Goal: Task Accomplishment & Management: Use online tool/utility

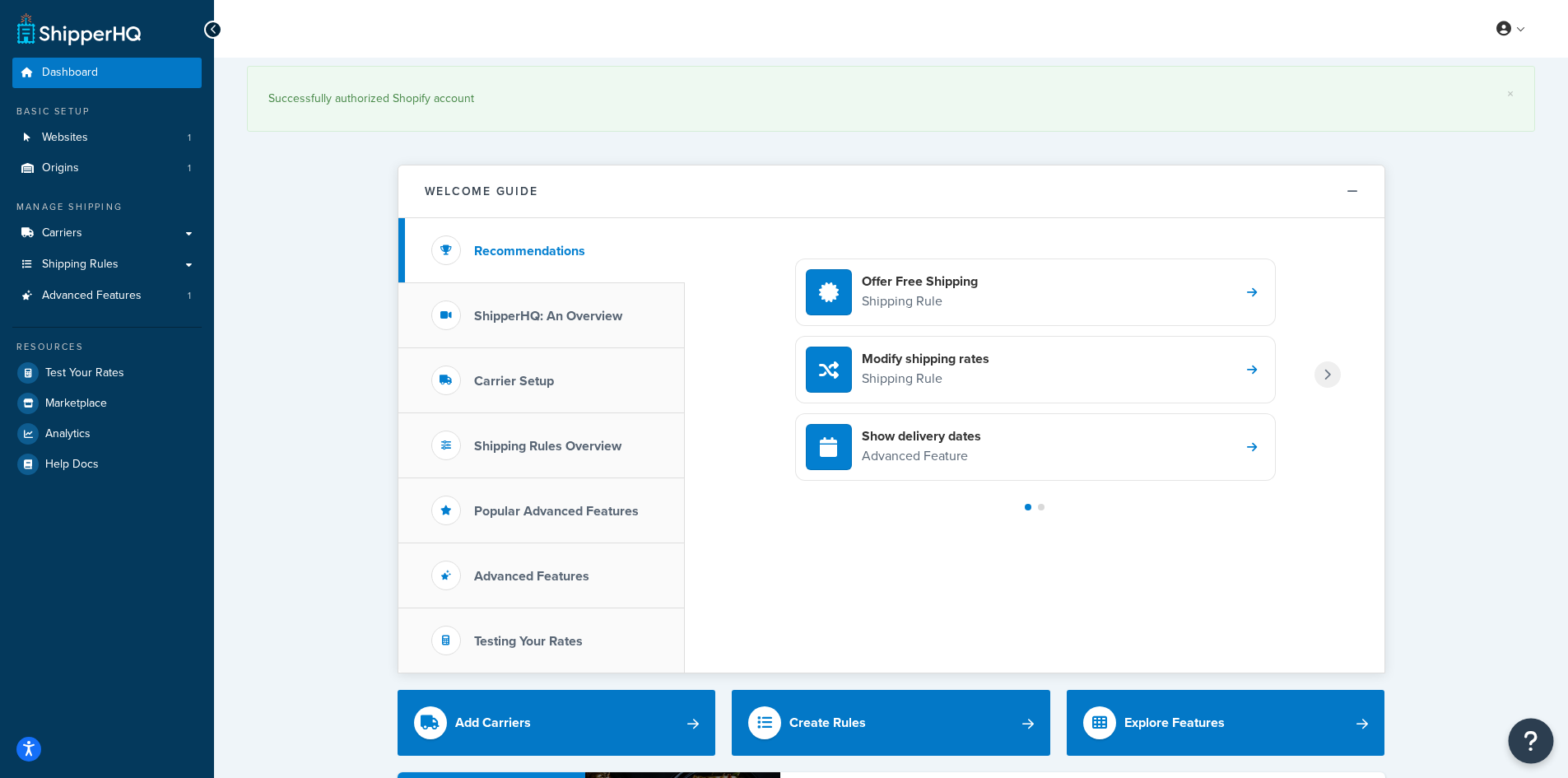
click at [1519, 746] on button "Open Resource Center" at bounding box center [1531, 741] width 46 height 46
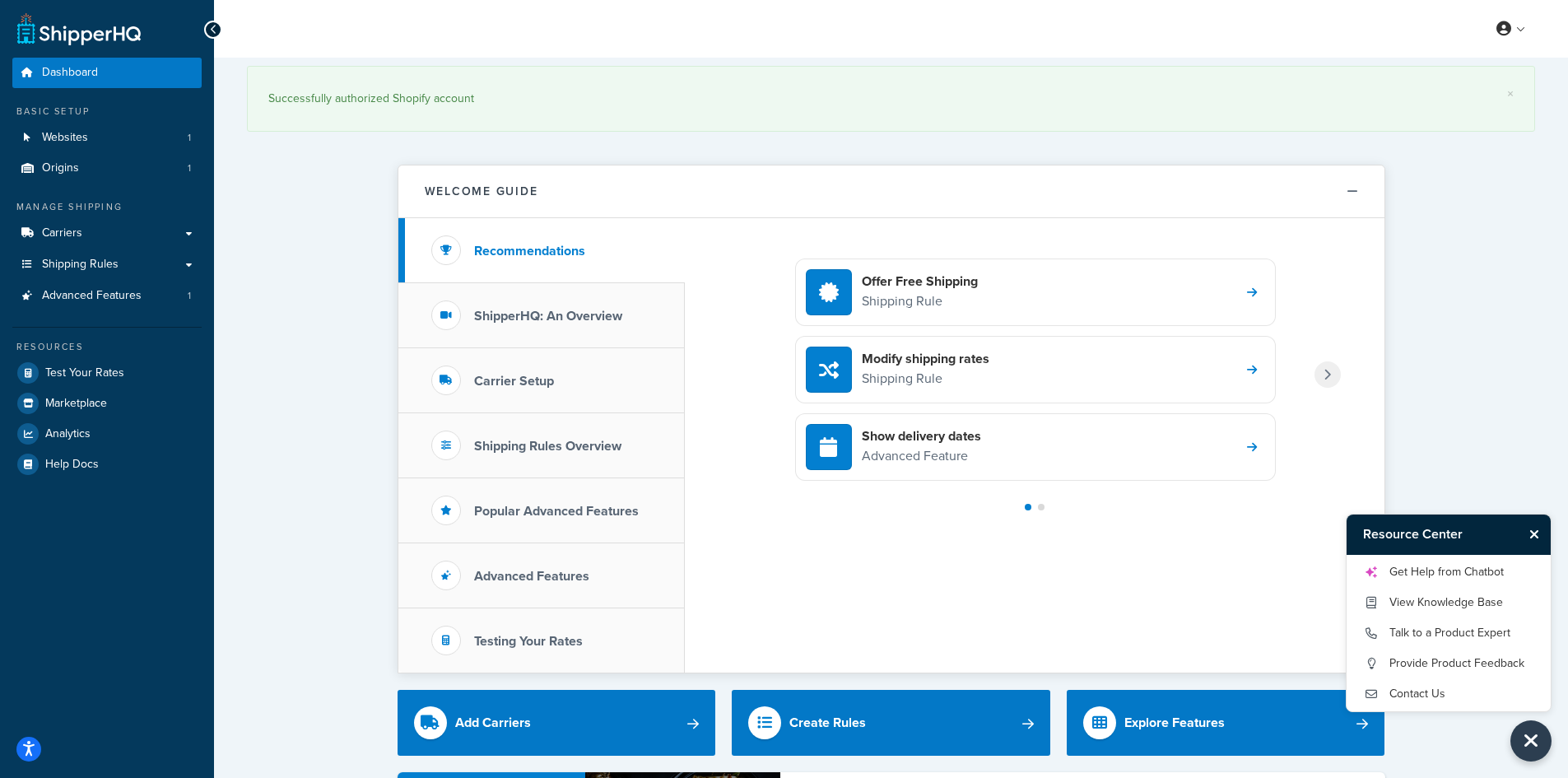
click at [1531, 527] on button "Close Resource Center" at bounding box center [1537, 534] width 29 height 19
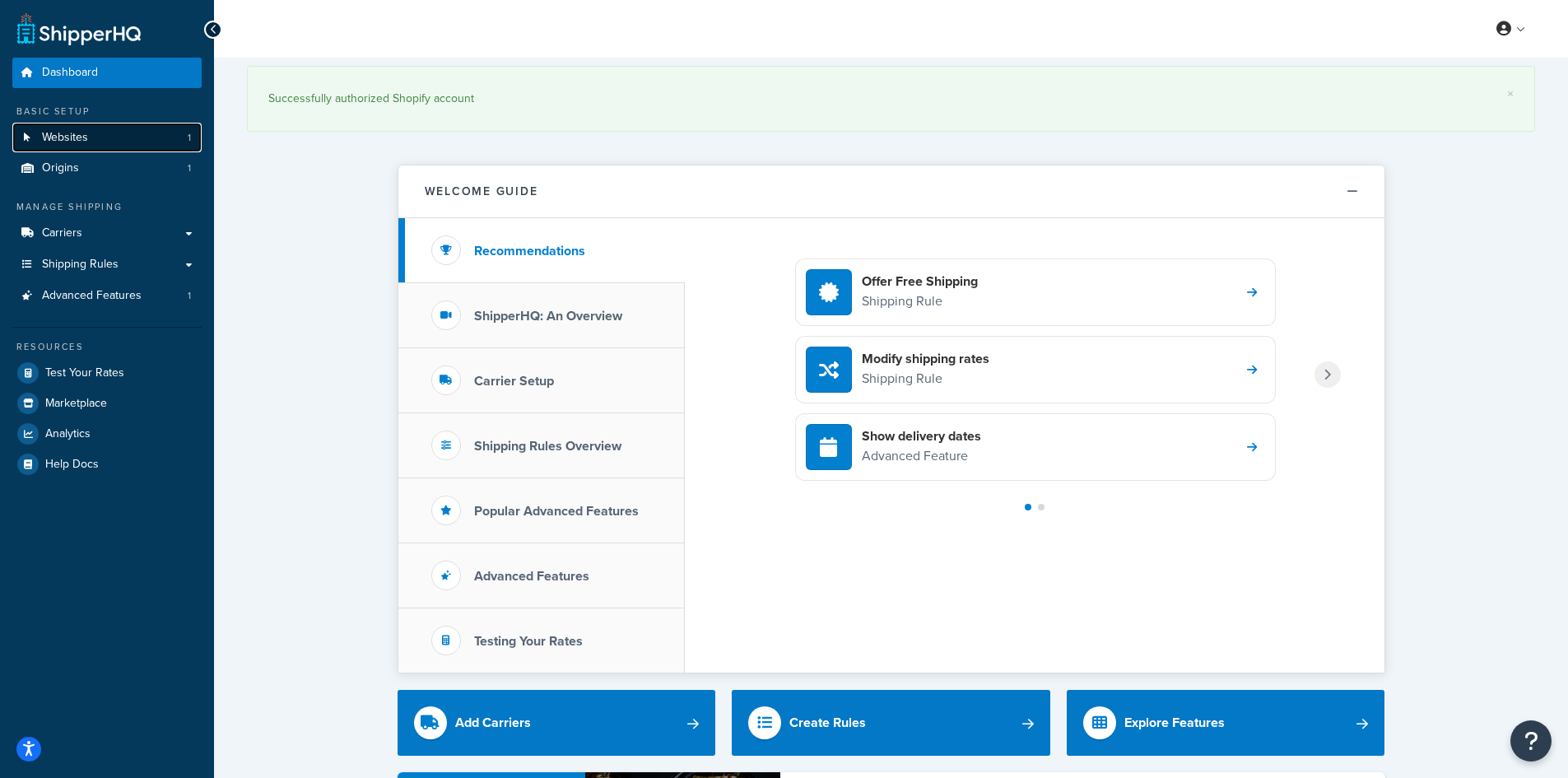
click at [80, 146] on link "Websites 1" at bounding box center [107, 137] width 190 height 30
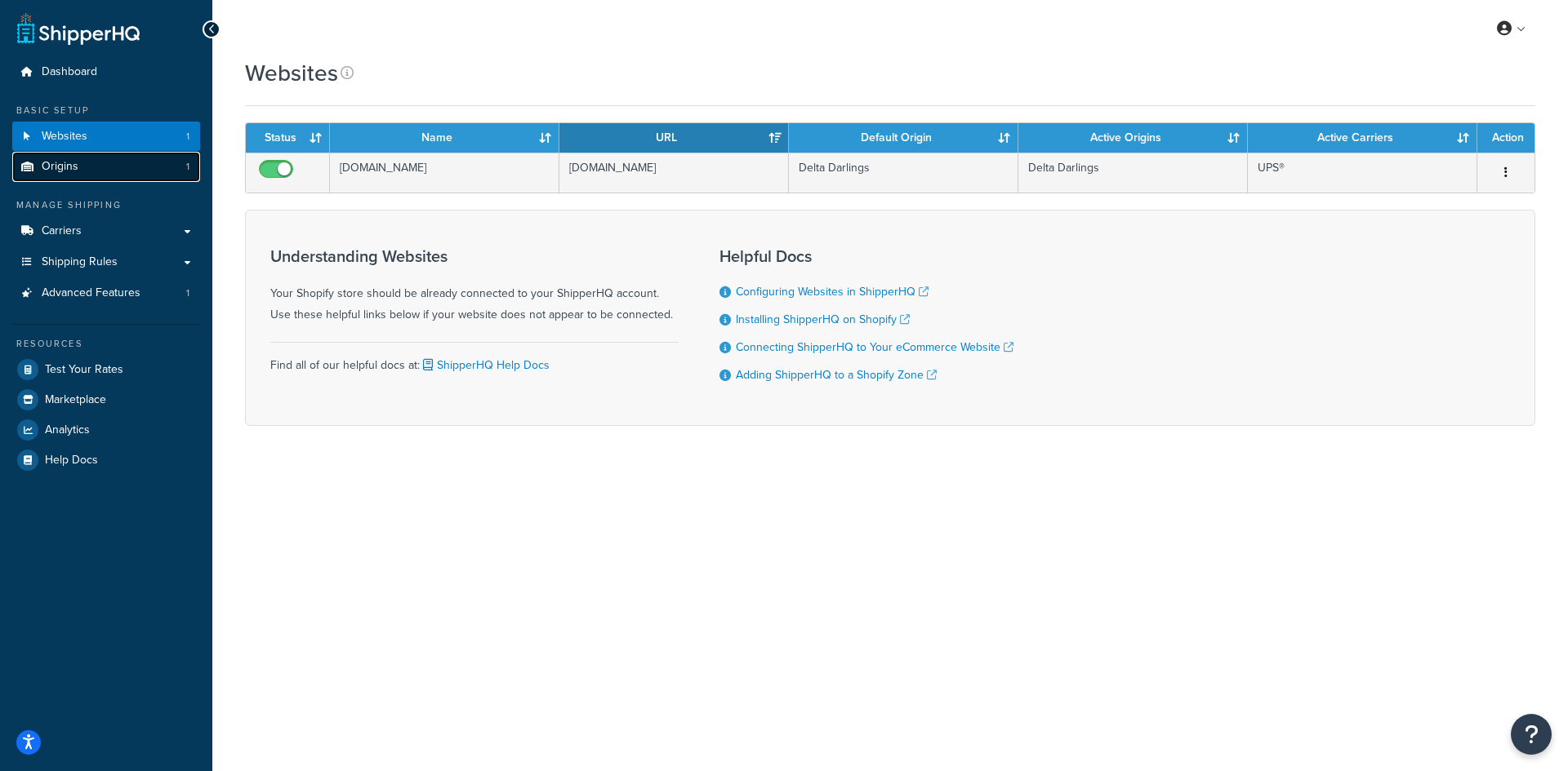
click at [176, 173] on link "Origins 1" at bounding box center [106, 167] width 188 height 30
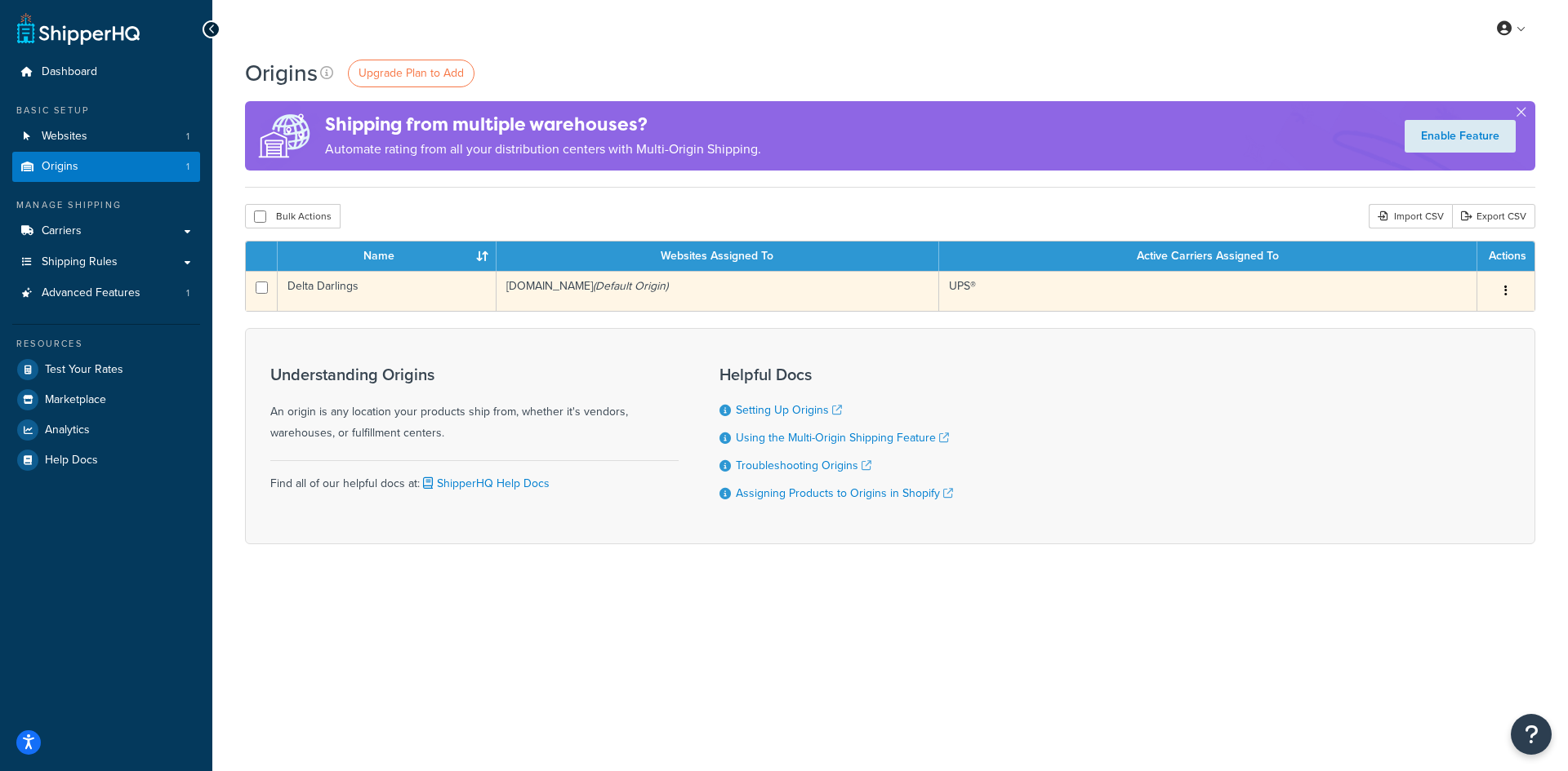
click at [267, 285] on input "checkbox" at bounding box center [261, 287] width 13 height 13
checkbox input "true"
click at [1507, 287] on button "button" at bounding box center [1506, 291] width 23 height 26
click at [1485, 315] on link "Edit" at bounding box center [1452, 322] width 129 height 34
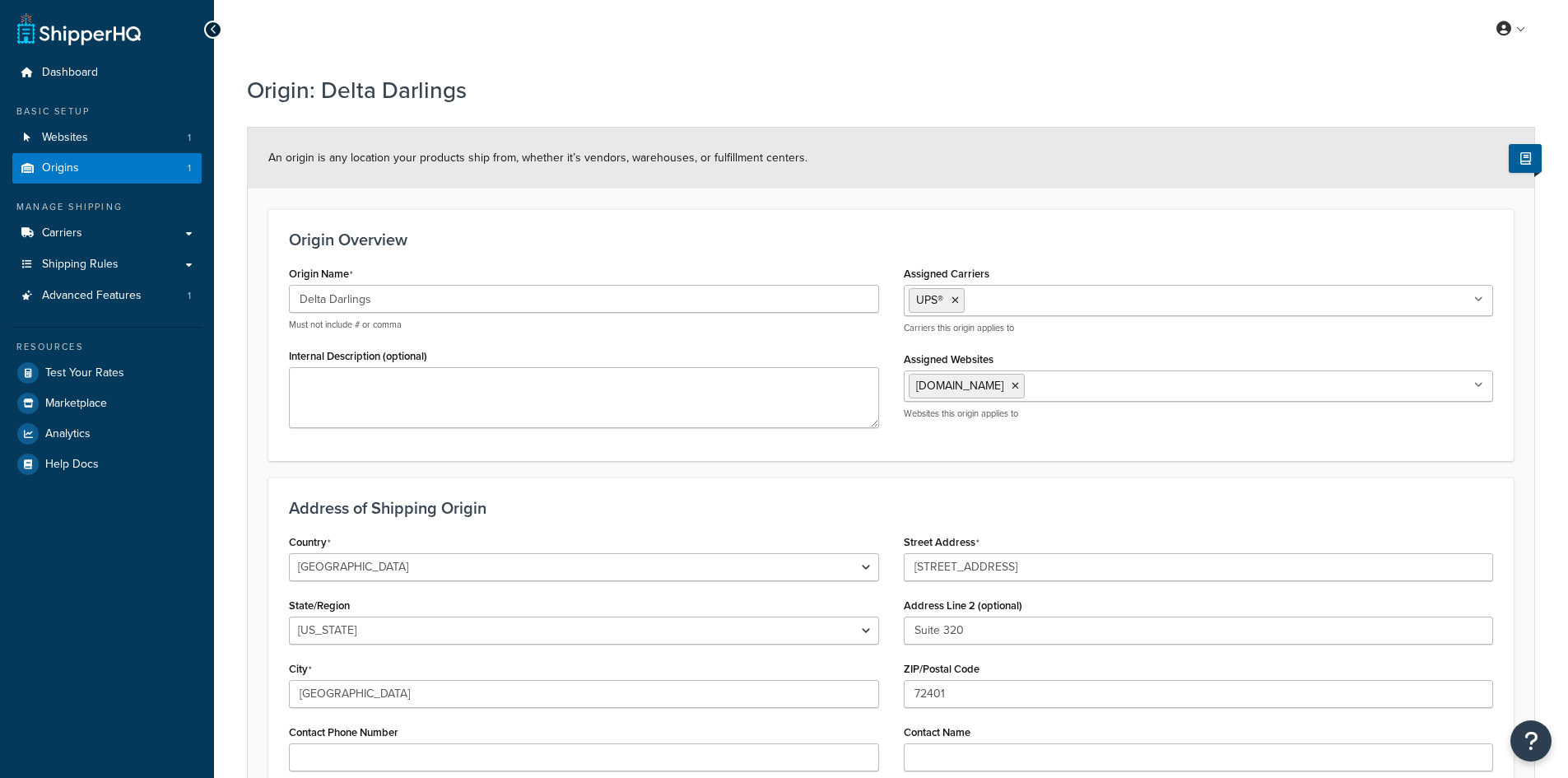
select select "4"
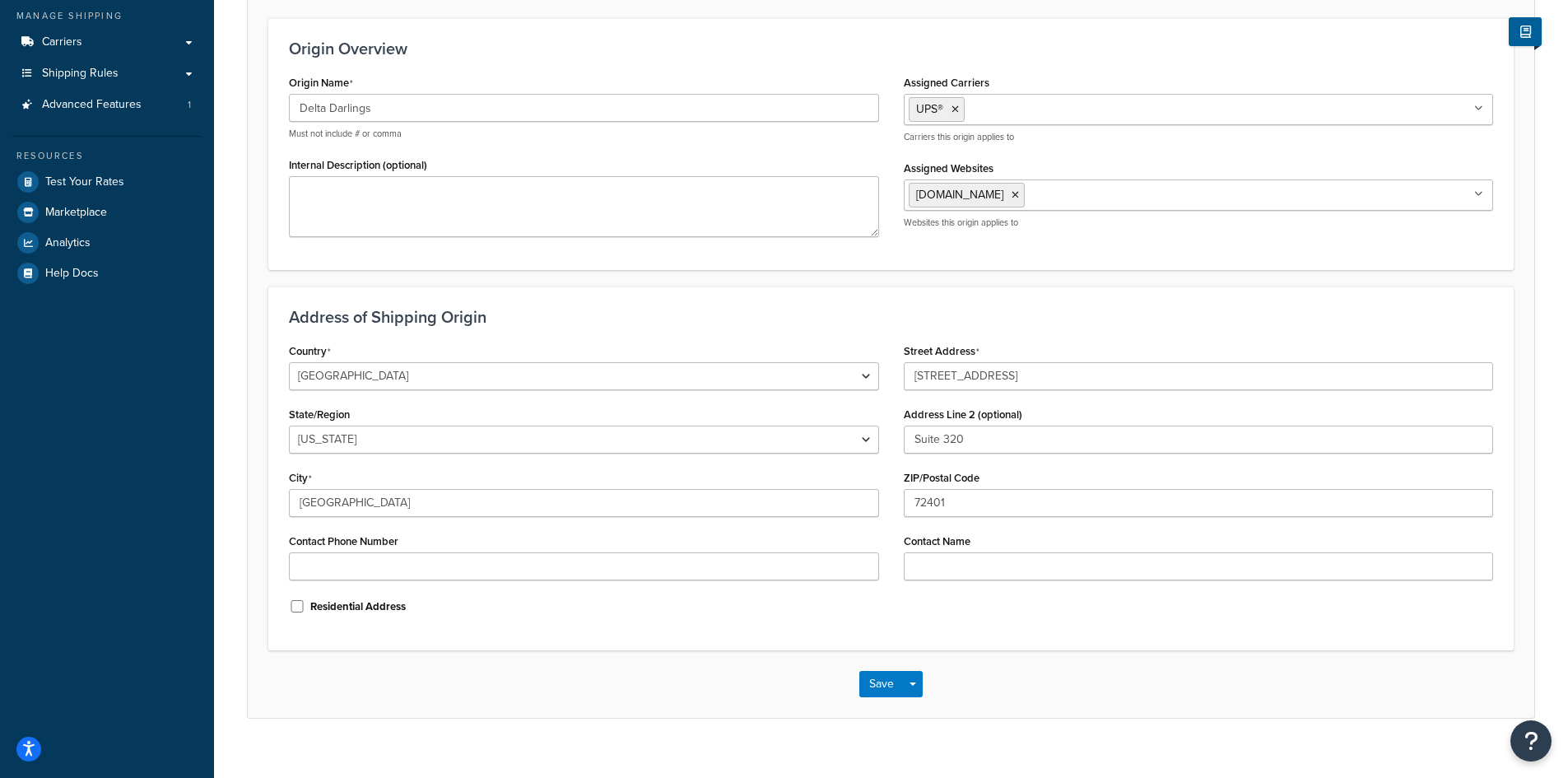
scroll to position [214, 0]
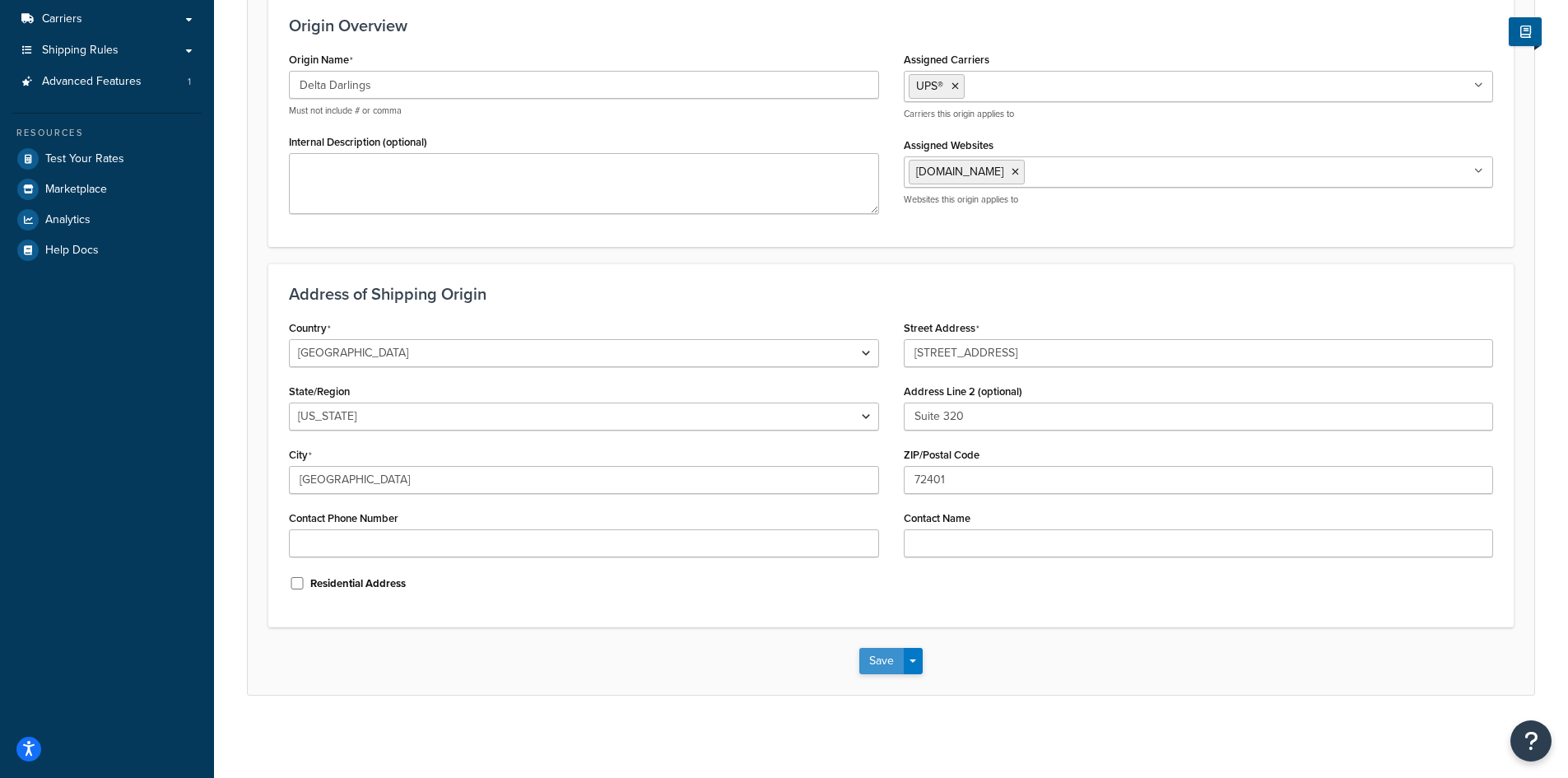
click at [902, 666] on button "Save" at bounding box center [882, 660] width 45 height 26
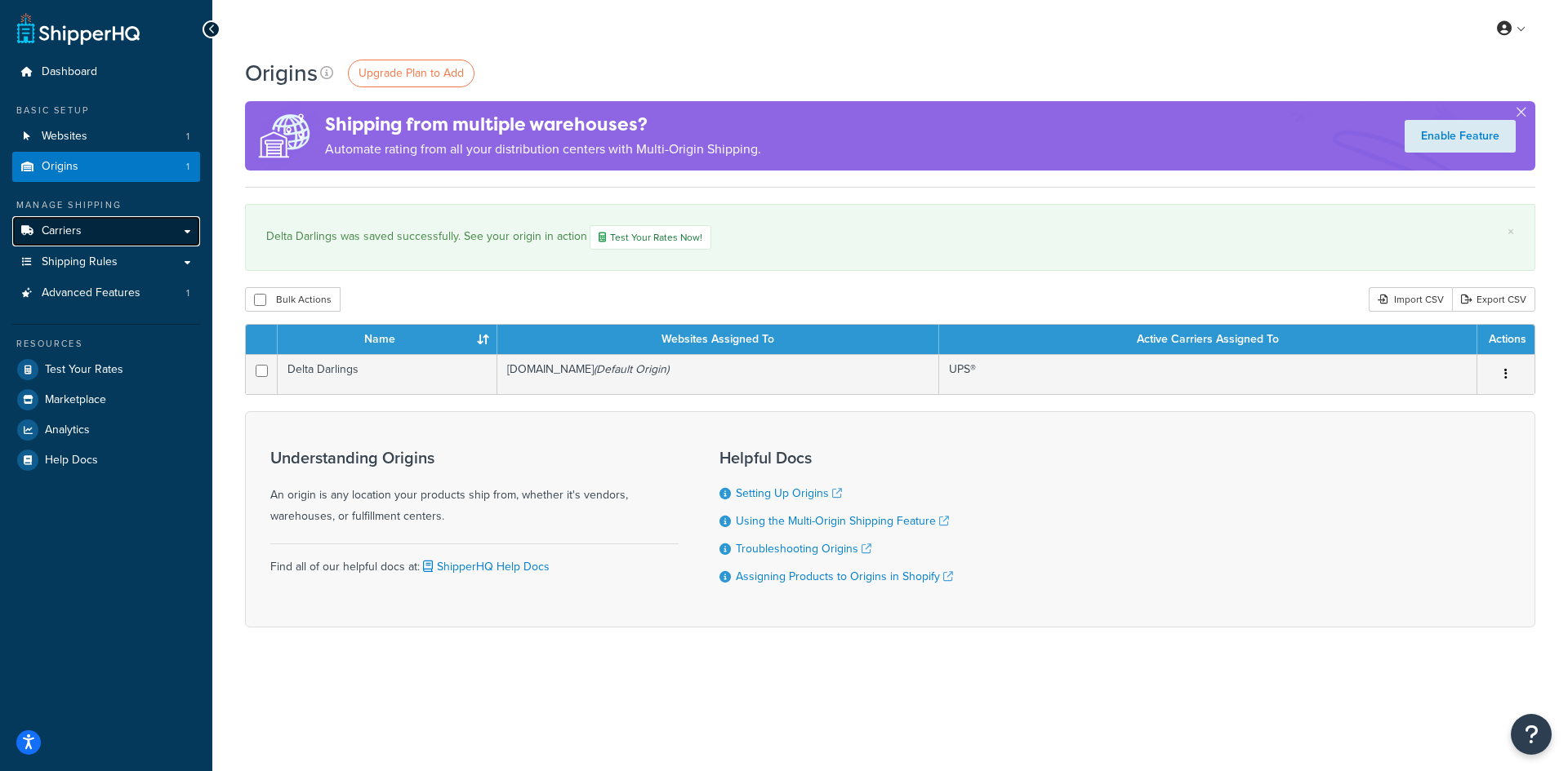
click at [184, 237] on link "Carriers" at bounding box center [106, 230] width 188 height 30
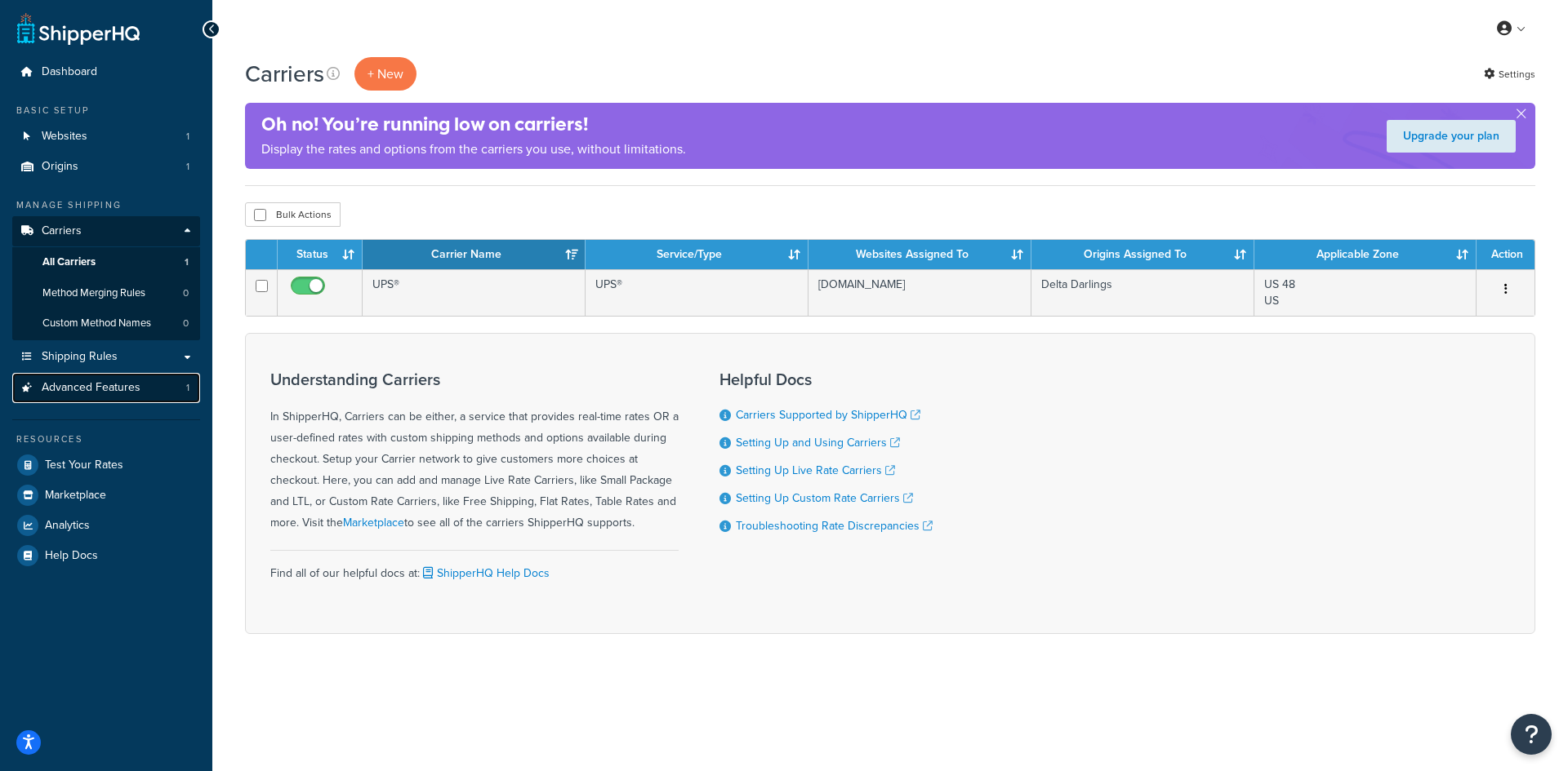
click at [144, 380] on link "Advanced Features 1" at bounding box center [106, 387] width 188 height 30
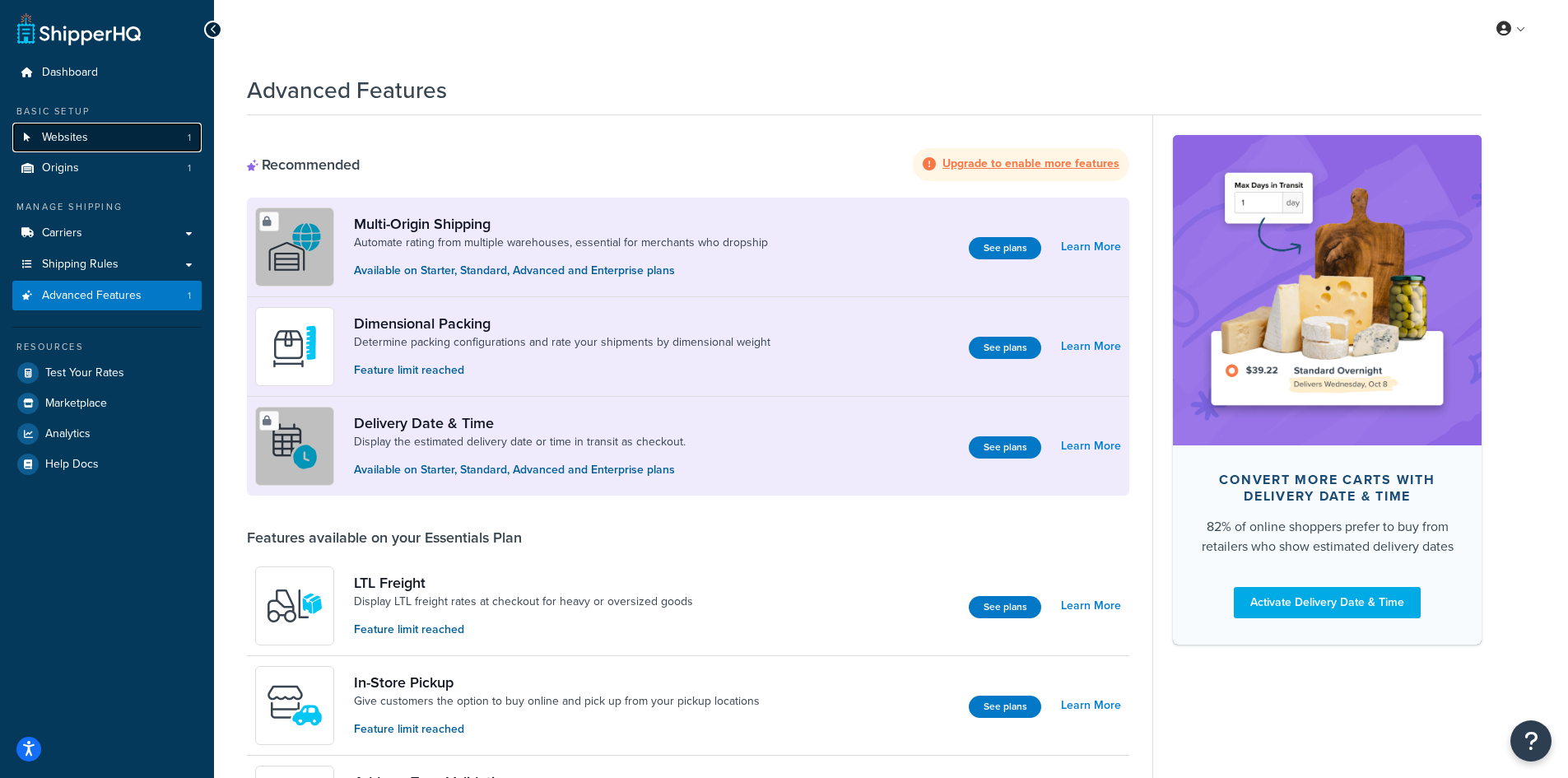
click at [121, 146] on link "Websites 1" at bounding box center [107, 137] width 190 height 30
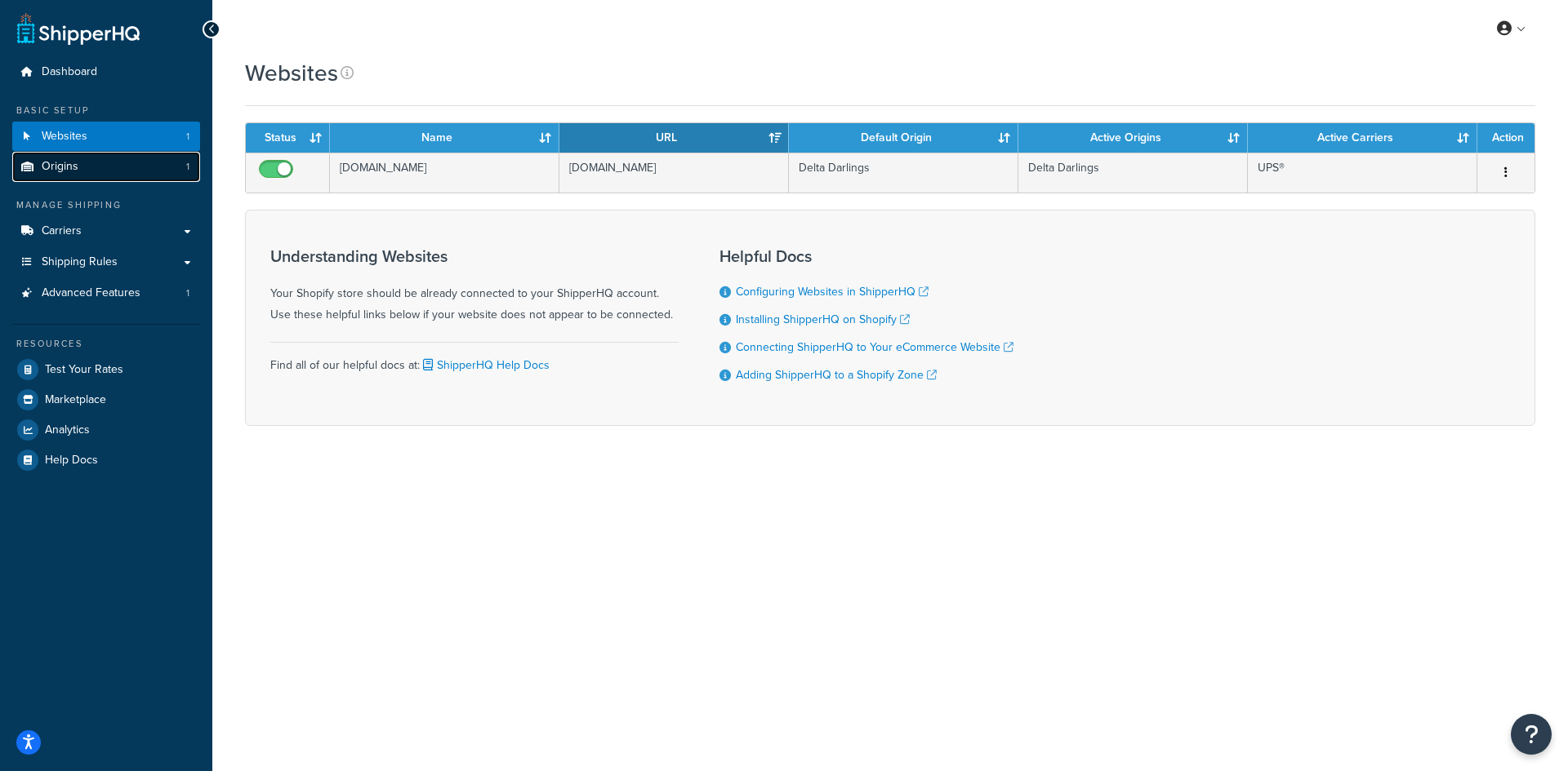
click at [130, 171] on link "Origins 1" at bounding box center [106, 167] width 188 height 30
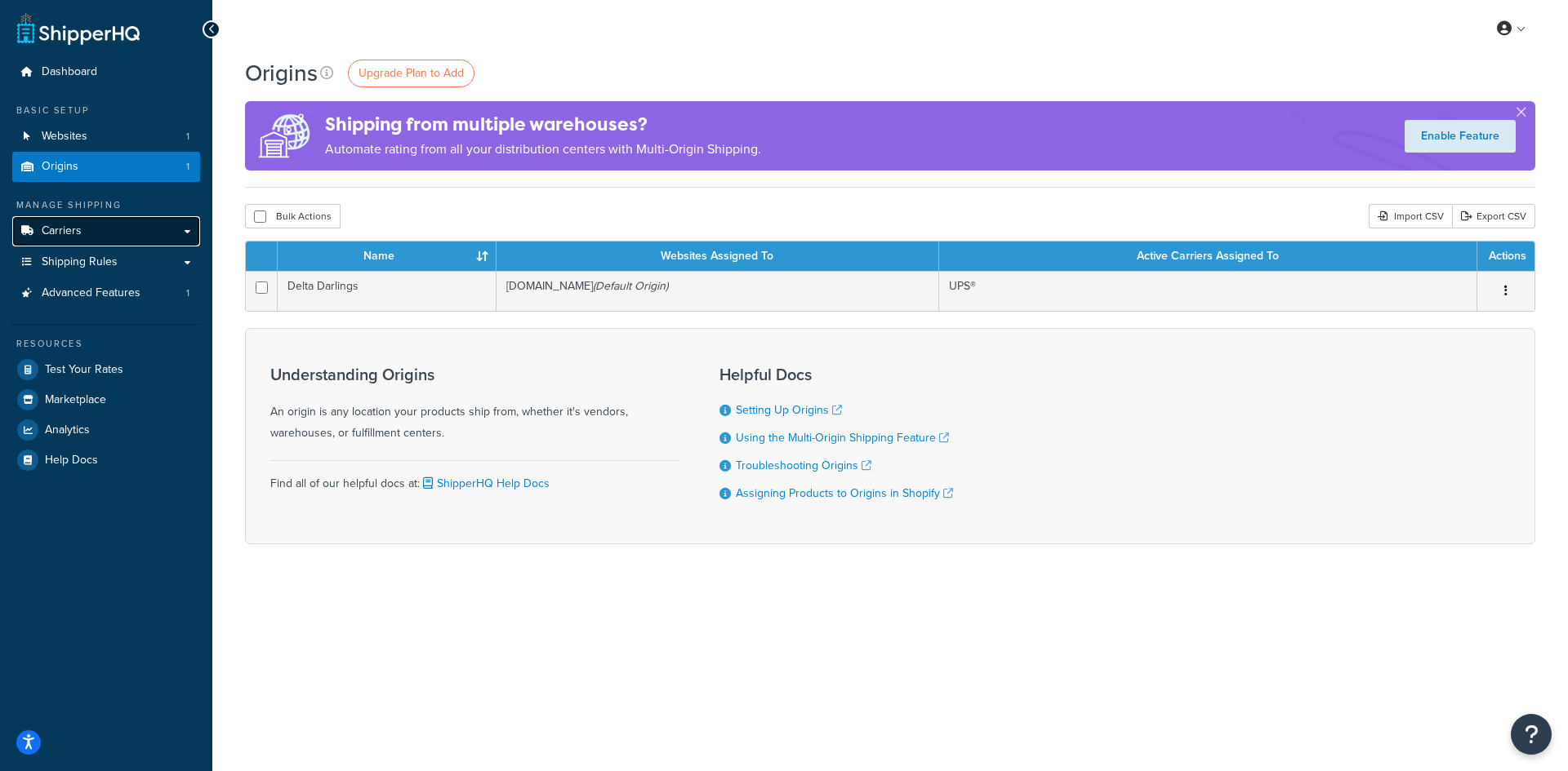
click at [110, 236] on link "Carriers" at bounding box center [106, 230] width 188 height 30
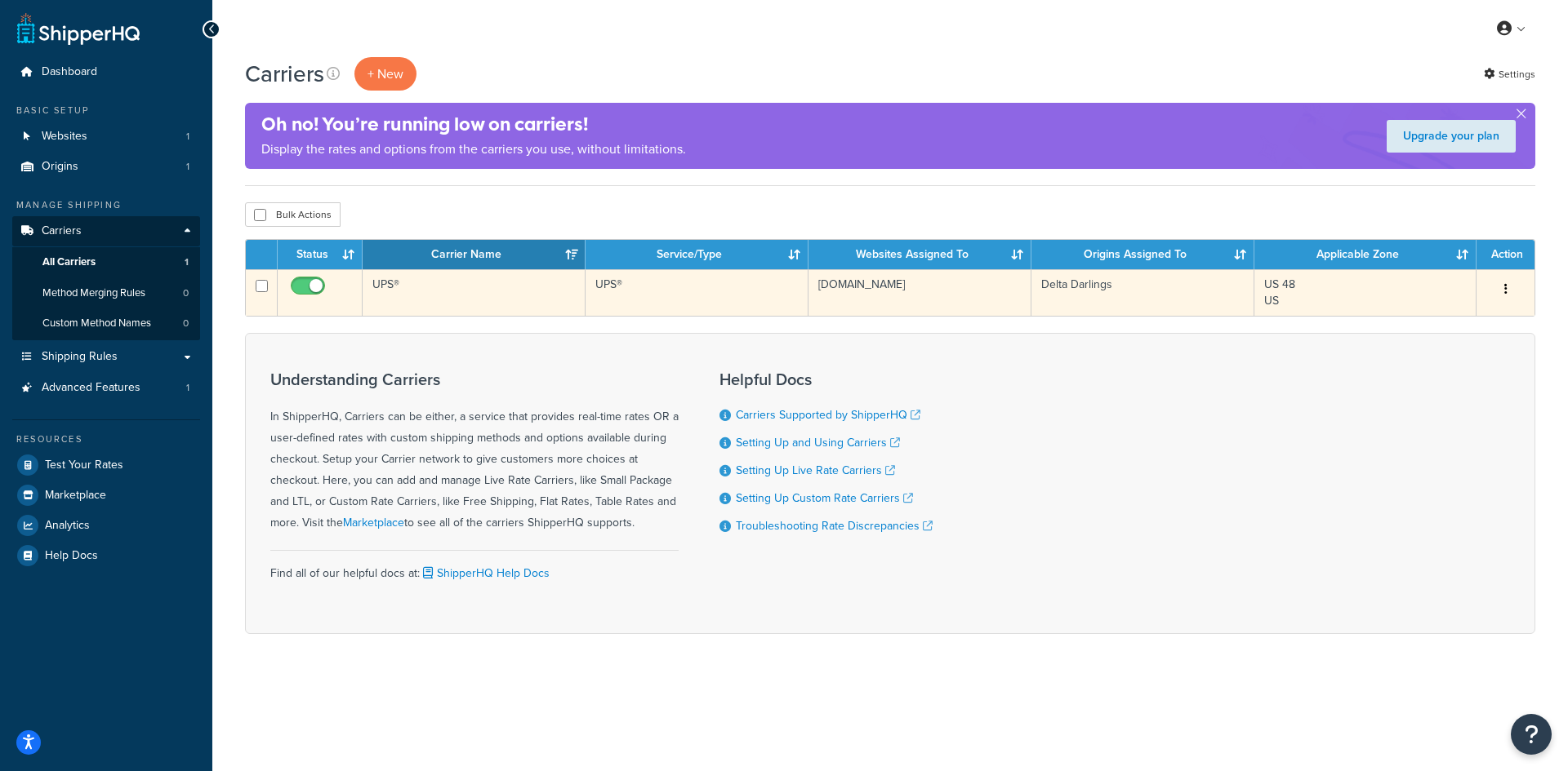
click at [915, 295] on td "[DOMAIN_NAME]" at bounding box center [919, 292] width 223 height 46
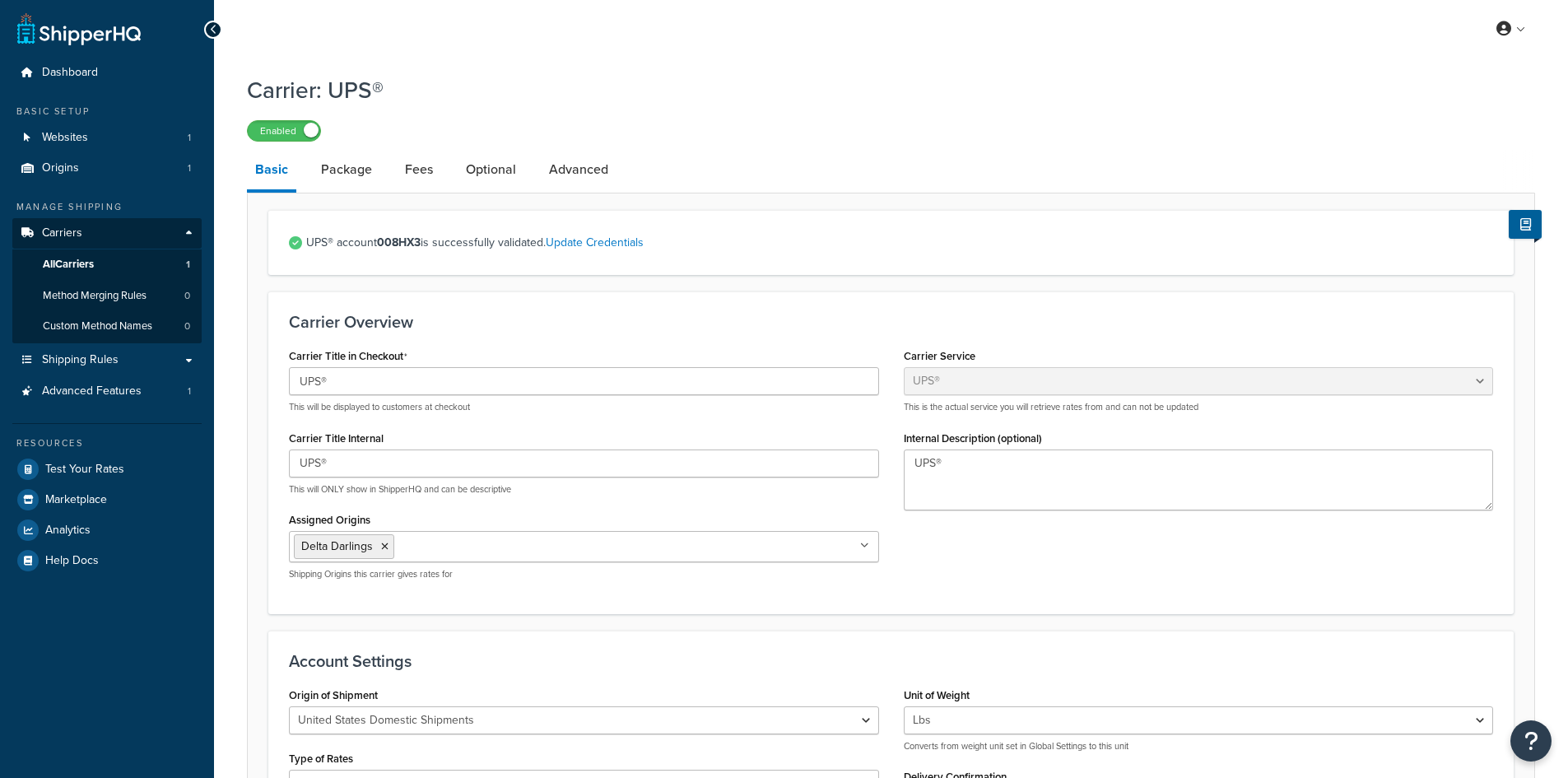
select select "ups"
click at [143, 353] on link "Shipping Rules" at bounding box center [107, 360] width 190 height 30
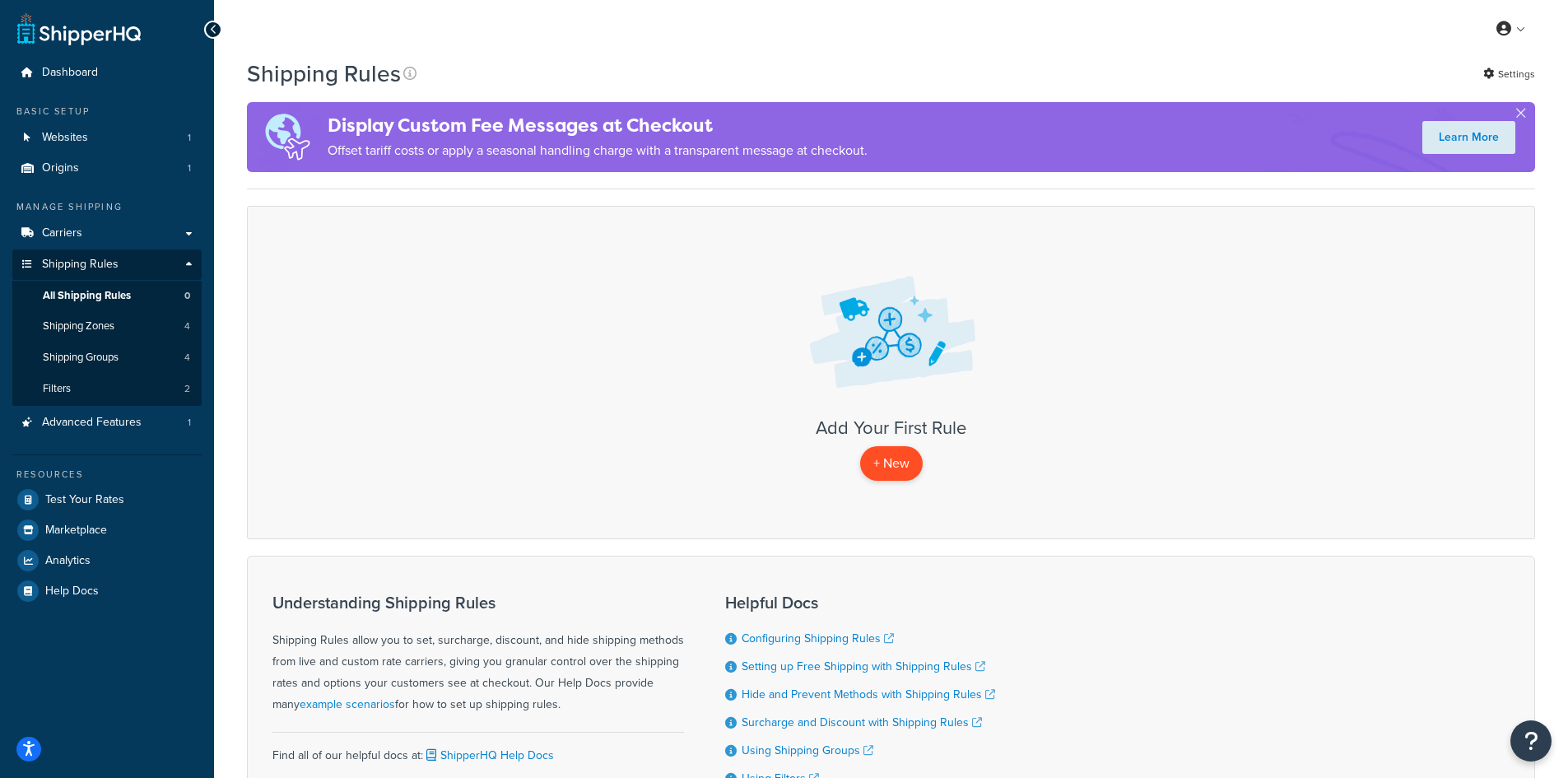
click at [894, 461] on p "+ New" at bounding box center [891, 463] width 62 height 34
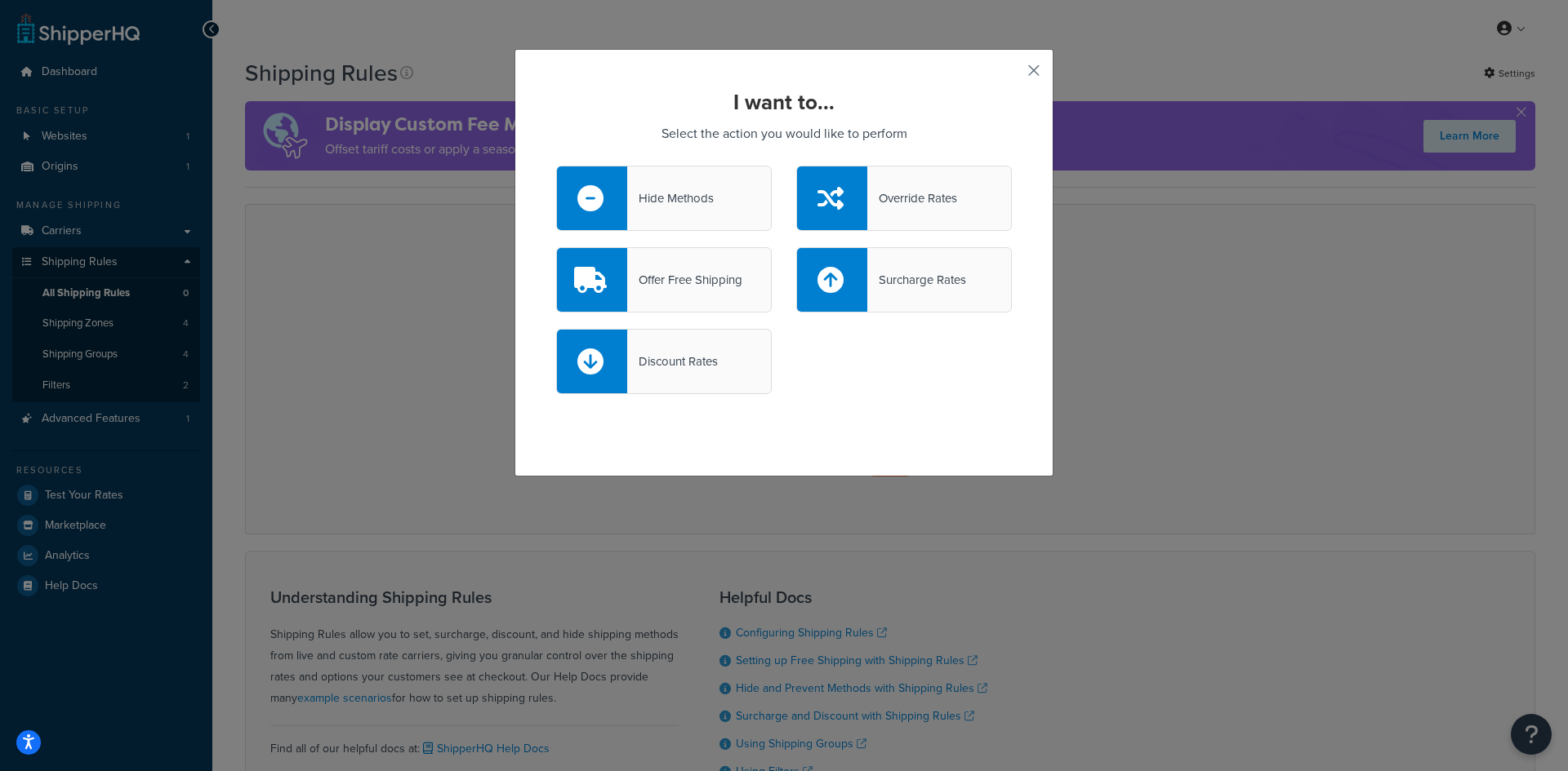
click at [1012, 76] on button "button" at bounding box center [1010, 76] width 4 height 4
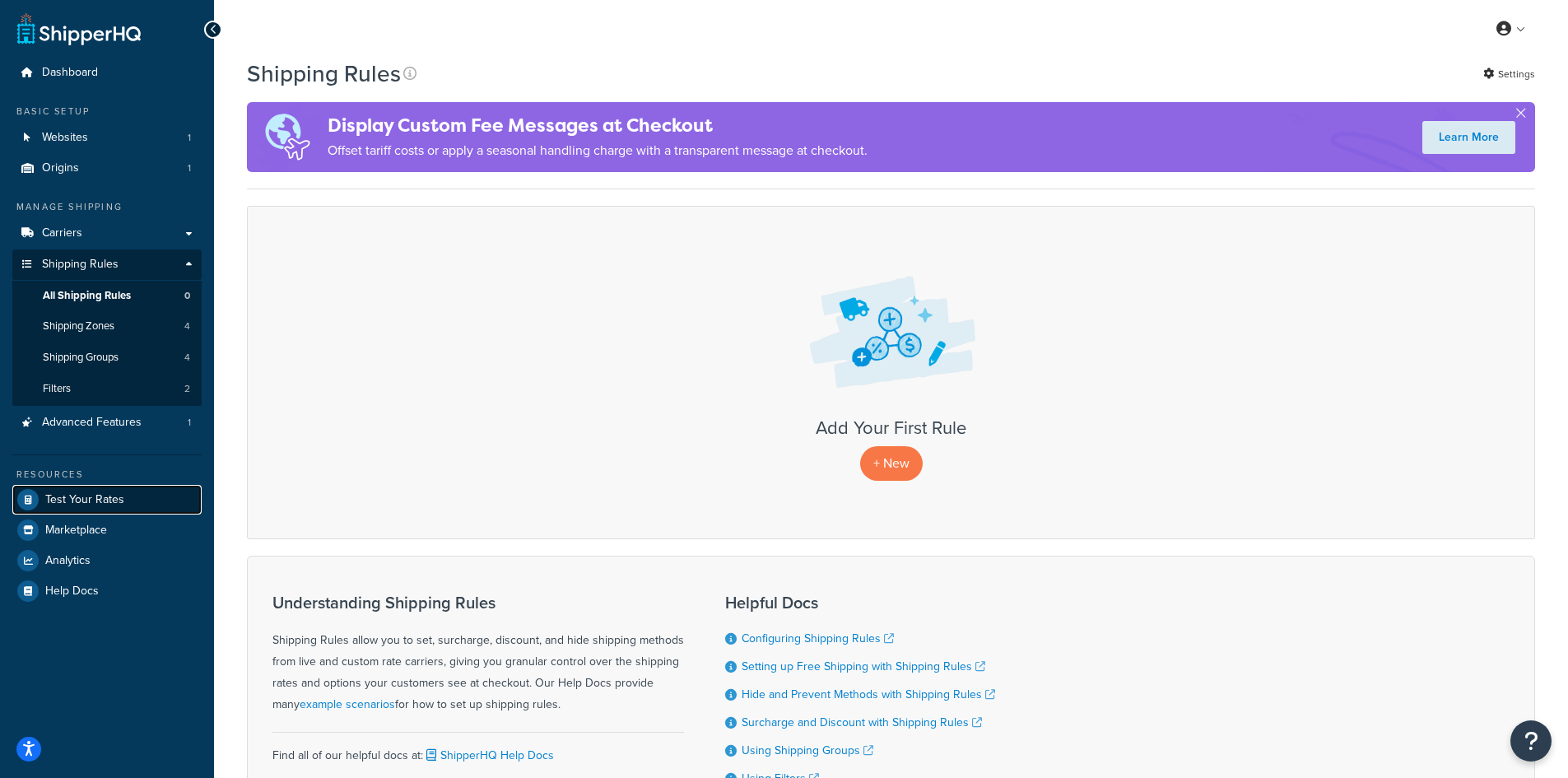
click at [144, 509] on link "Test Your Rates" at bounding box center [107, 500] width 190 height 29
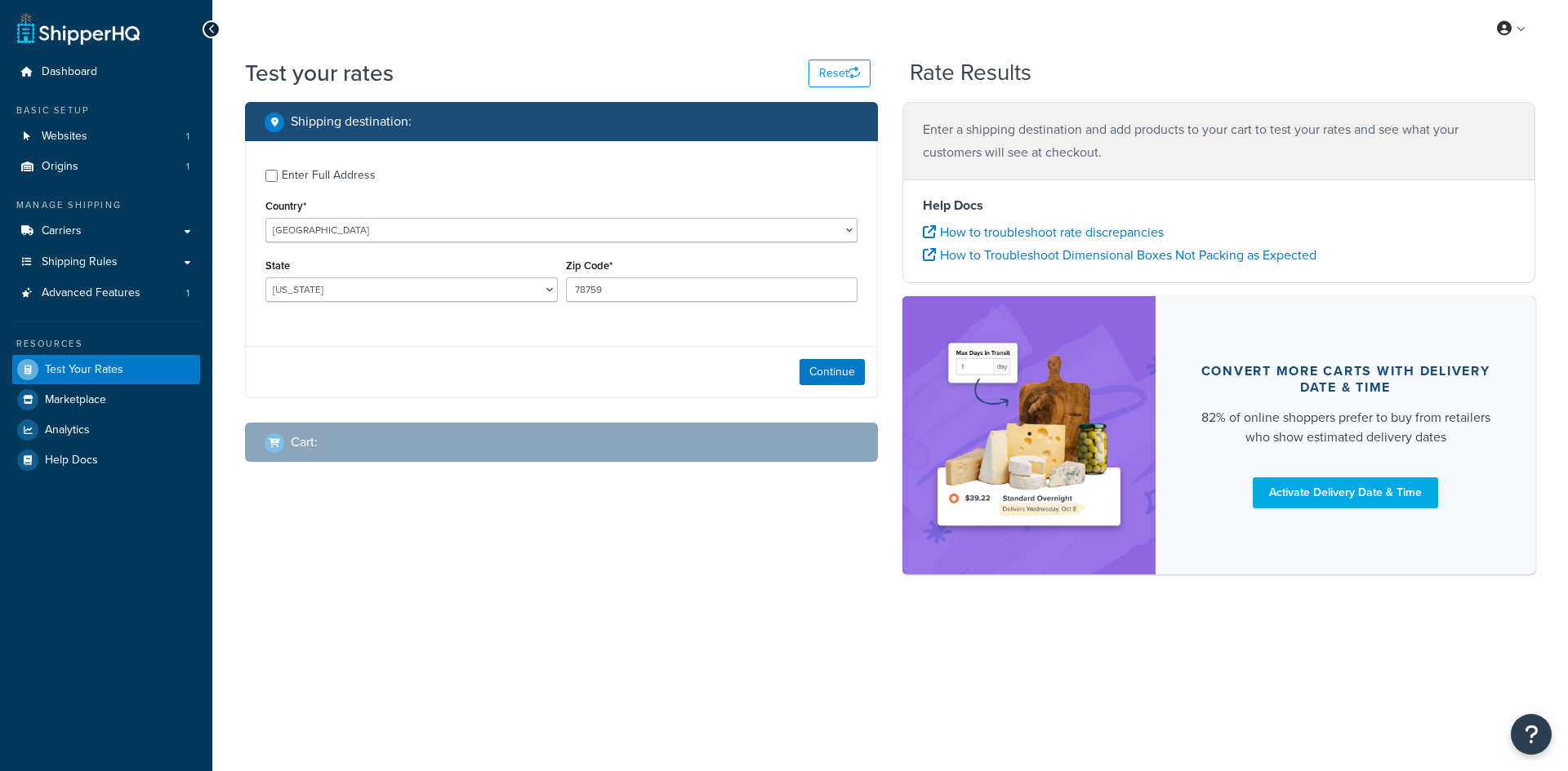
select select "[GEOGRAPHIC_DATA]"
click at [1478, 66] on link "My Profile" at bounding box center [1462, 62] width 146 height 33
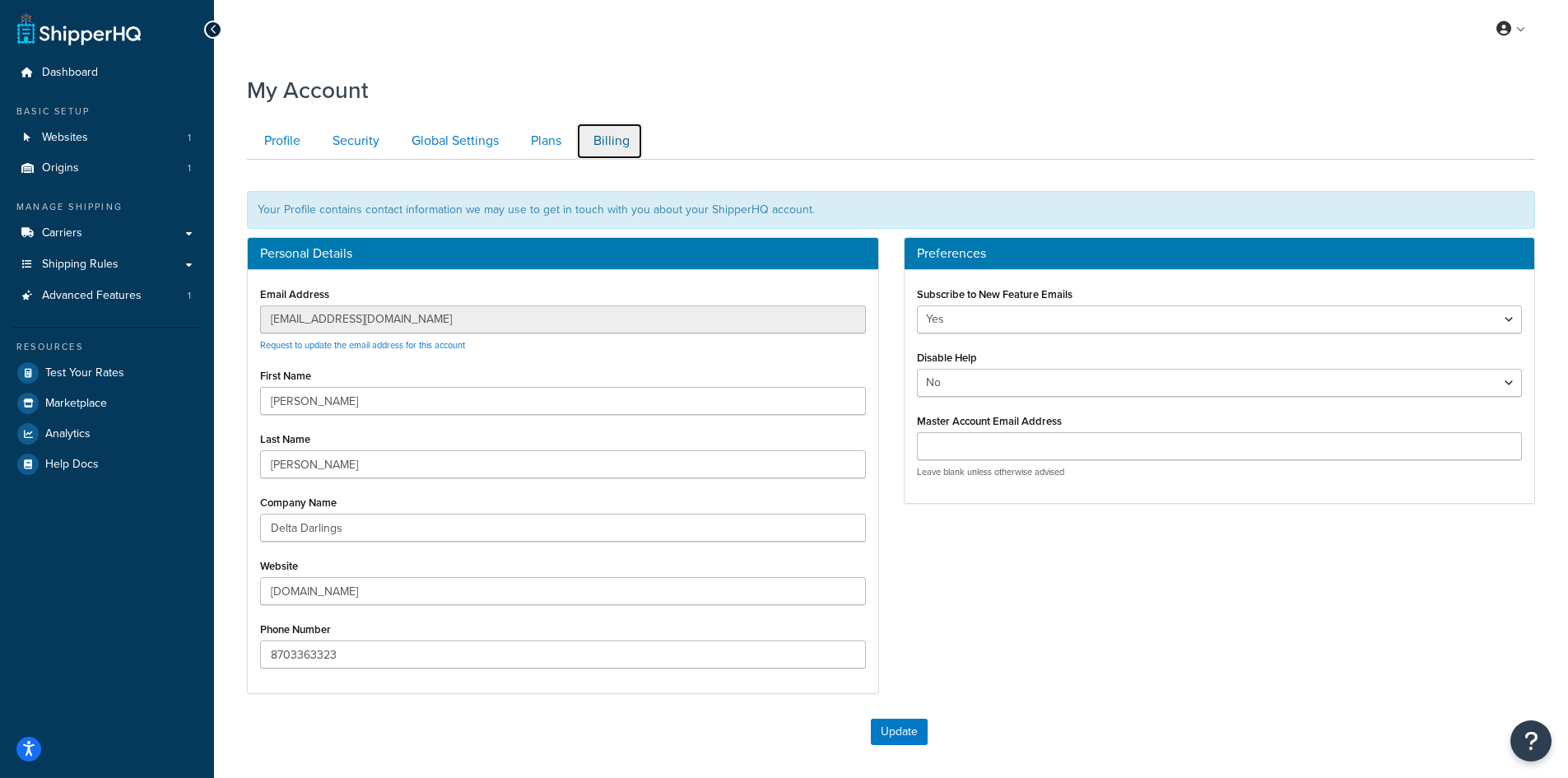
click at [596, 133] on link "Billing" at bounding box center [610, 141] width 67 height 37
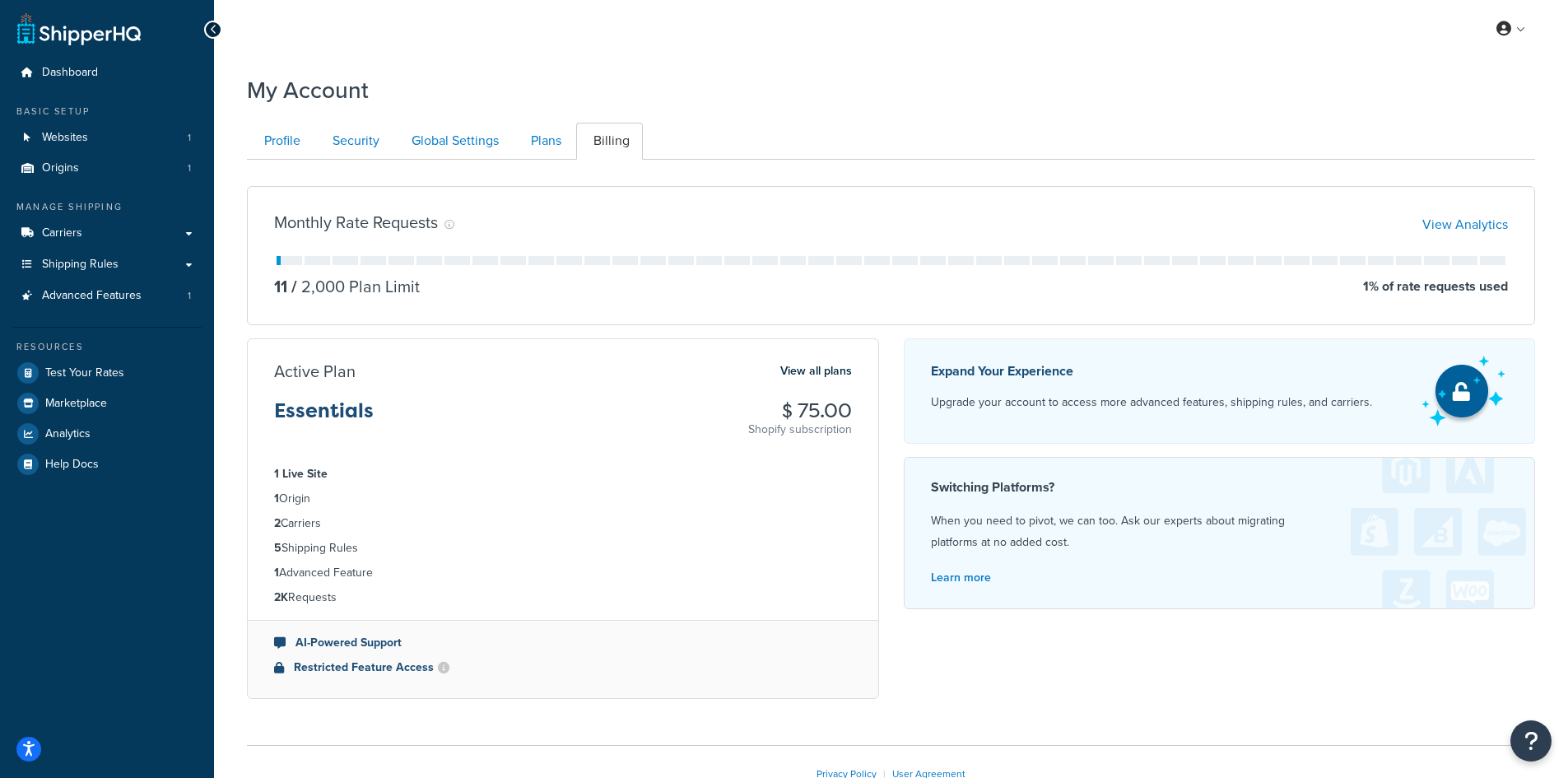
scroll to position [106, 0]
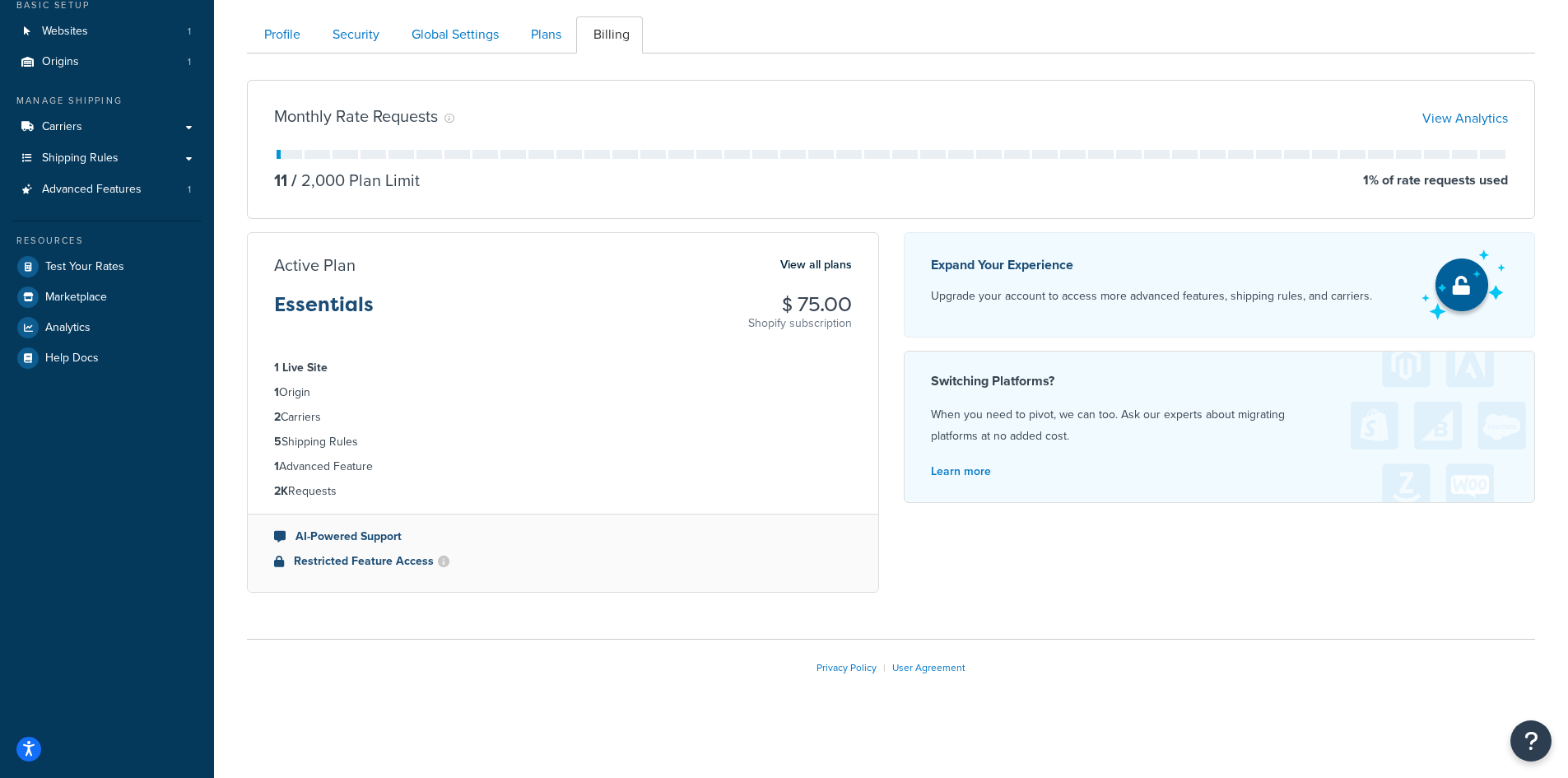
click at [478, 479] on ul "1 Live Site 1 Origin 2 Carriers 5 Shipping Rules 1 Advanced Feature 2K Requests" at bounding box center [563, 430] width 631 height 168
click at [477, 479] on ul "1 Live Site 1 Origin 2 Carriers 5 Shipping Rules 1 Advanced Feature 2K Requests" at bounding box center [563, 430] width 631 height 168
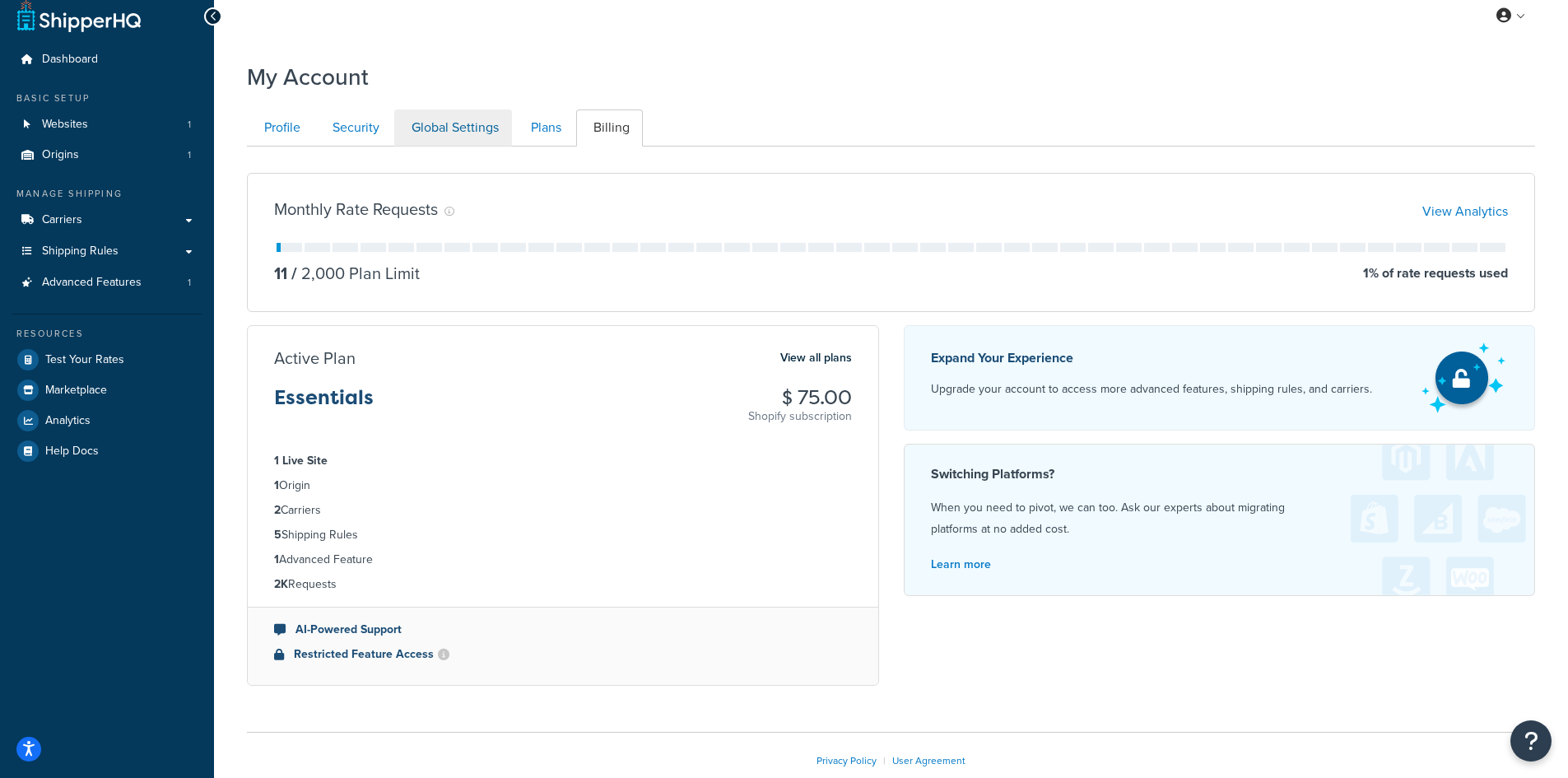
scroll to position [0, 0]
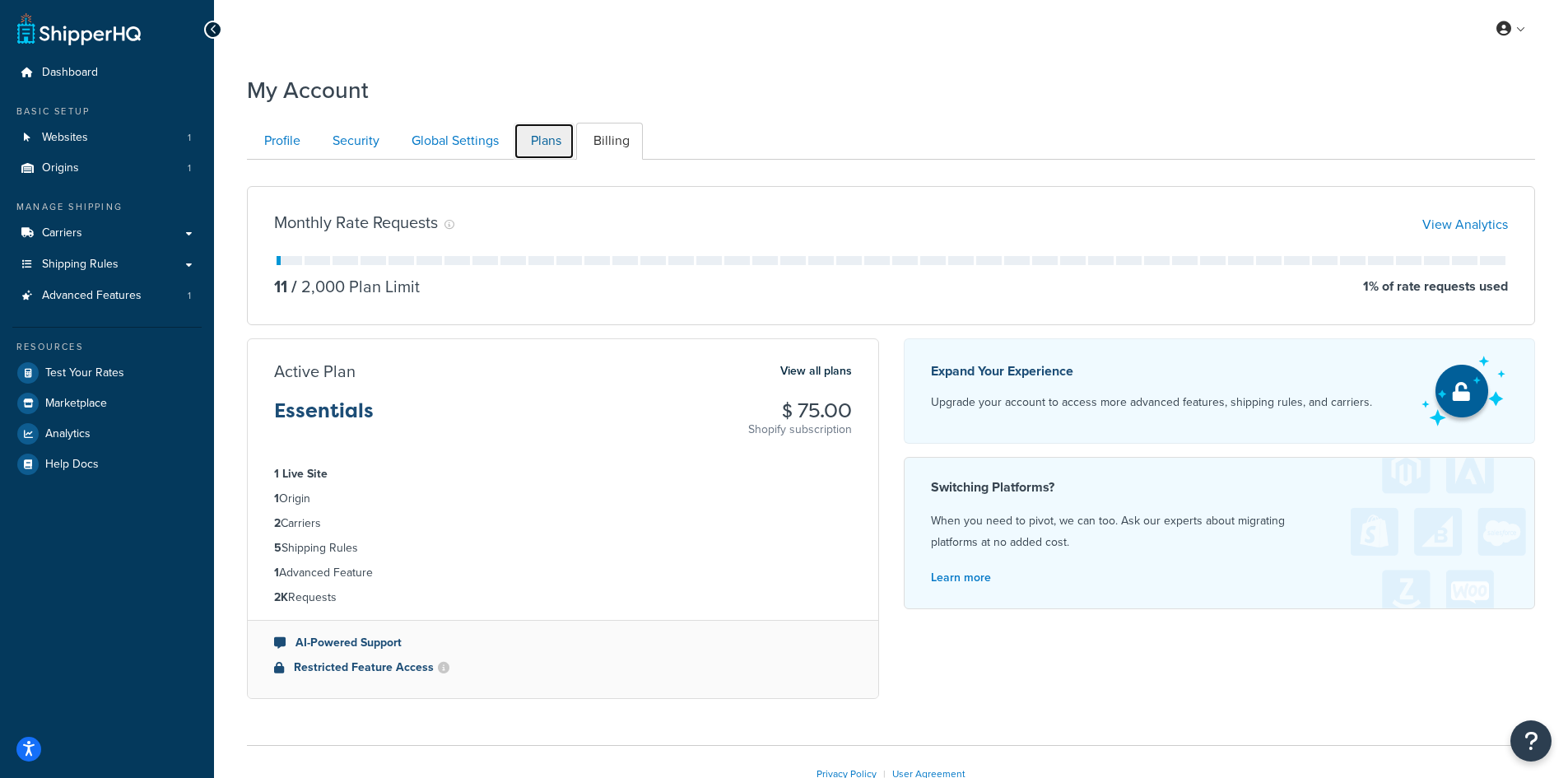
click at [547, 148] on link "Plans" at bounding box center [543, 141] width 61 height 37
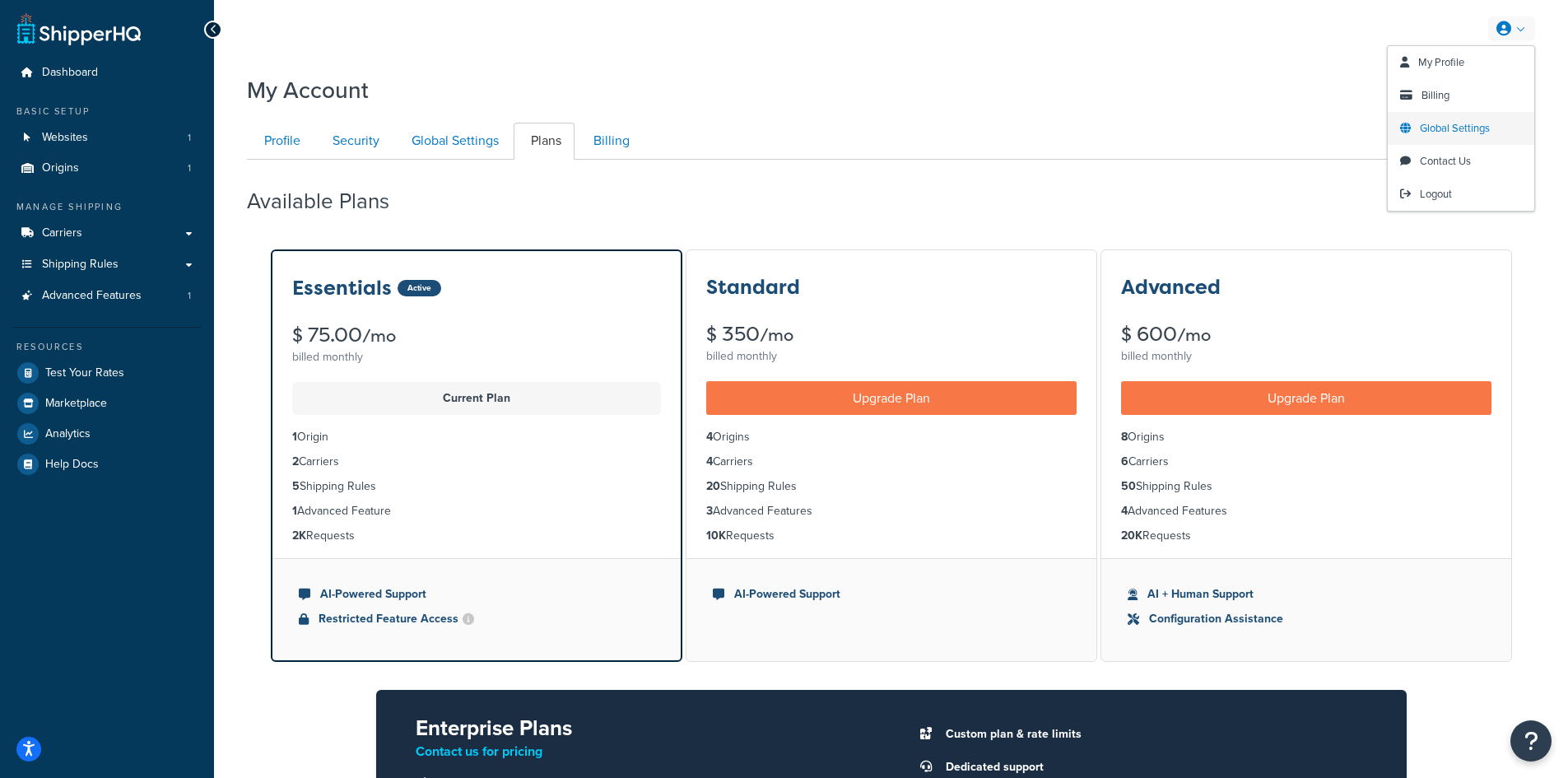
click at [1476, 137] on link "Global Settings" at bounding box center [1461, 128] width 147 height 33
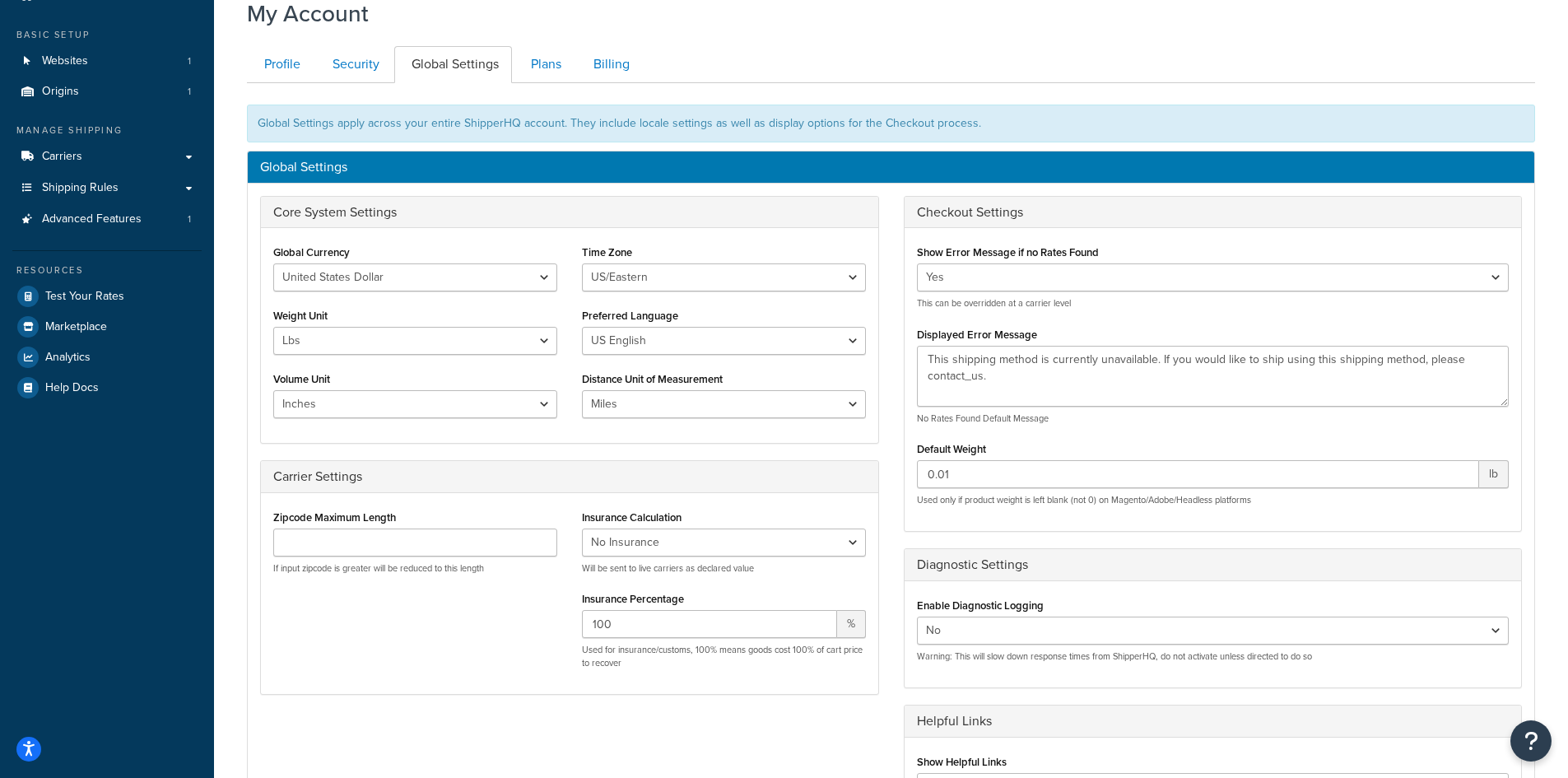
scroll to position [75, 0]
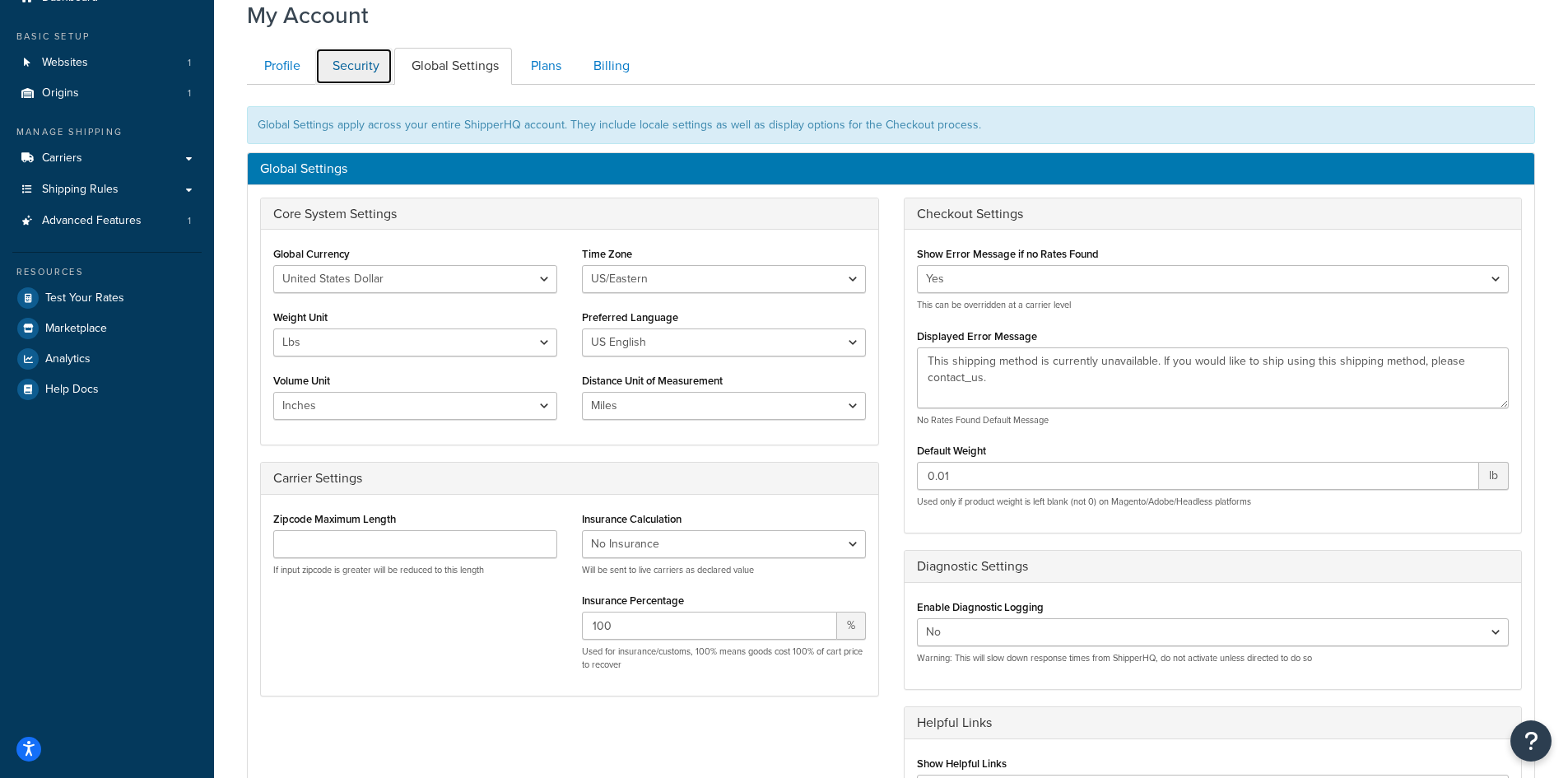
click at [378, 71] on link "Security" at bounding box center [354, 66] width 78 height 37
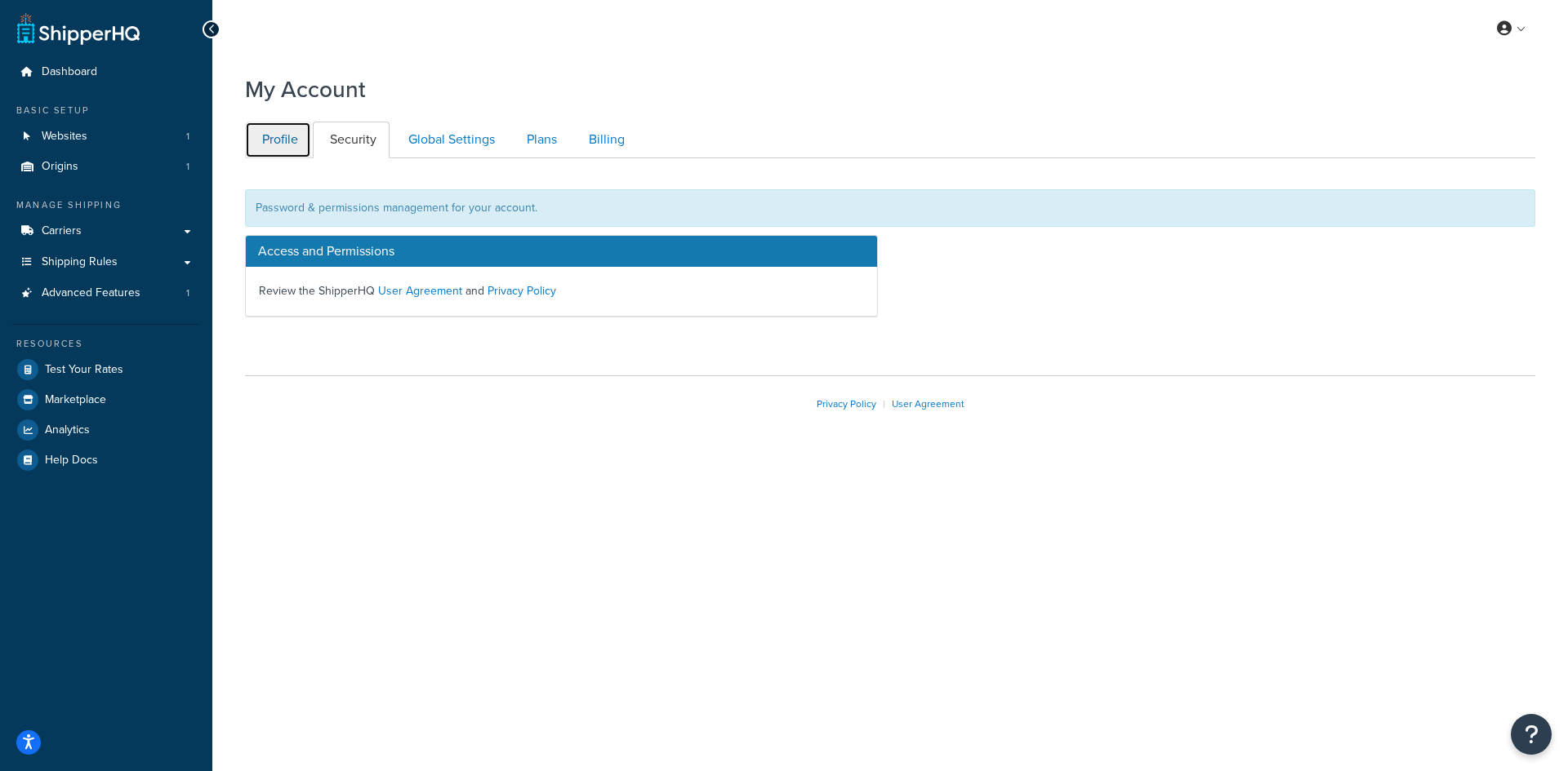
click at [296, 146] on link "Profile" at bounding box center [278, 140] width 67 height 37
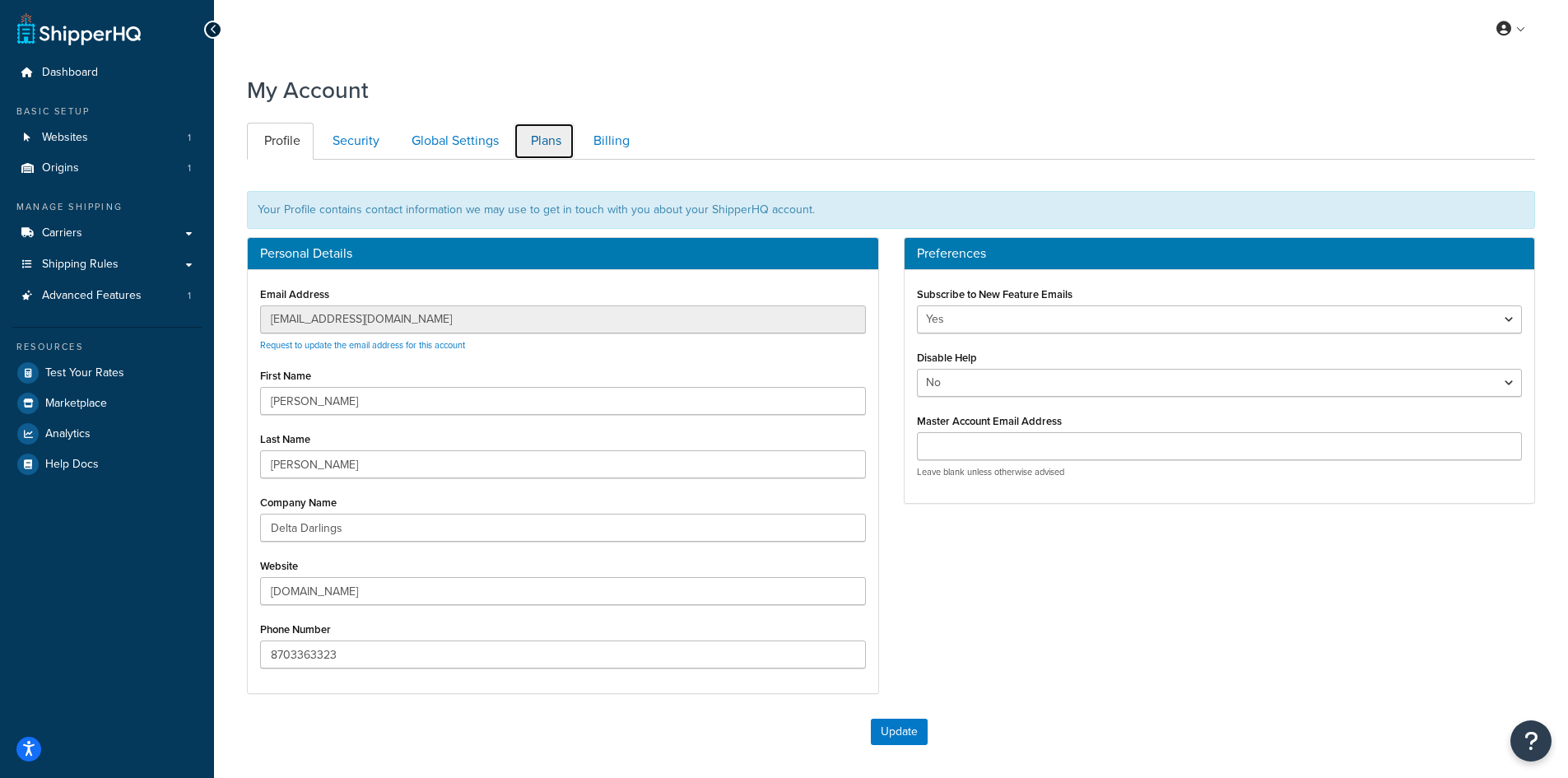
click at [530, 132] on link "Plans" at bounding box center [543, 141] width 61 height 37
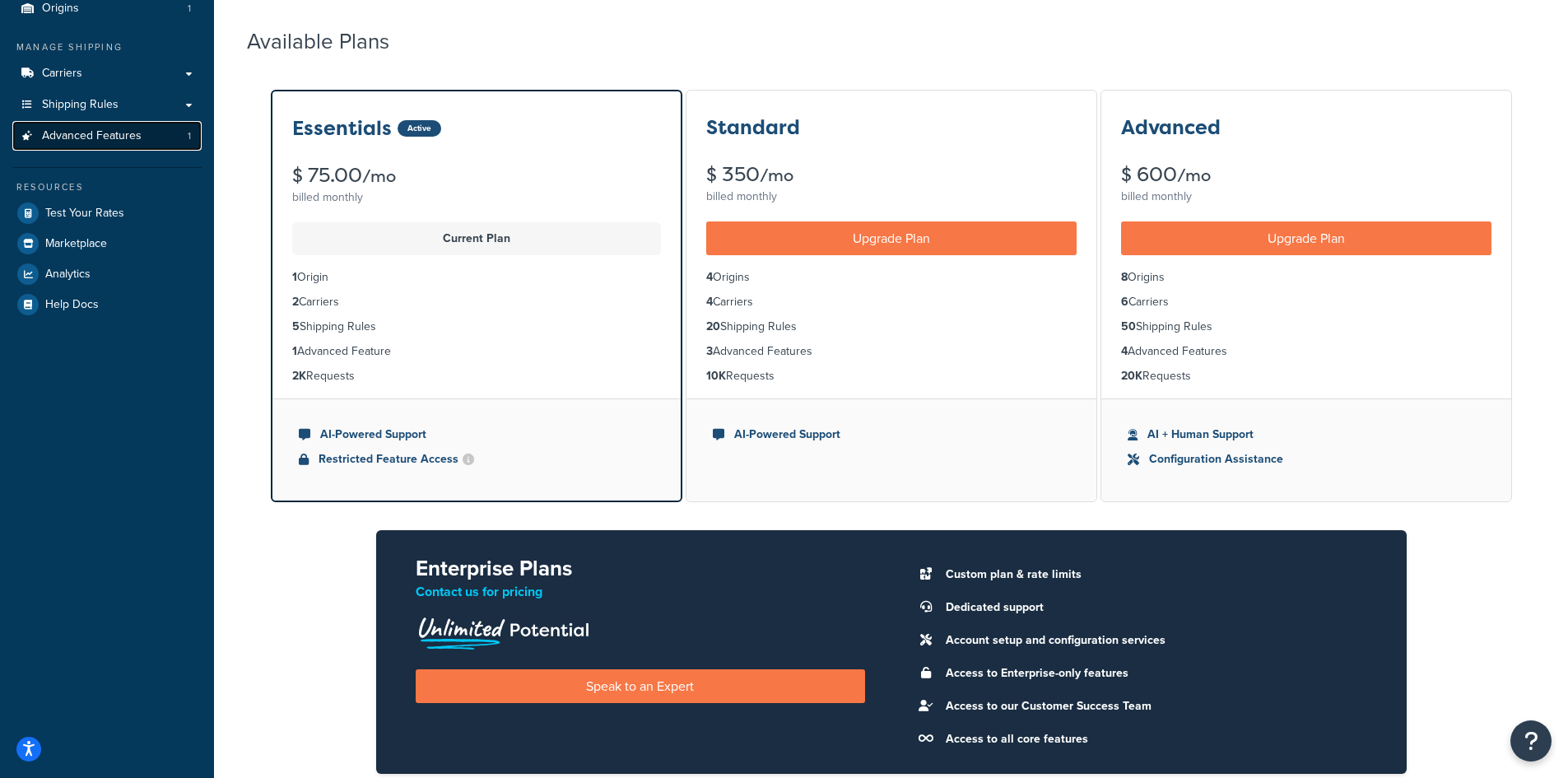
click at [119, 139] on span "Advanced Features" at bounding box center [91, 136] width 99 height 14
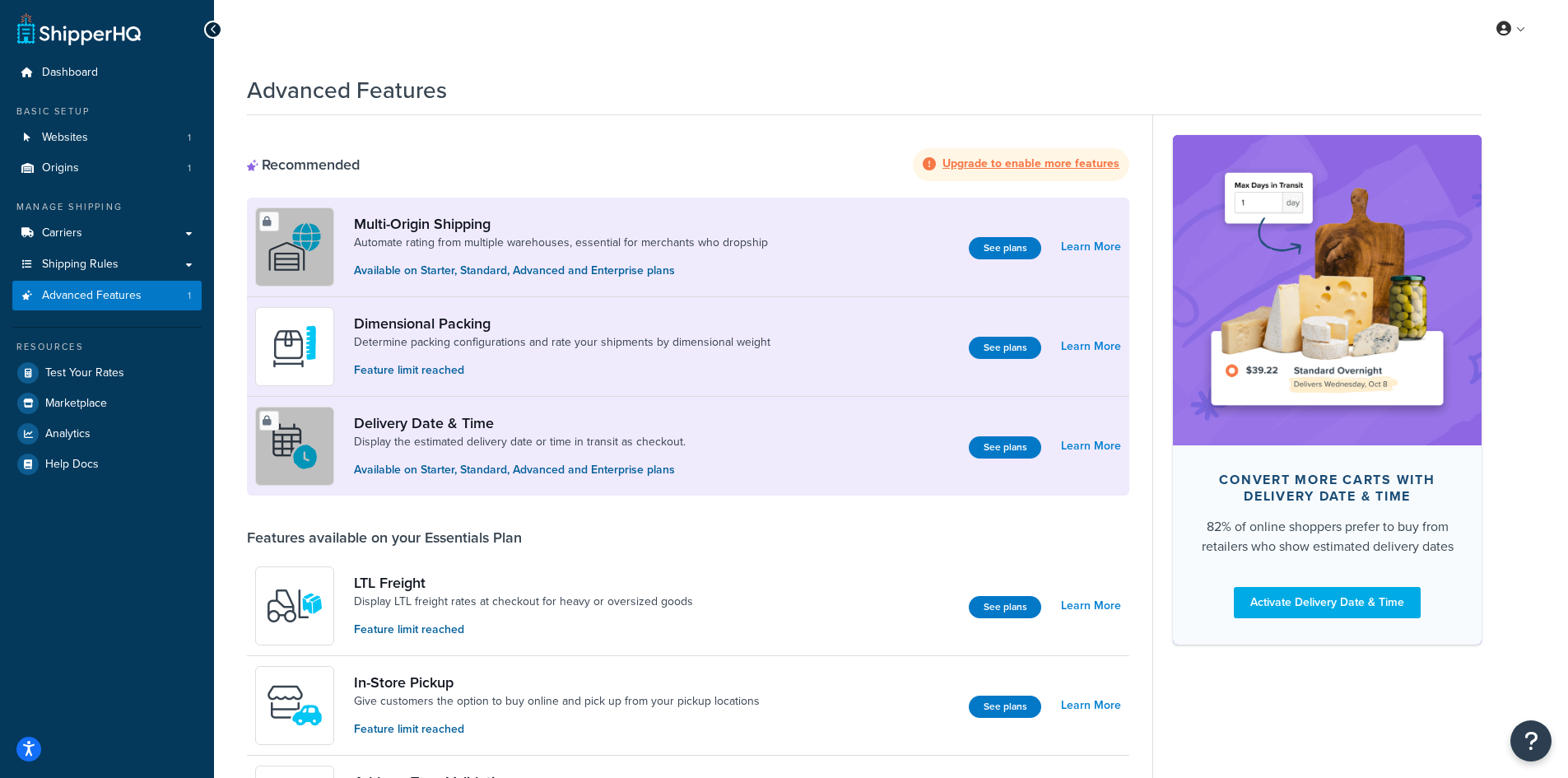
click at [1063, 168] on strong "Upgrade to enable more features" at bounding box center [1031, 163] width 177 height 18
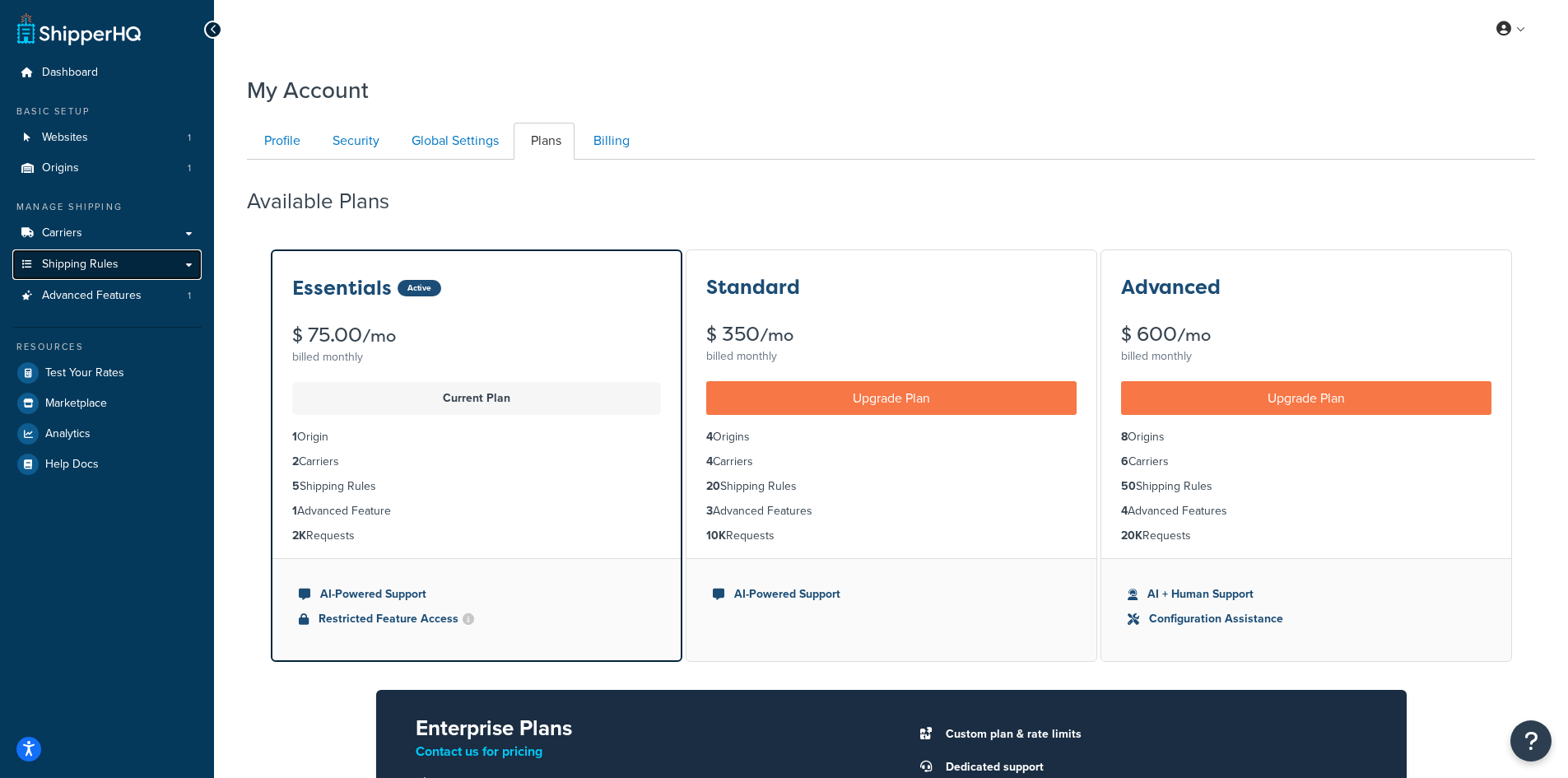
click at [90, 251] on link "Shipping Rules" at bounding box center [107, 265] width 190 height 30
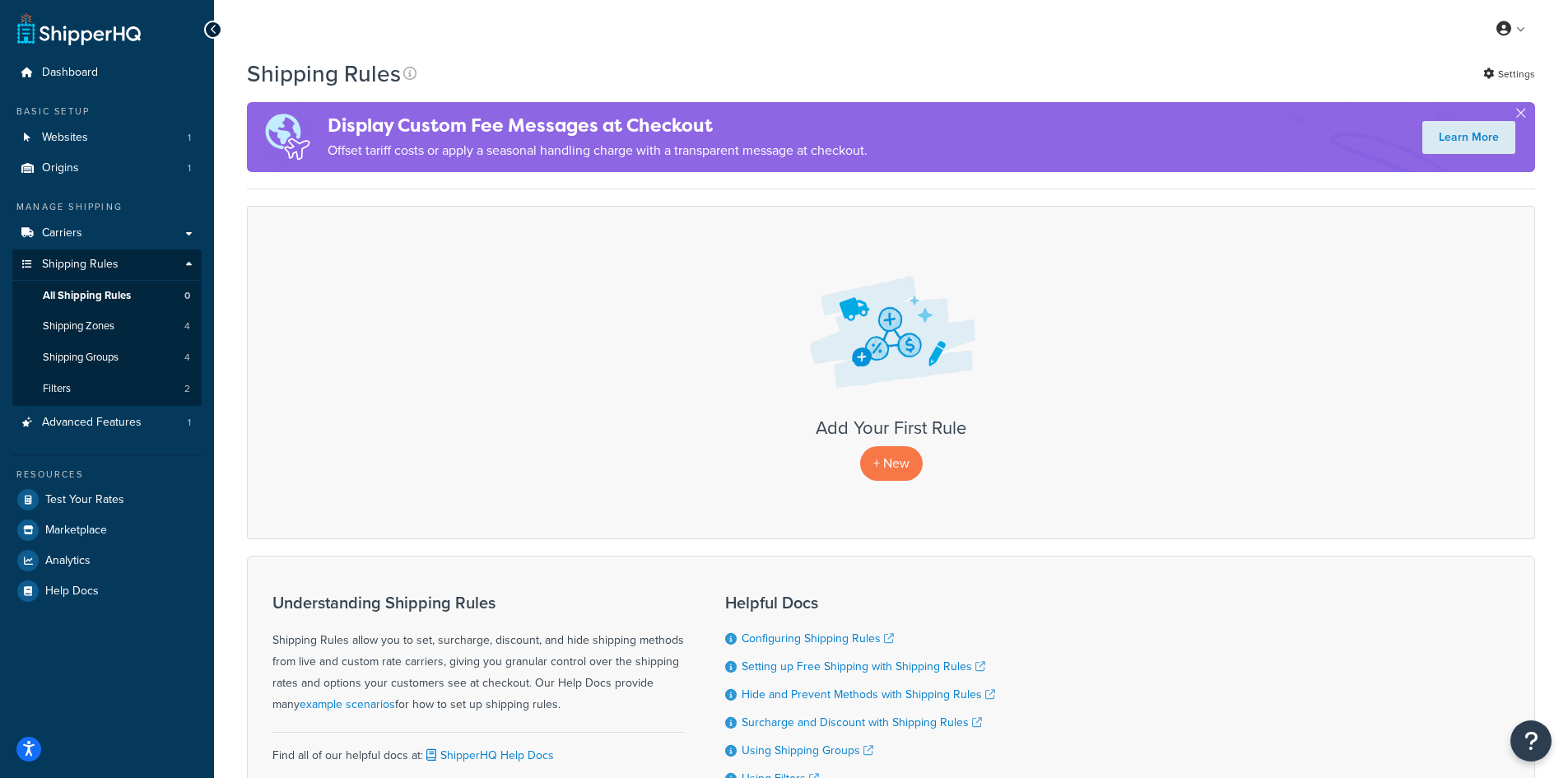
click at [1051, 416] on div "Add Your First Rule + New" at bounding box center [890, 372] width 1288 height 333
click at [169, 430] on link "Advanced Features 1" at bounding box center [107, 422] width 190 height 30
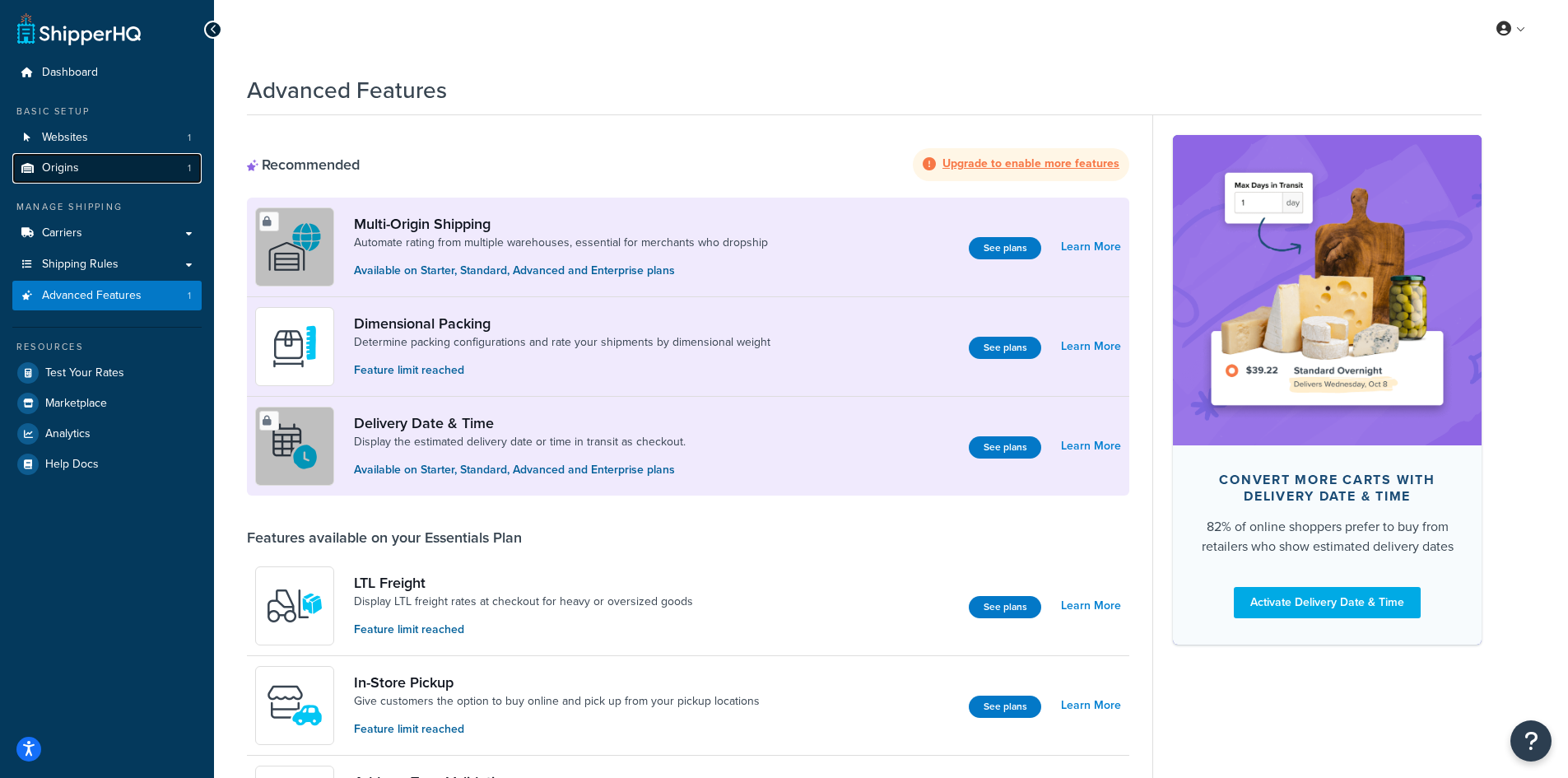
click at [127, 163] on link "Origins 1" at bounding box center [107, 168] width 190 height 30
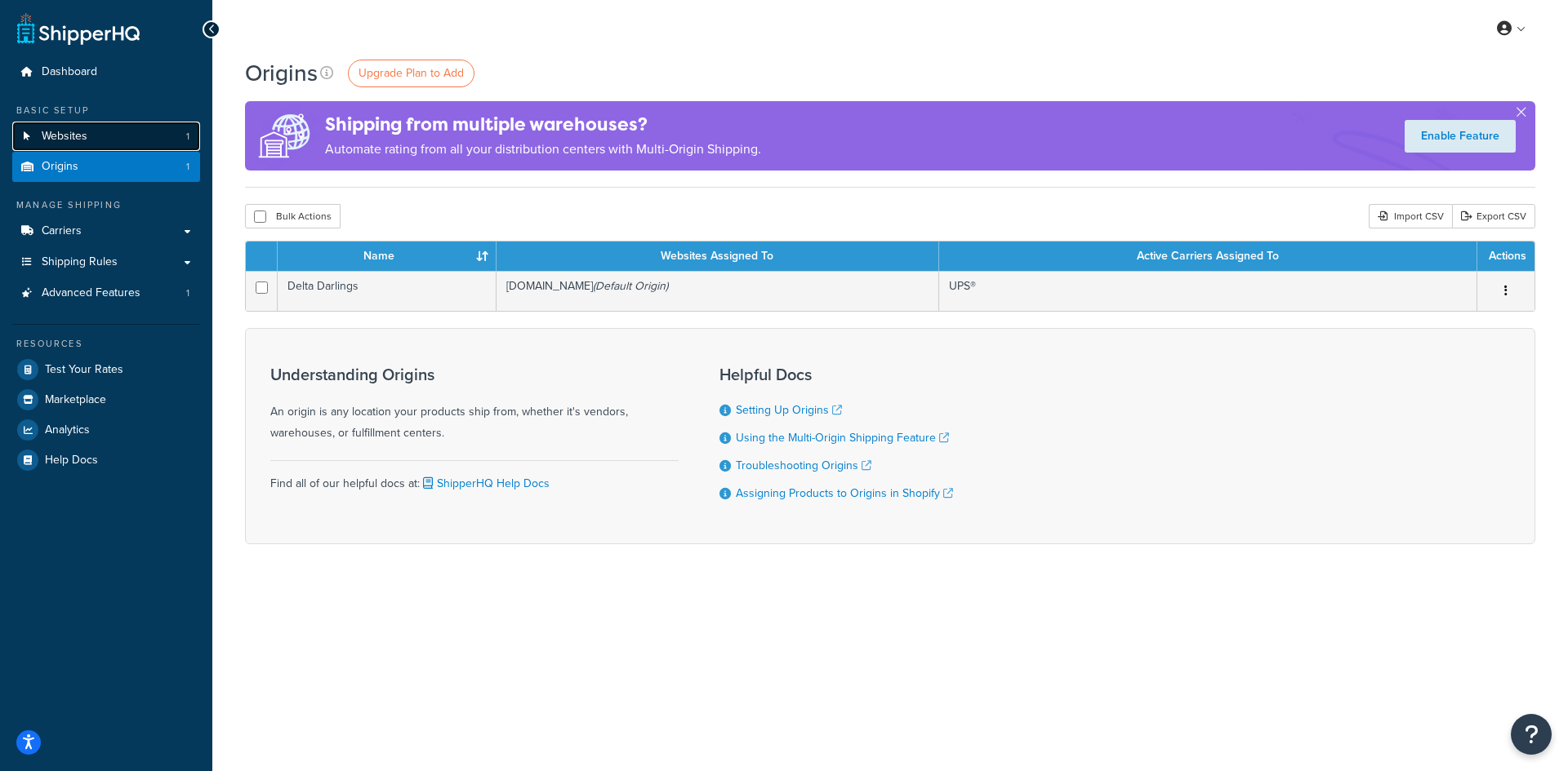
click at [150, 145] on link "Websites 1" at bounding box center [106, 136] width 188 height 30
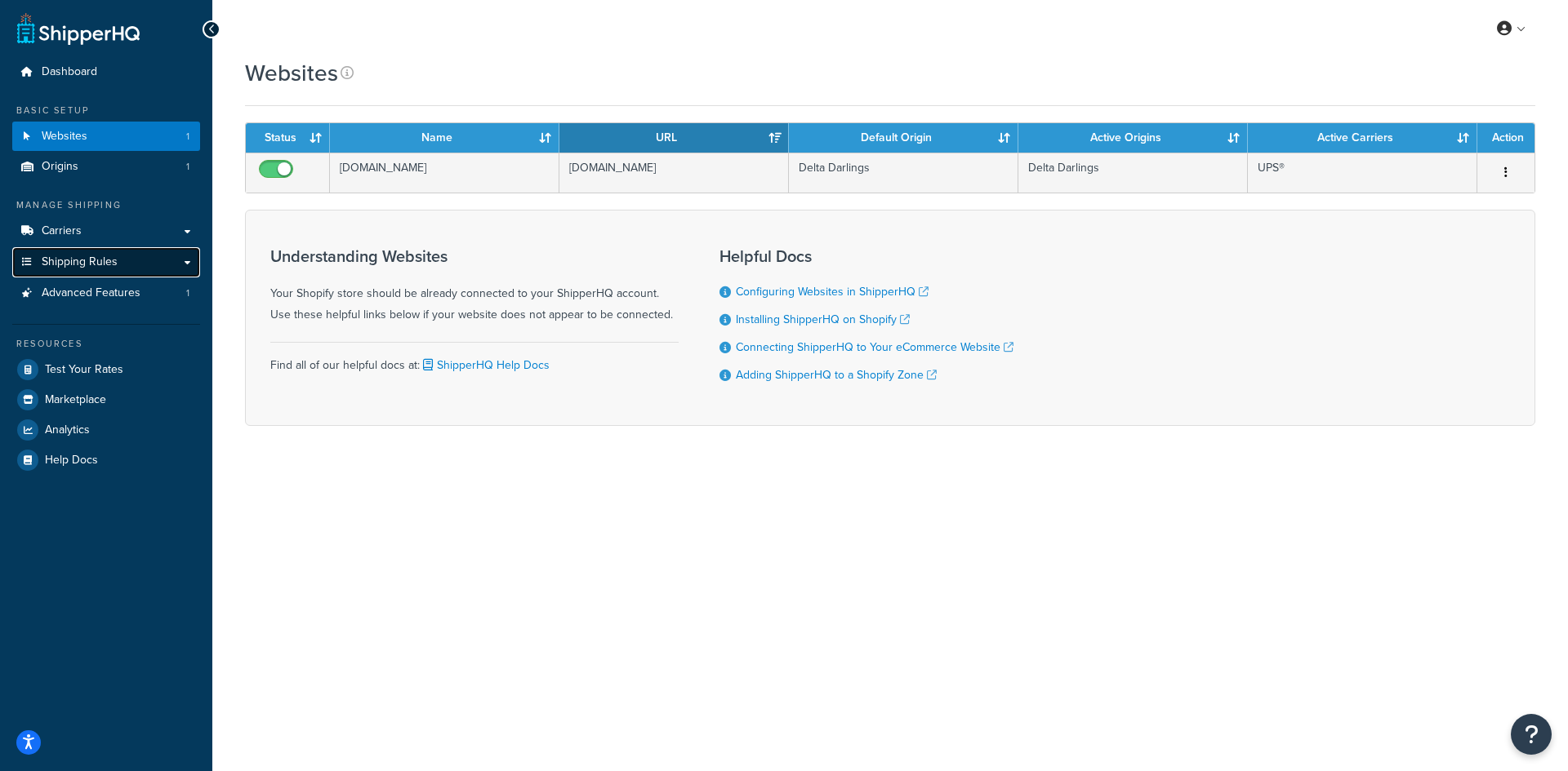
click at [149, 262] on link "Shipping Rules" at bounding box center [106, 262] width 188 height 30
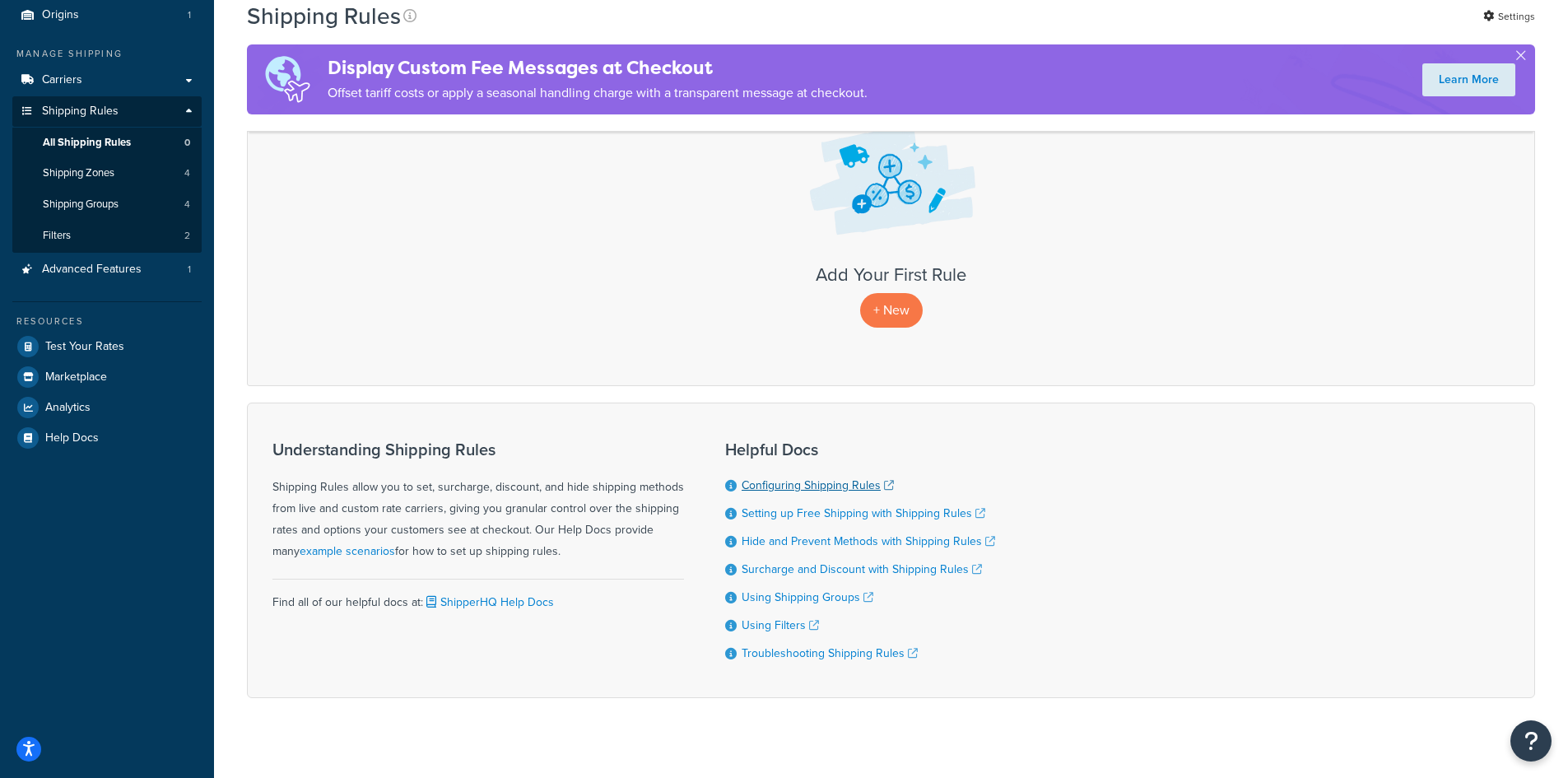
scroll to position [172, 0]
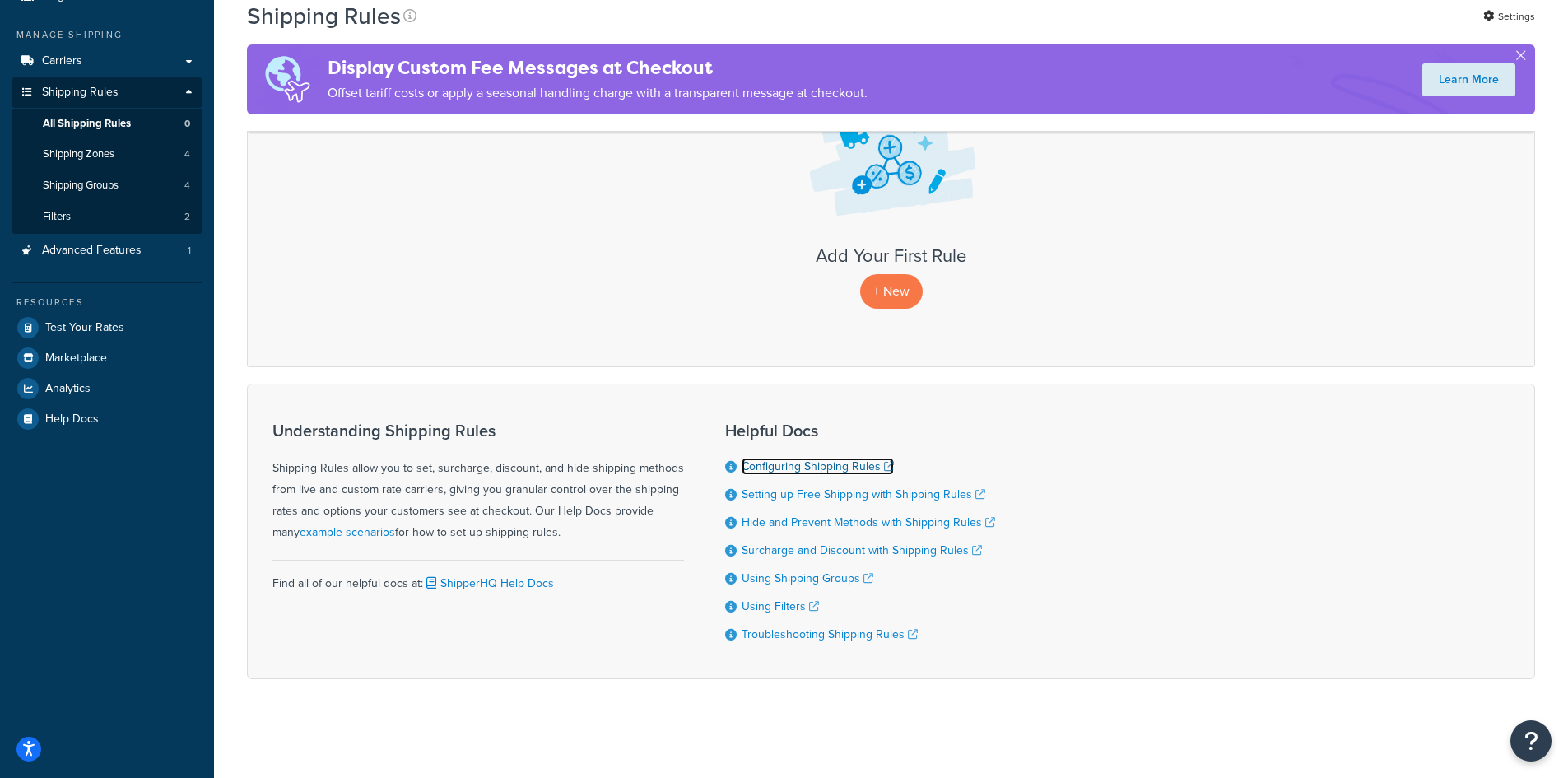
click at [777, 460] on link "Configuring Shipping Rules" at bounding box center [818, 467] width 153 height 18
click at [110, 68] on link "Carriers" at bounding box center [107, 60] width 190 height 30
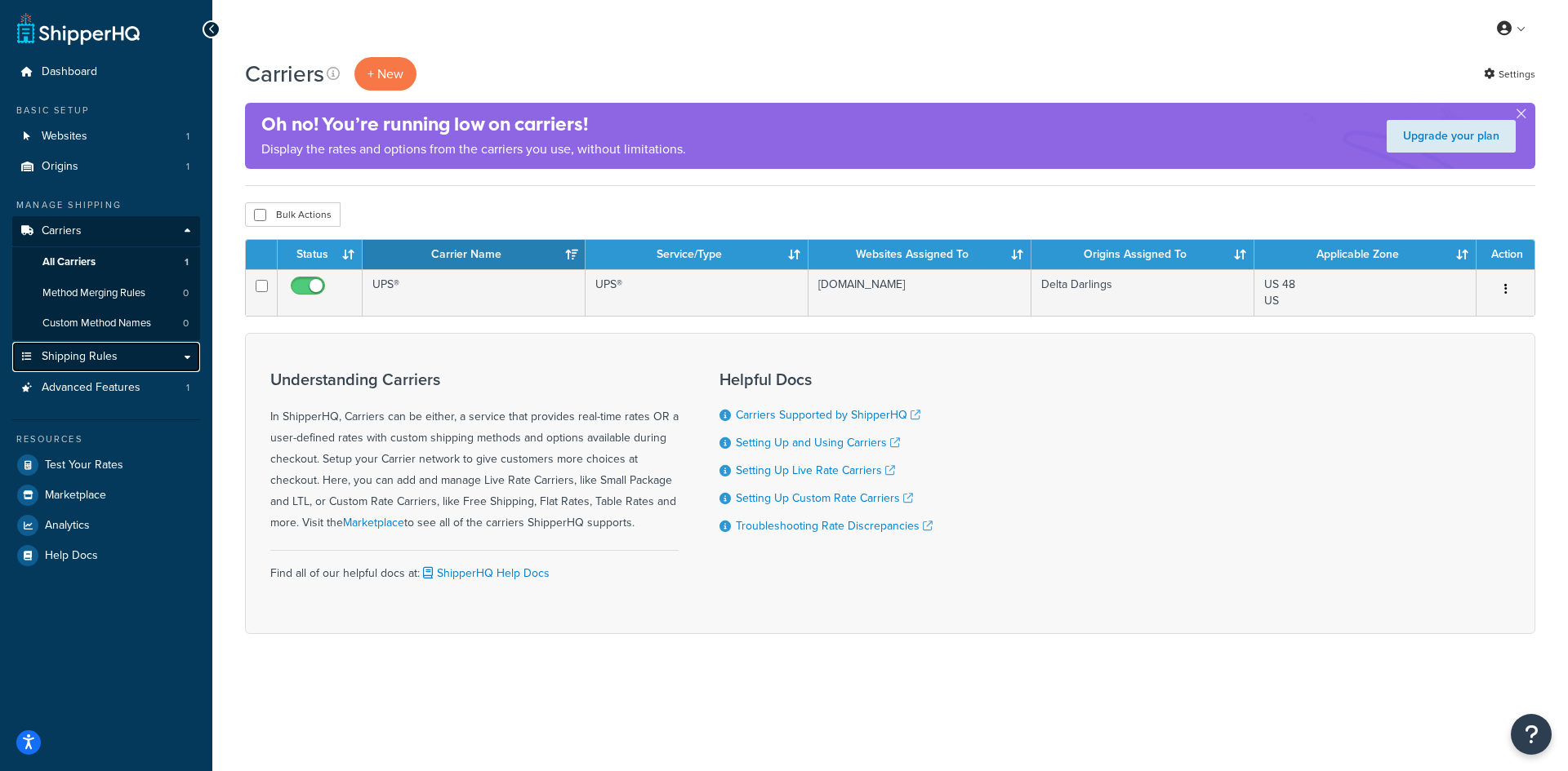
click at [144, 359] on link "Shipping Rules" at bounding box center [106, 357] width 188 height 30
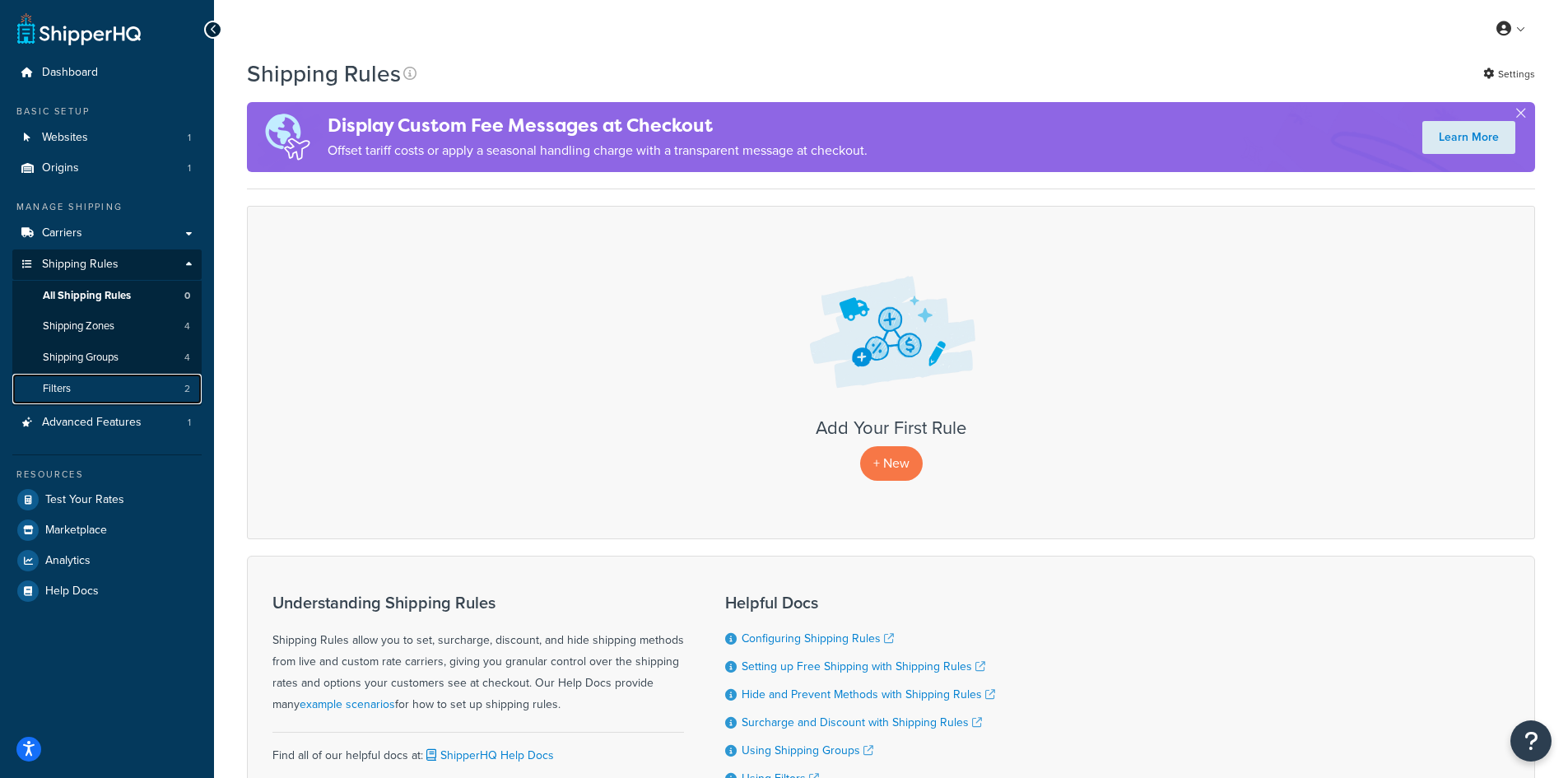
click at [110, 388] on link "Filters 2" at bounding box center [107, 388] width 190 height 30
click at [891, 476] on p "+ New" at bounding box center [891, 463] width 62 height 34
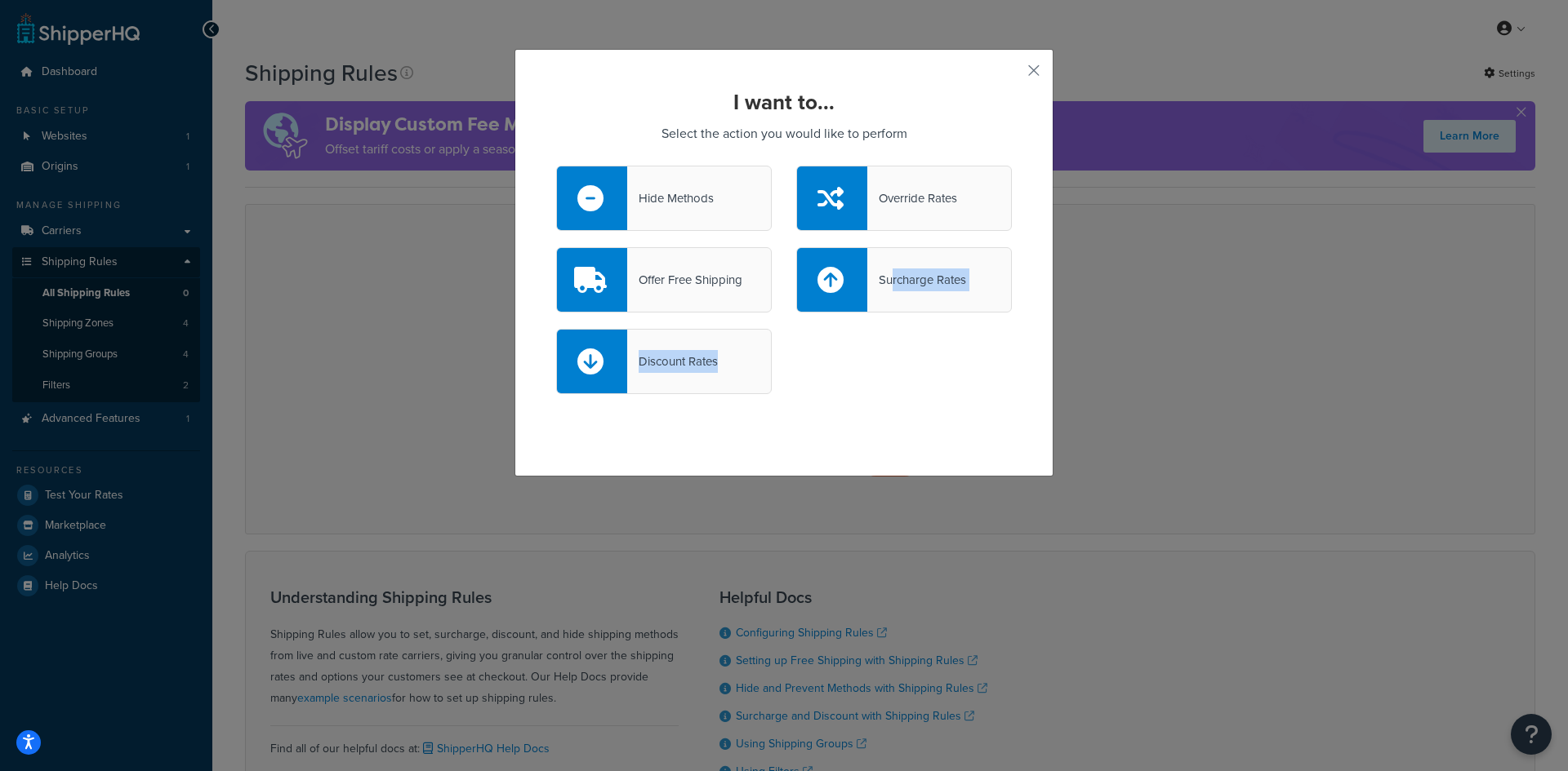
drag, startPoint x: 888, startPoint y: 300, endPoint x: 892, endPoint y: 406, distance: 106.1
click at [892, 406] on div "Hide Methods Override Rates Offer Free Shipping Surcharge Rates Discount Rates" at bounding box center [784, 288] width 456 height 245
click at [892, 406] on div "Discount Rates" at bounding box center [784, 369] width 480 height 82
click at [686, 290] on div "Offer Free Shipping" at bounding box center [684, 280] width 115 height 23
click at [0, 0] on input "Offer Free Shipping" at bounding box center [0, 0] width 0 height 0
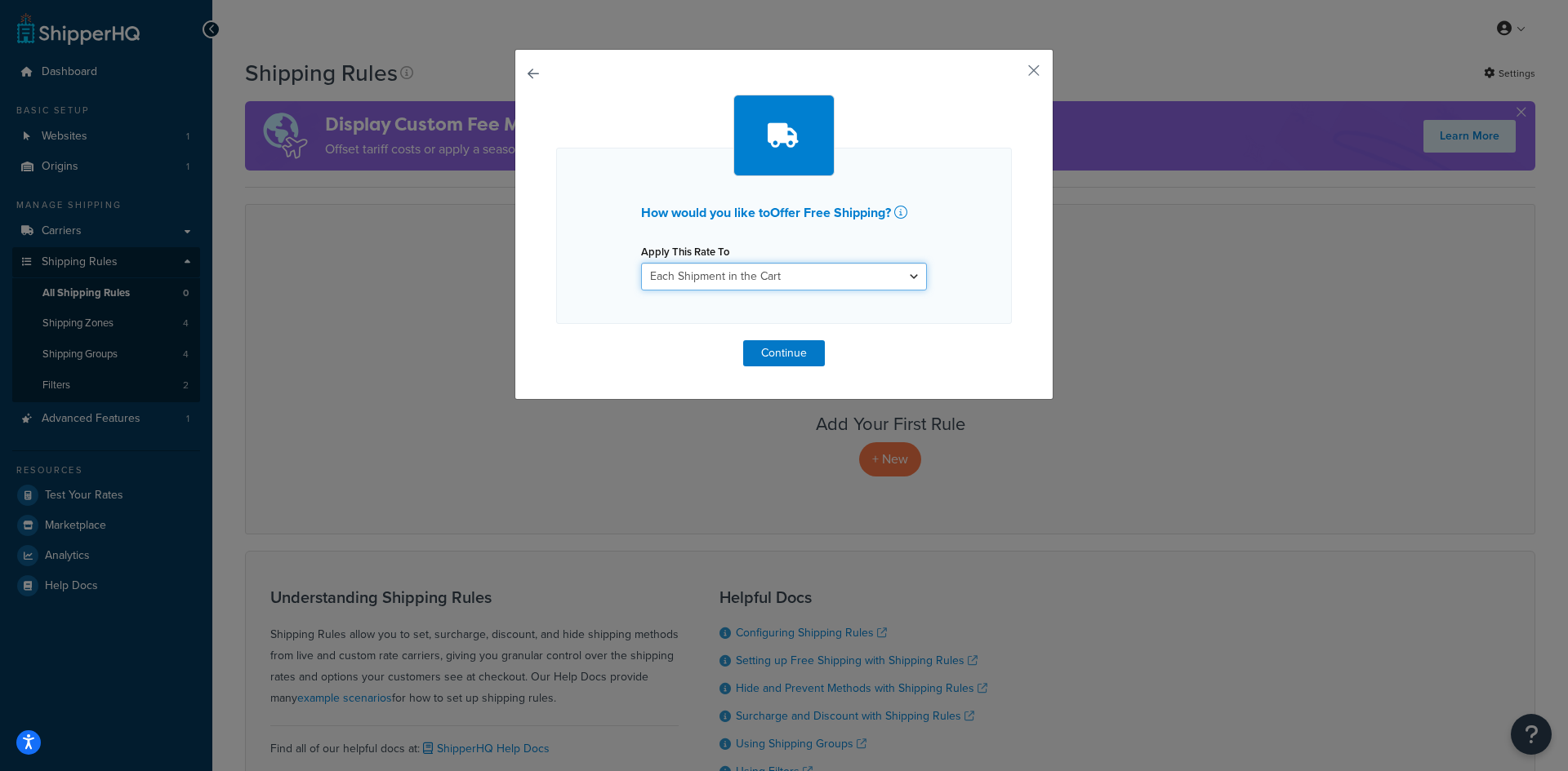
click at [718, 279] on select "Each Shipment in the Cart Each Shipping Group in the Cart Each Item within a Sh…" at bounding box center [784, 277] width 285 height 28
click at [641, 263] on select "Each Shipment in the Cart Each Shipping Group in the Cart Each Item within a Sh…" at bounding box center [784, 277] width 285 height 28
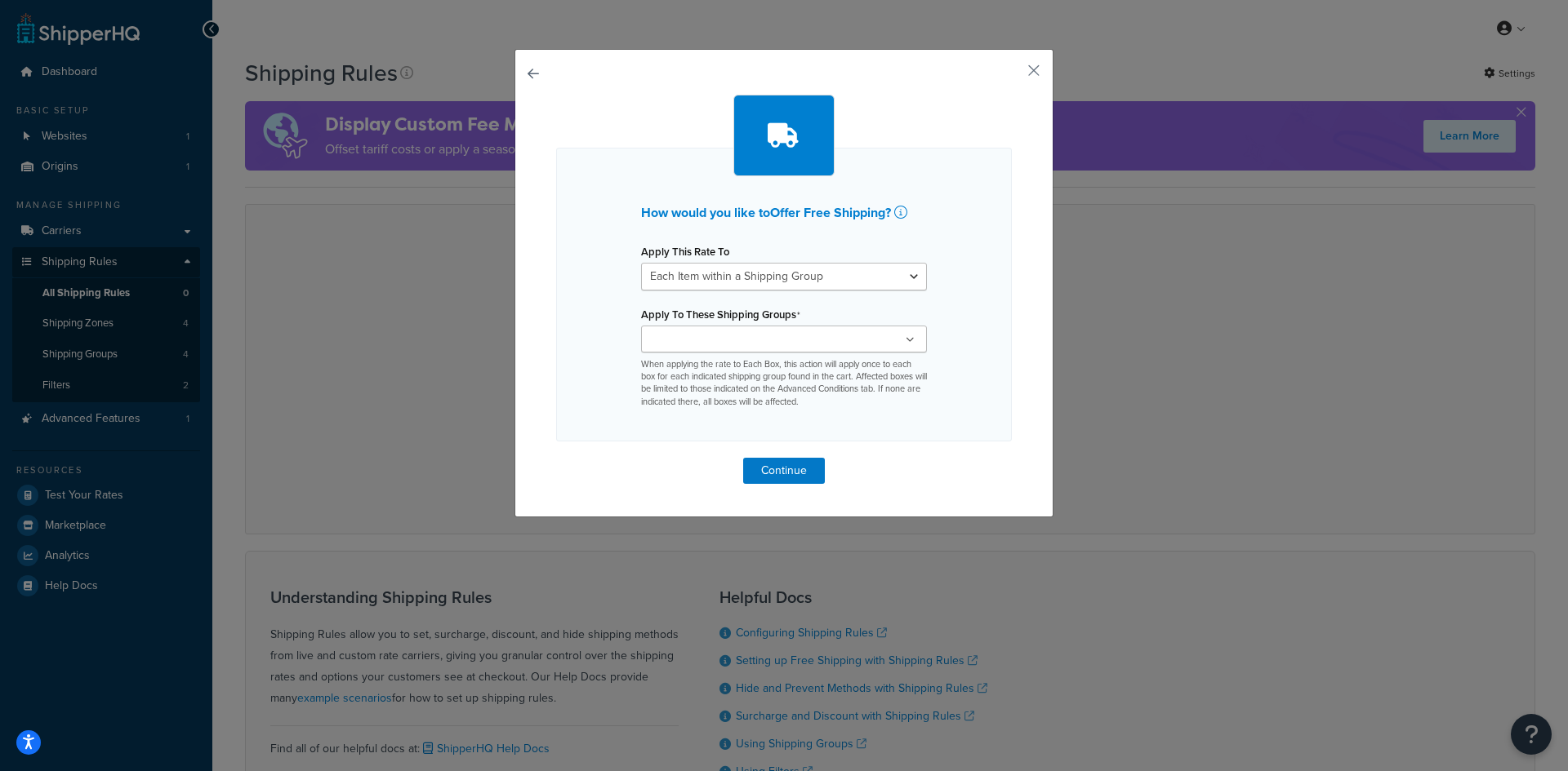
click at [741, 330] on ul at bounding box center [784, 339] width 285 height 27
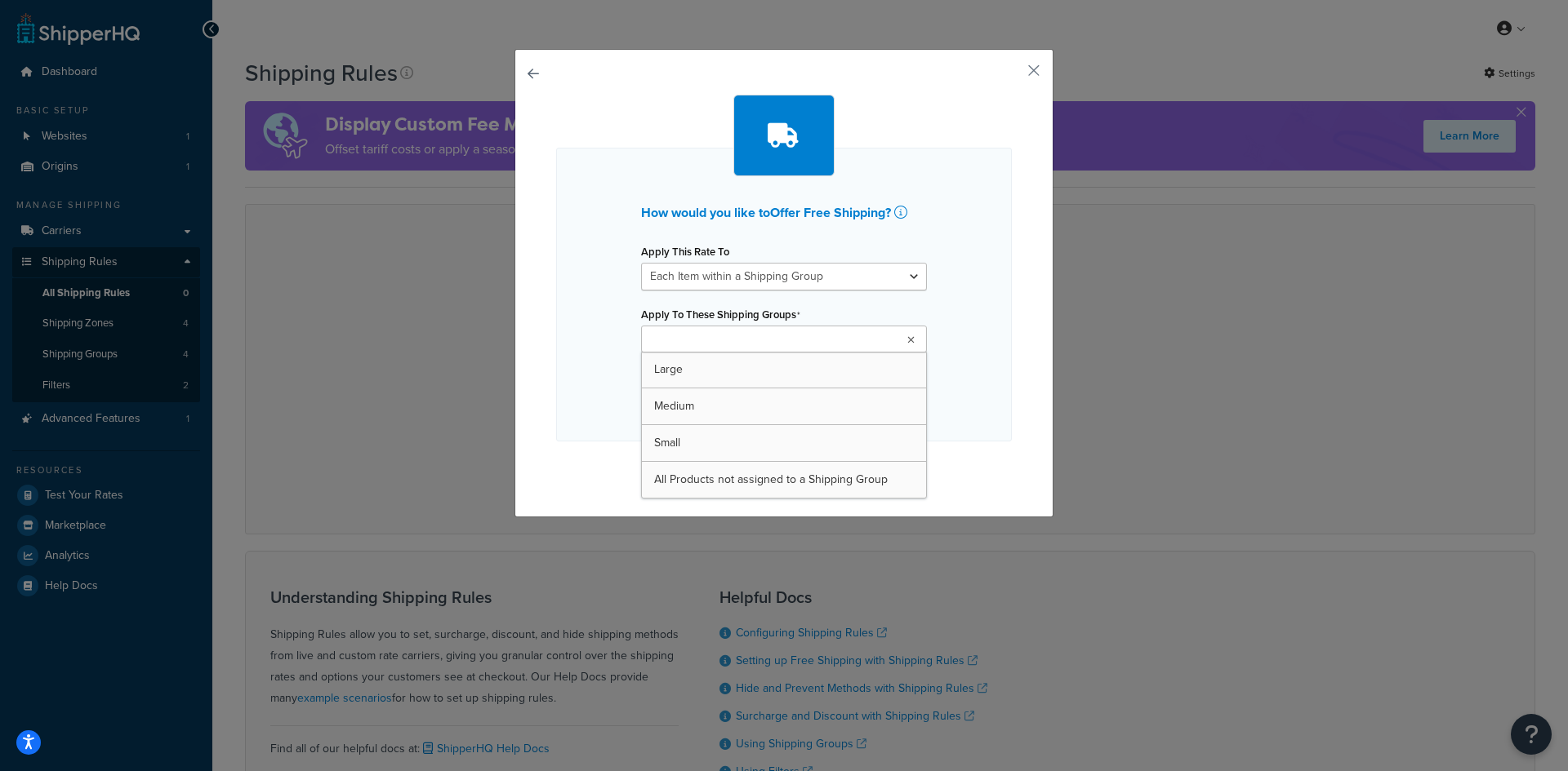
click at [792, 337] on ul at bounding box center [784, 339] width 285 height 27
drag, startPoint x: 784, startPoint y: 264, endPoint x: 796, endPoint y: 286, distance: 25.1
click at [784, 264] on select "Each Shipment in the Cart Each Shipping Group in the Cart Each Item within a Sh…" at bounding box center [784, 277] width 285 height 28
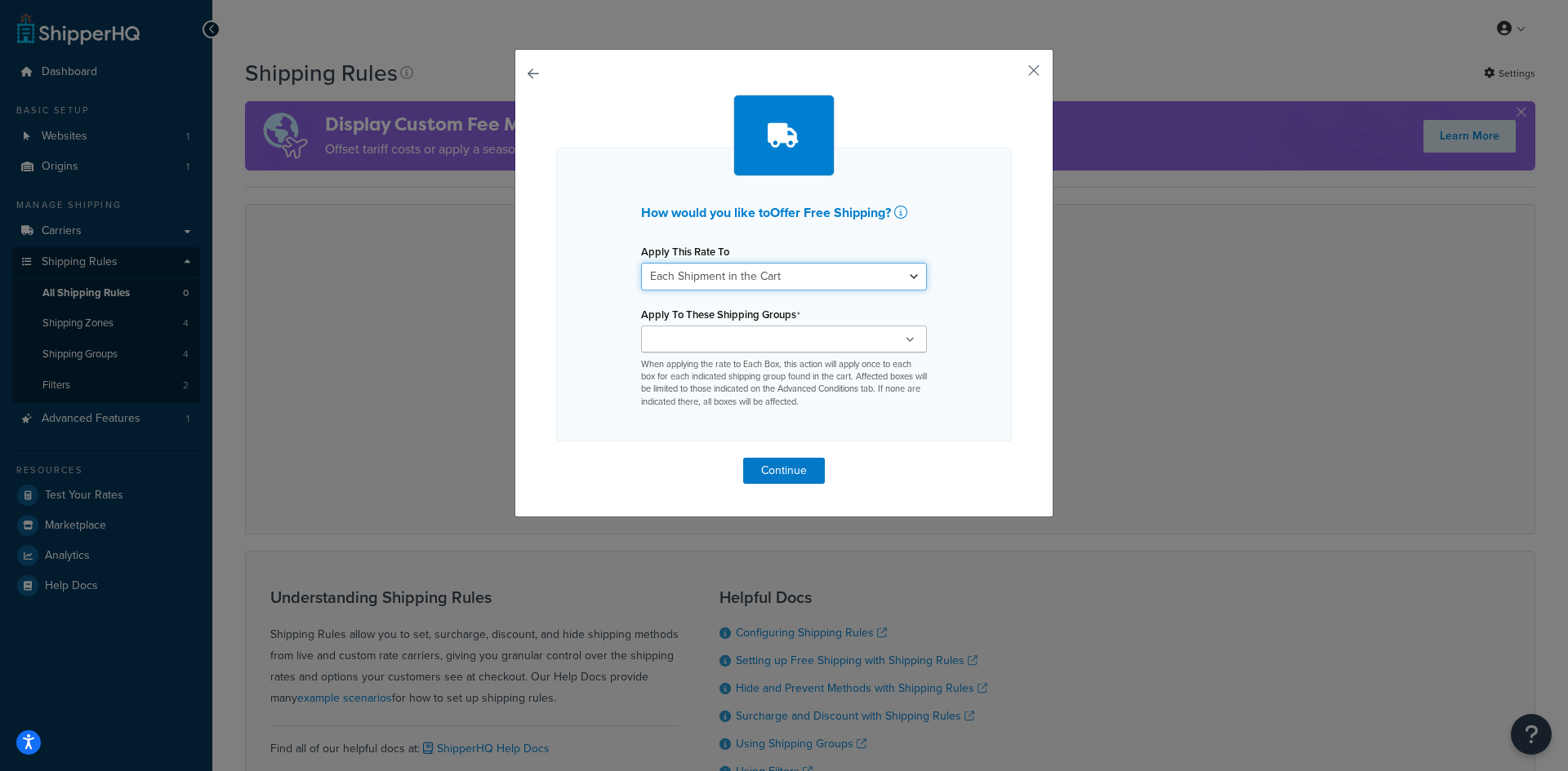
click at [641, 263] on select "Each Shipment in the Cart Each Shipping Group in the Cart Each Item within a Sh…" at bounding box center [784, 277] width 285 height 28
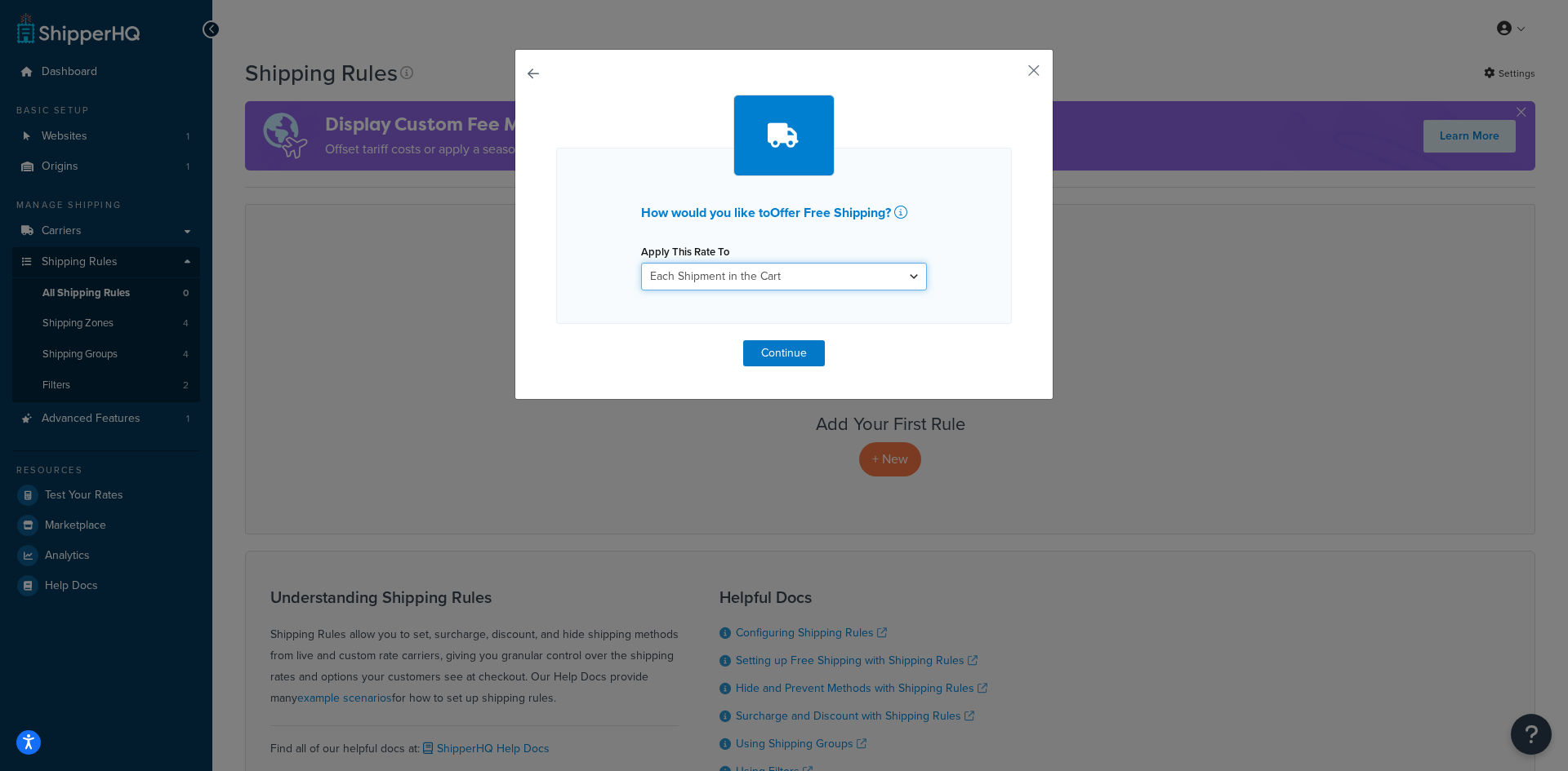
click at [781, 272] on select "Each Shipment in the Cart Each Shipping Group in the Cart Each Item within a Sh…" at bounding box center [784, 277] width 285 height 28
select select "SHIPPING_GROUP"
click at [641, 263] on select "Each Shipment in the Cart Each Shipping Group in the Cart Each Item within a Sh…" at bounding box center [784, 277] width 285 height 28
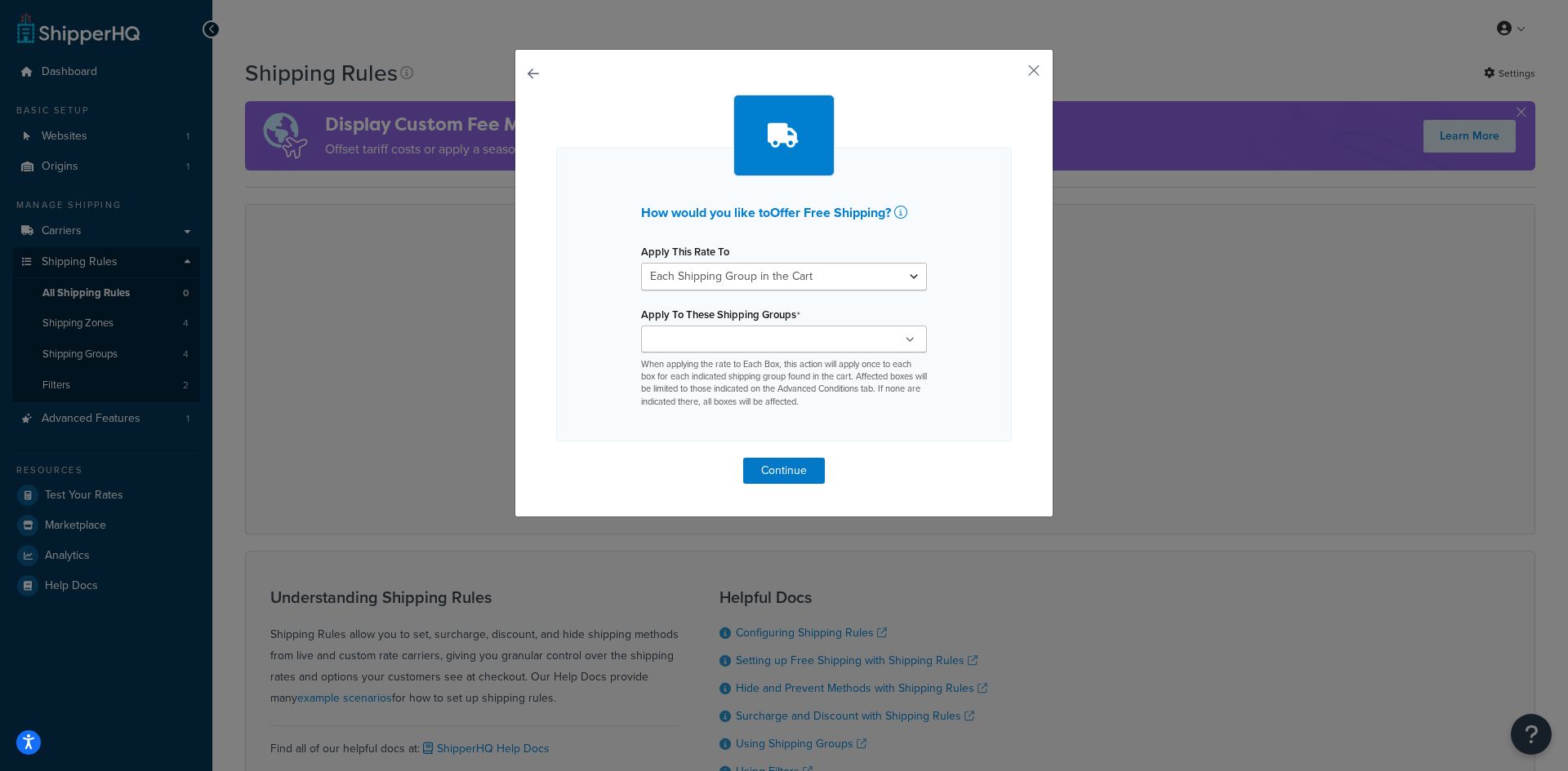
click at [770, 338] on ul at bounding box center [784, 339] width 285 height 27
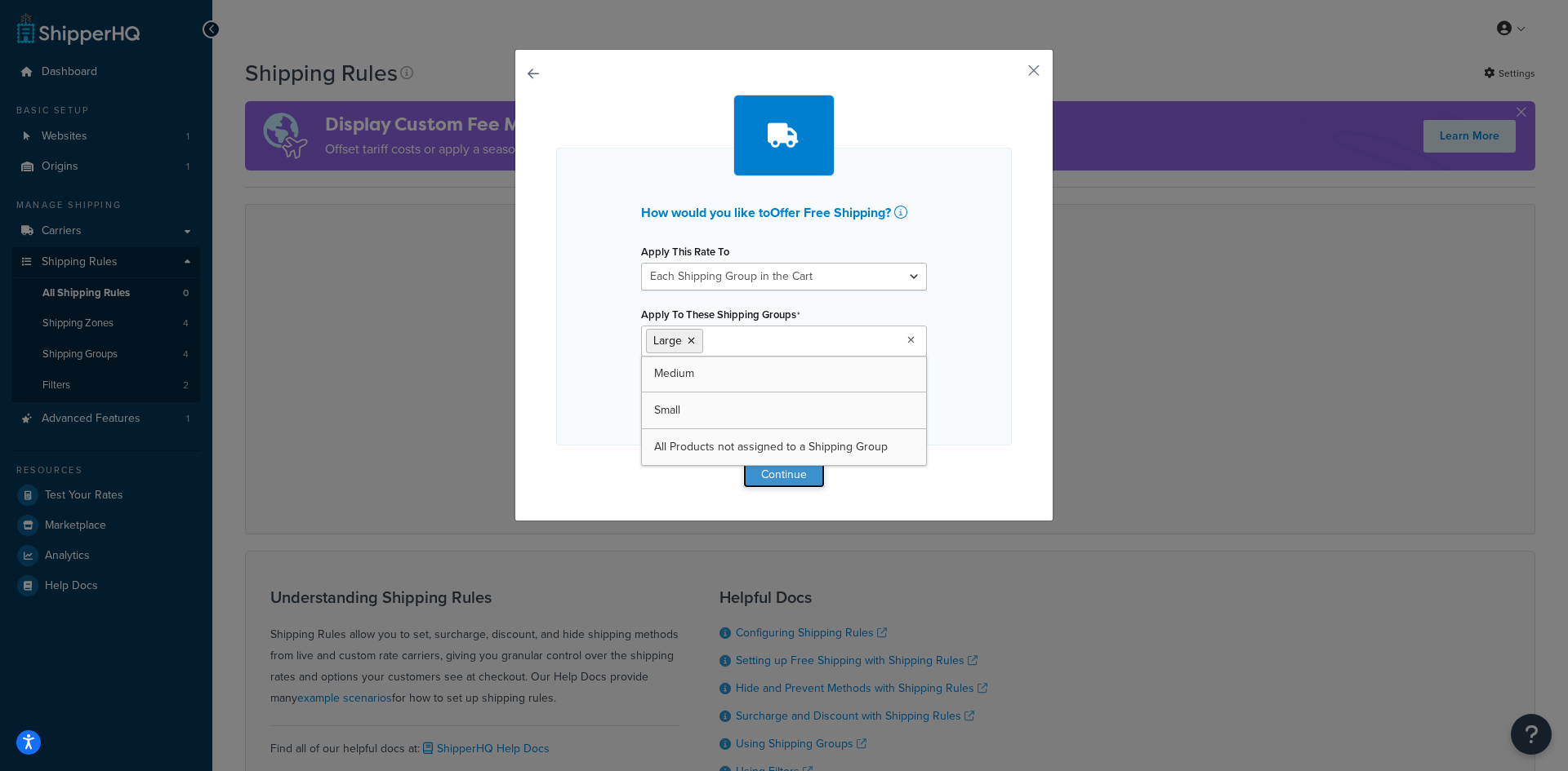
click at [775, 471] on button "Continue" at bounding box center [784, 474] width 82 height 26
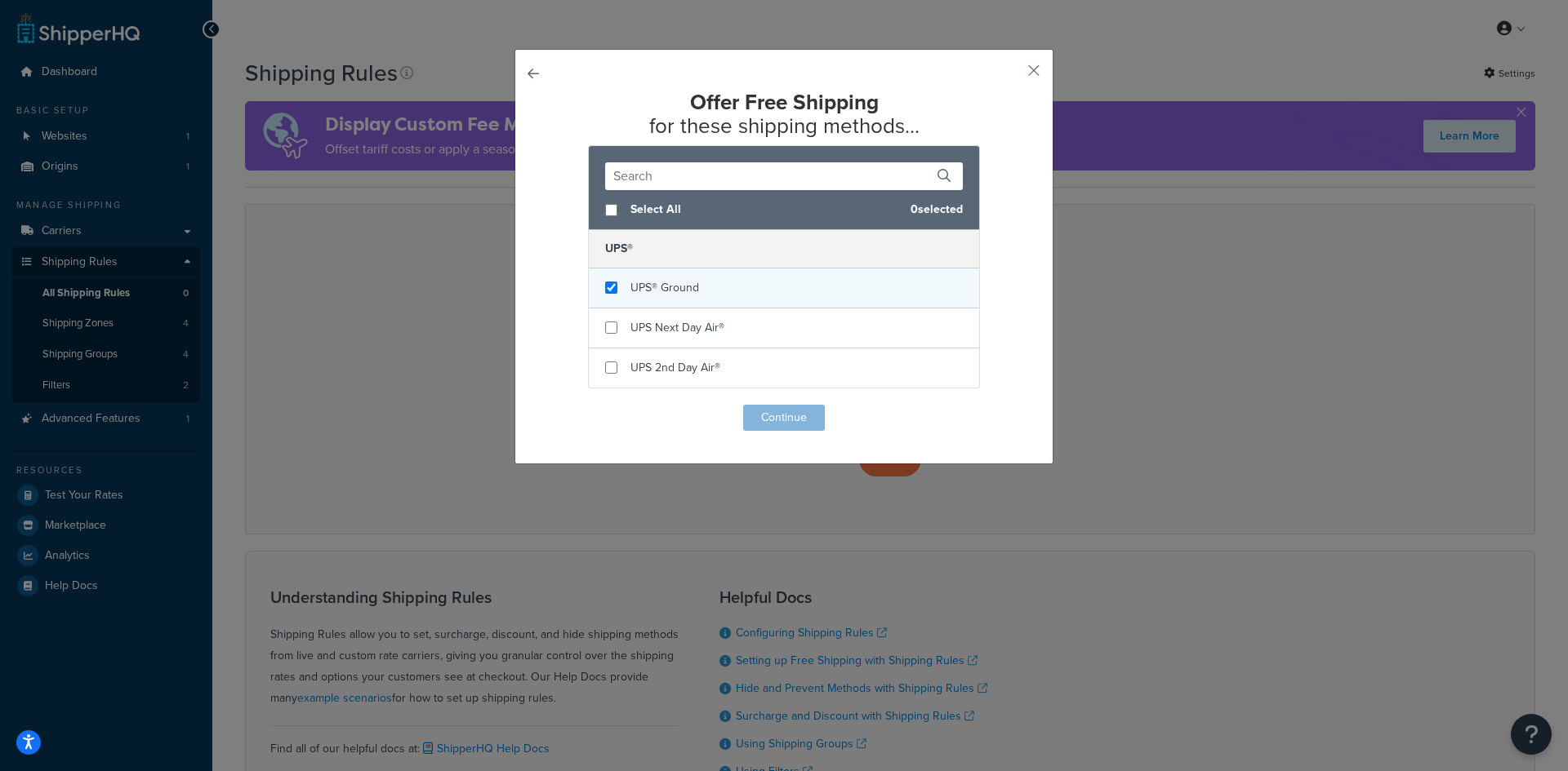
checkbox input "true"
click at [632, 290] on span "UPS® Ground" at bounding box center [664, 288] width 68 height 17
click at [767, 413] on button "Continue" at bounding box center [784, 417] width 82 height 26
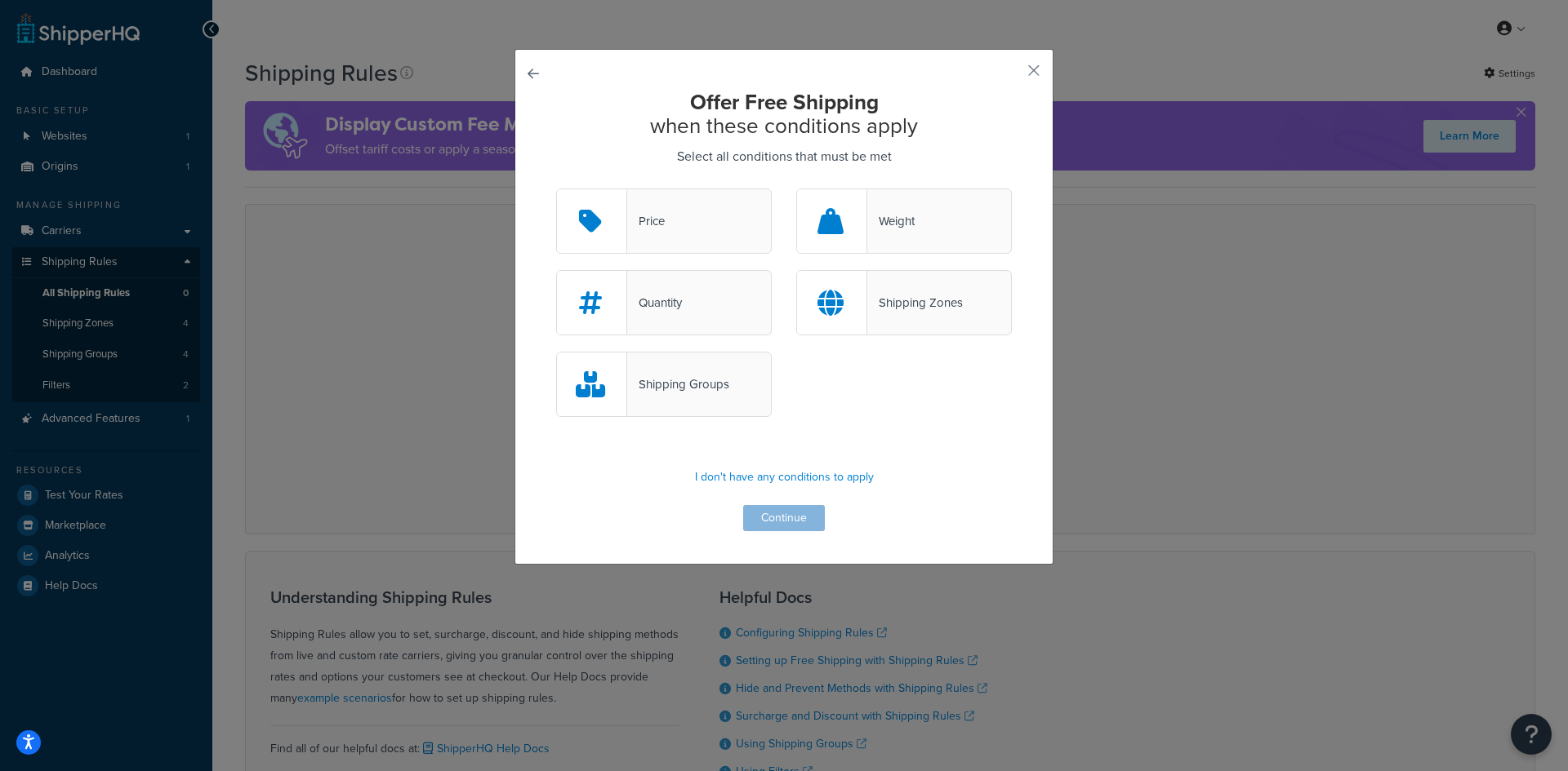
click at [942, 310] on div "Shipping Zones" at bounding box center [914, 303] width 95 height 23
click at [0, 0] on input "Shipping Zones" at bounding box center [0, 0] width 0 height 0
click at [697, 226] on div "Price" at bounding box center [664, 222] width 216 height 66
click at [0, 0] on input "Price" at bounding box center [0, 0] width 0 height 0
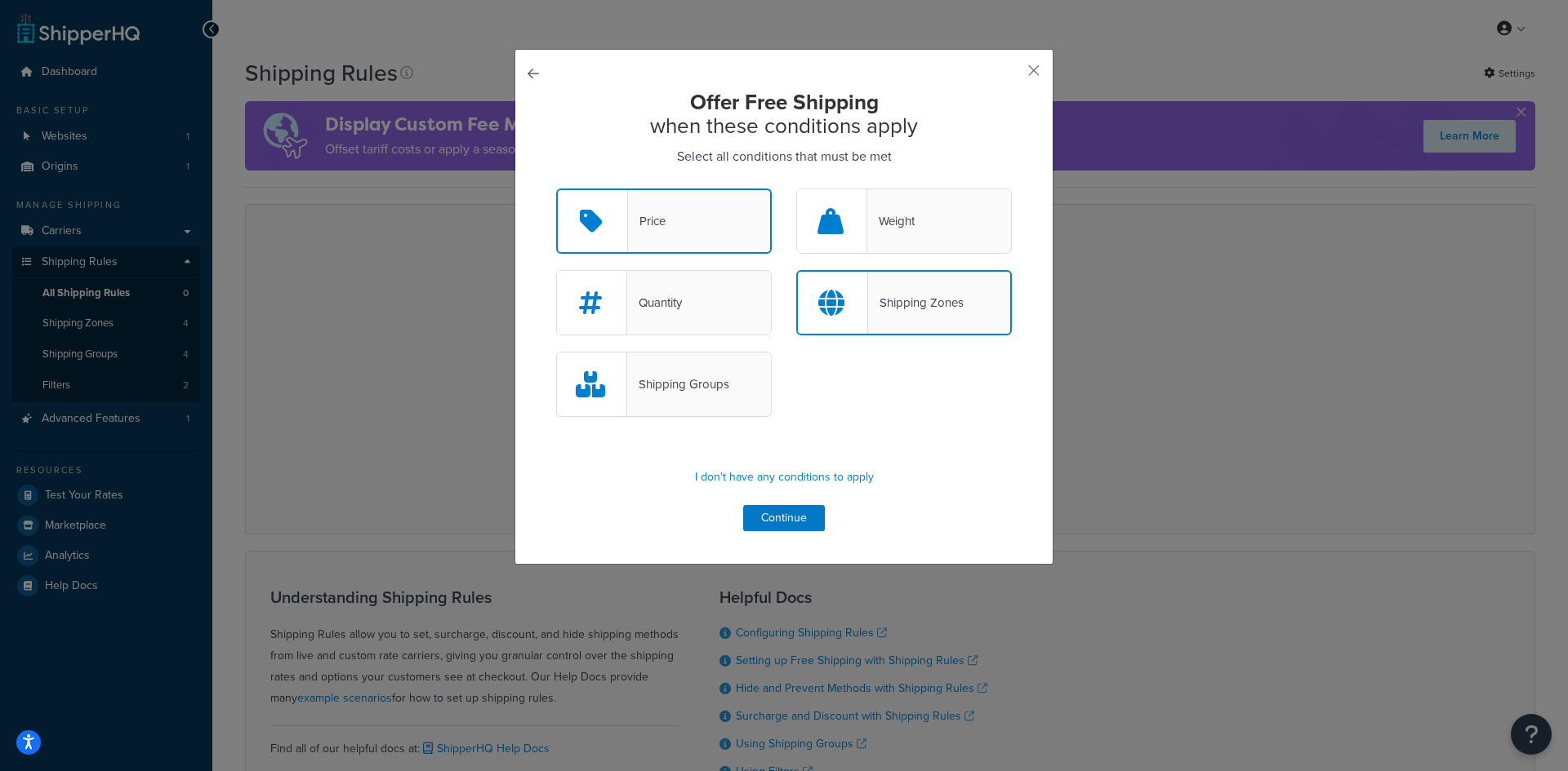
click at [829, 280] on div at bounding box center [832, 303] width 70 height 62
click at [0, 0] on input "Shipping Zones" at bounding box center [0, 0] width 0 height 0
click at [783, 514] on button "Continue" at bounding box center [784, 518] width 82 height 26
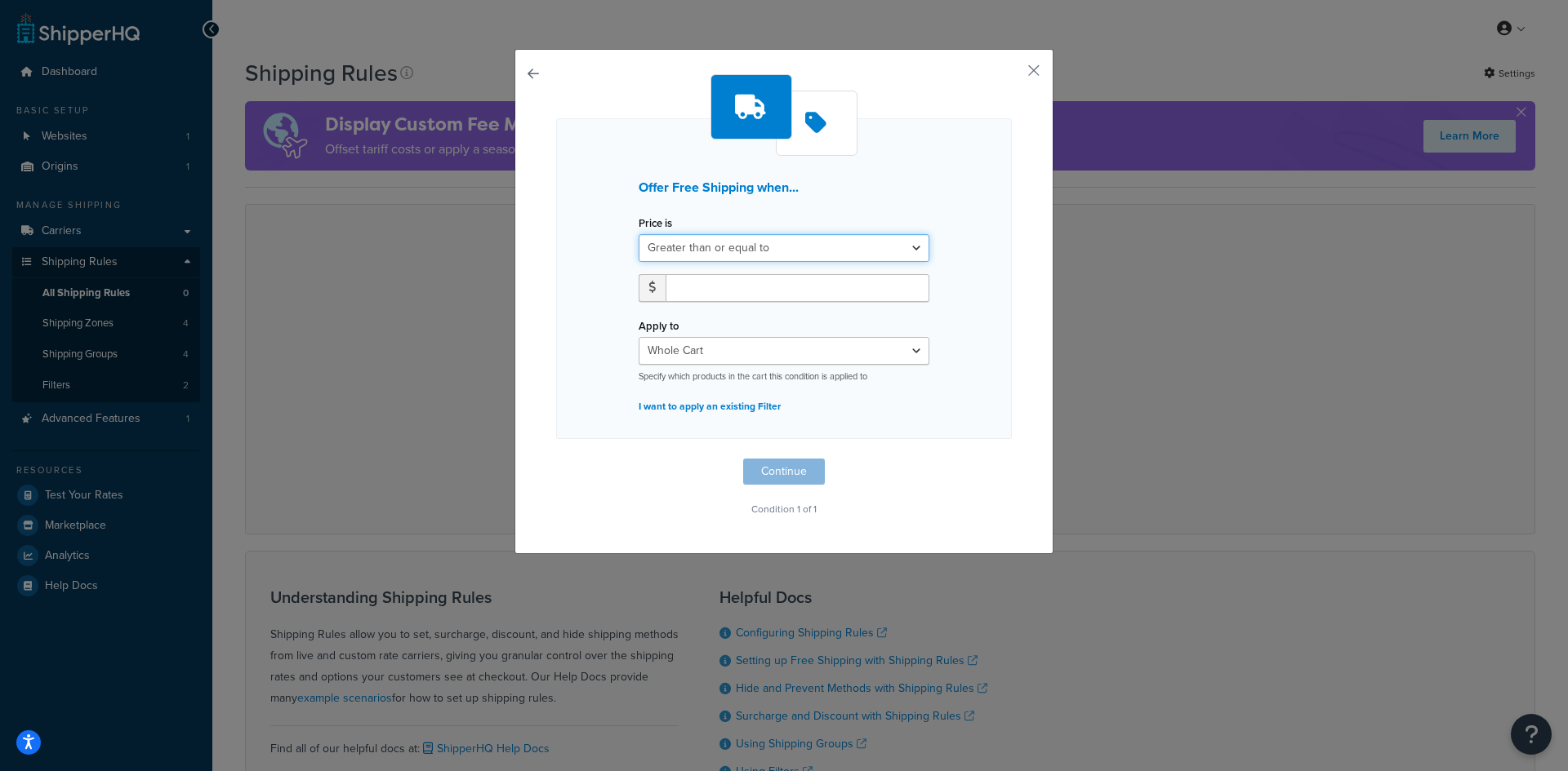
click at [717, 248] on select "Greater than or equal to Between or equal to Less than or equal to" at bounding box center [783, 248] width 290 height 28
click at [638, 234] on select "Greater than or equal to Between or equal to Less than or equal to" at bounding box center [783, 248] width 290 height 28
click at [705, 288] on input "number" at bounding box center [798, 288] width 264 height 28
type input "500"
click at [681, 354] on select "Whole Cart Everything in Shipping Group Everything at Origin Each Item within S…" at bounding box center [783, 351] width 290 height 28
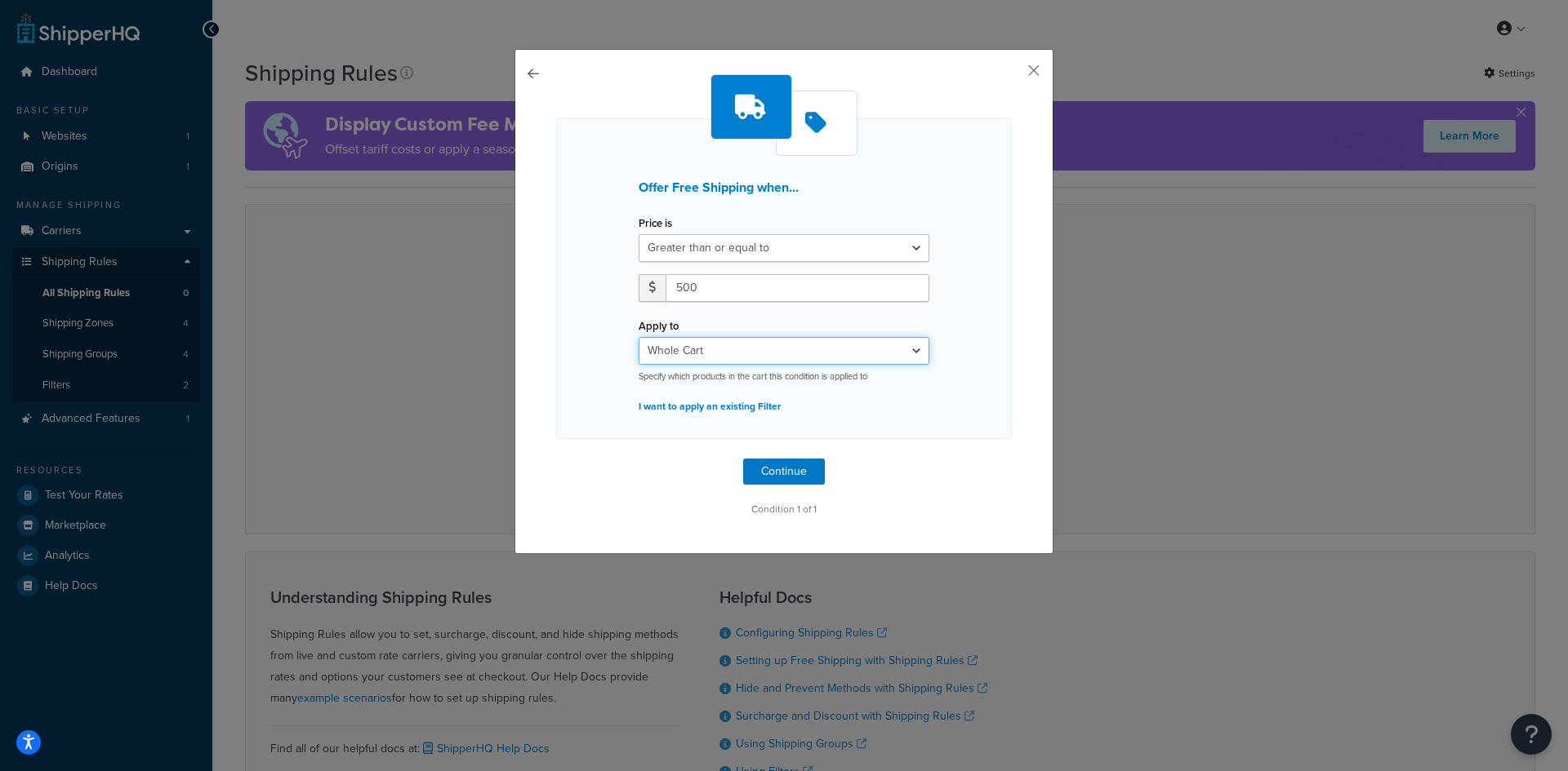
click at [638, 337] on select "Whole Cart Everything in Shipping Group Everything at Origin Each Item within S…" at bounding box center [783, 351] width 290 height 28
click at [774, 474] on button "Continue" at bounding box center [784, 471] width 82 height 26
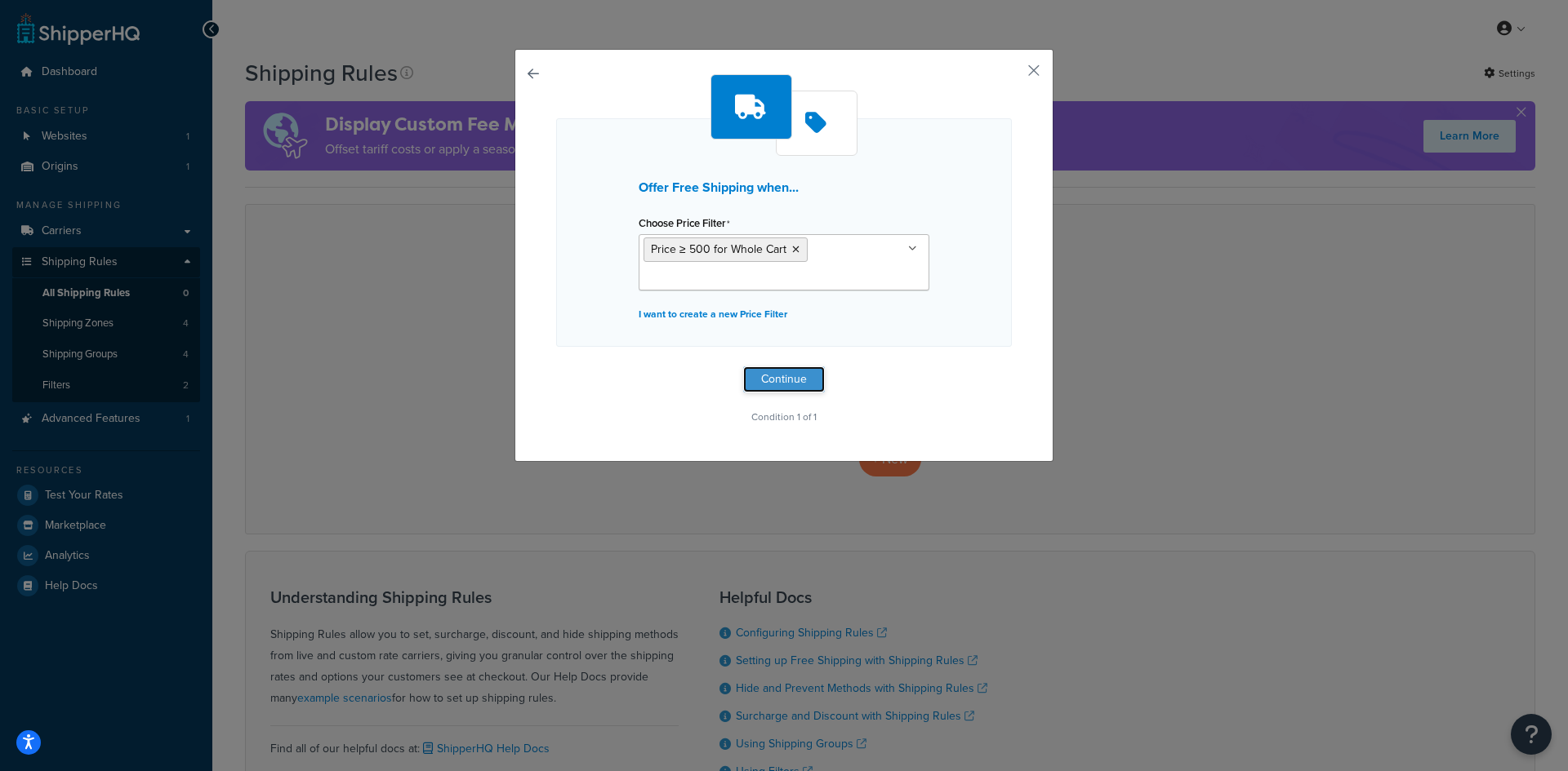
click at [796, 382] on button "Continue" at bounding box center [784, 379] width 82 height 26
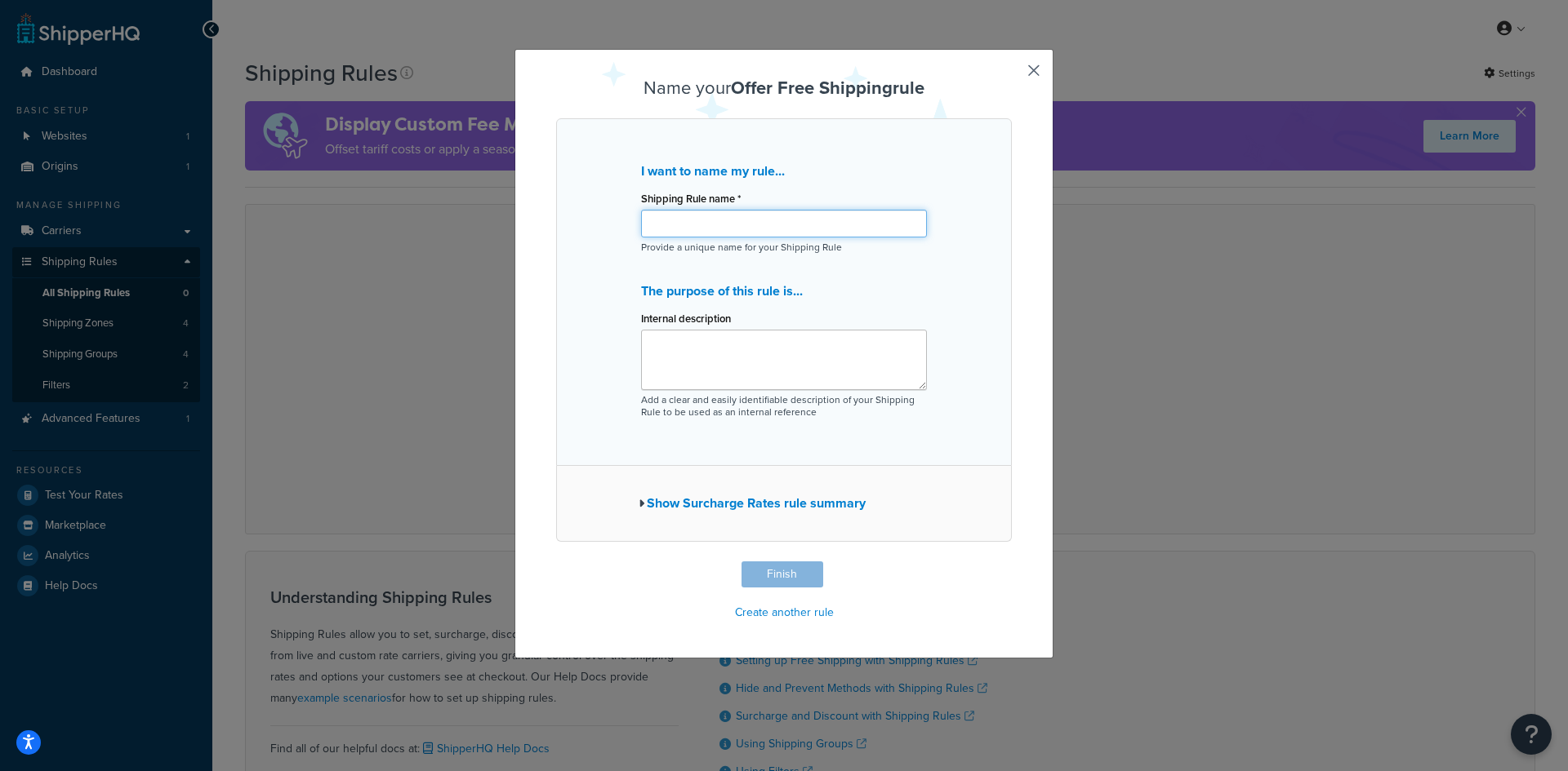
click at [697, 226] on input "Shipping Rule name *" at bounding box center [784, 224] width 285 height 28
type input "Free Shipping >500"
click at [789, 581] on button "Finish" at bounding box center [782, 574] width 82 height 26
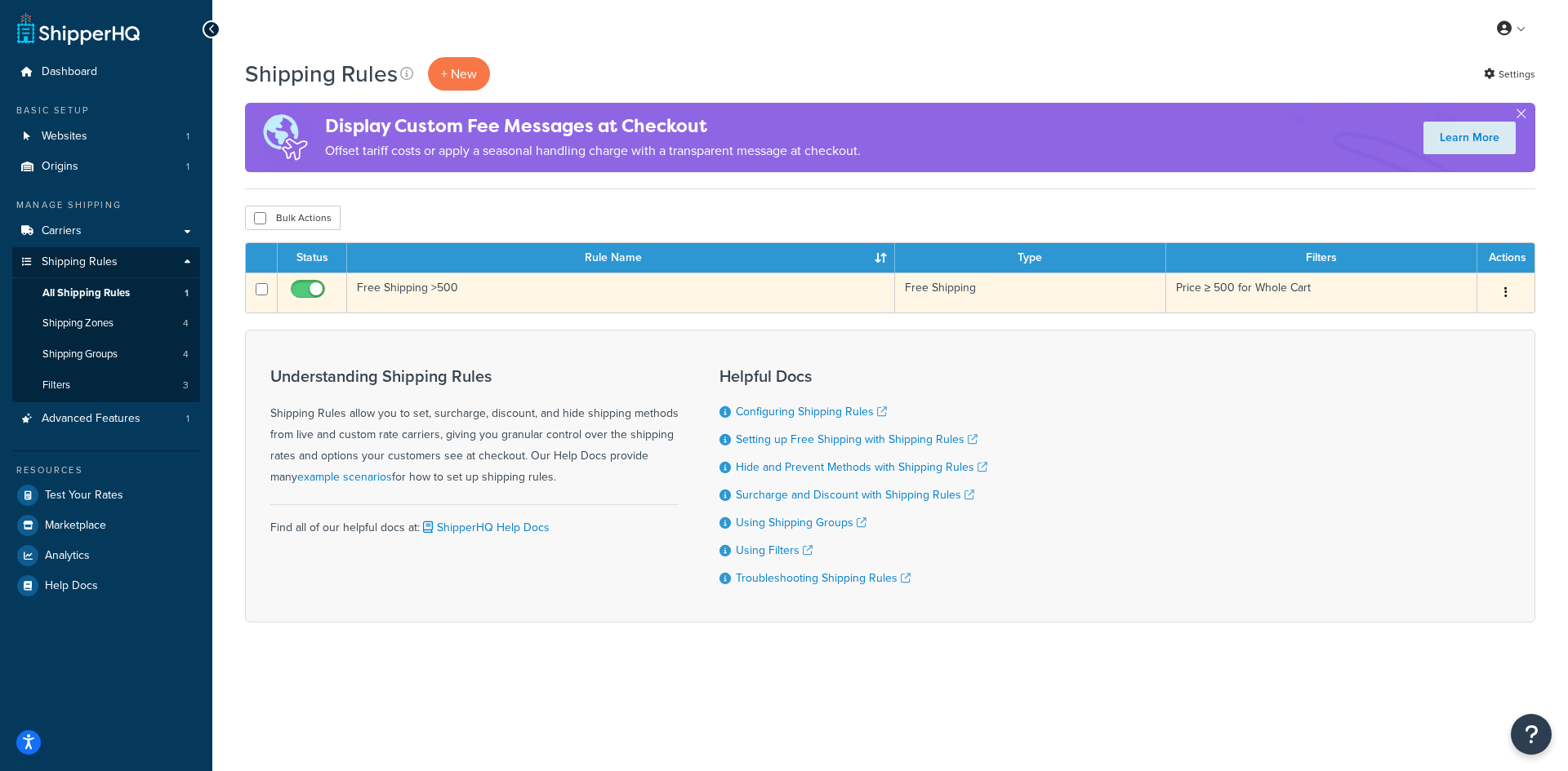
click at [500, 283] on td "Free Shipping >500" at bounding box center [621, 292] width 548 height 40
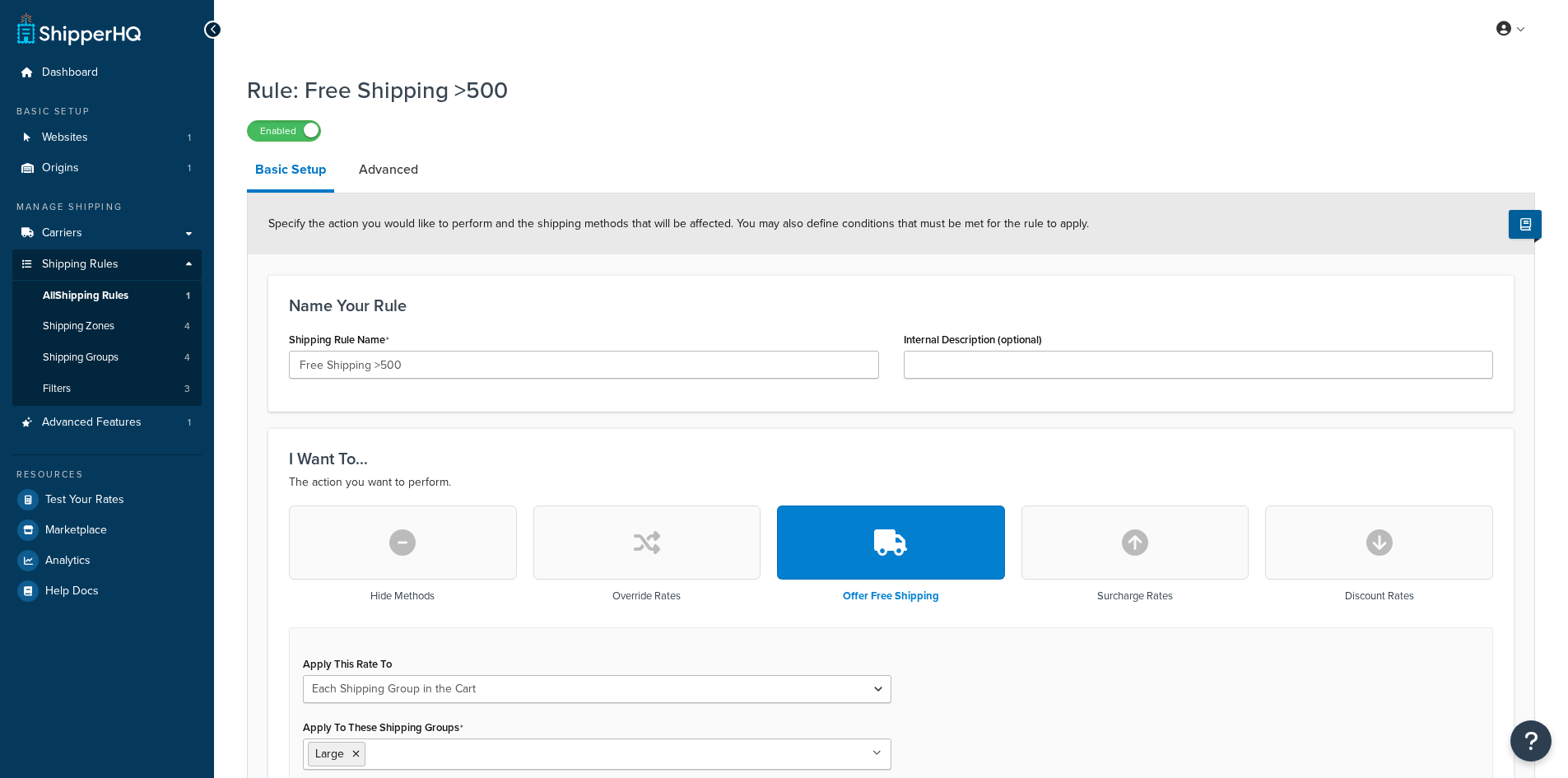
select select "SHIPPING_GROUP"
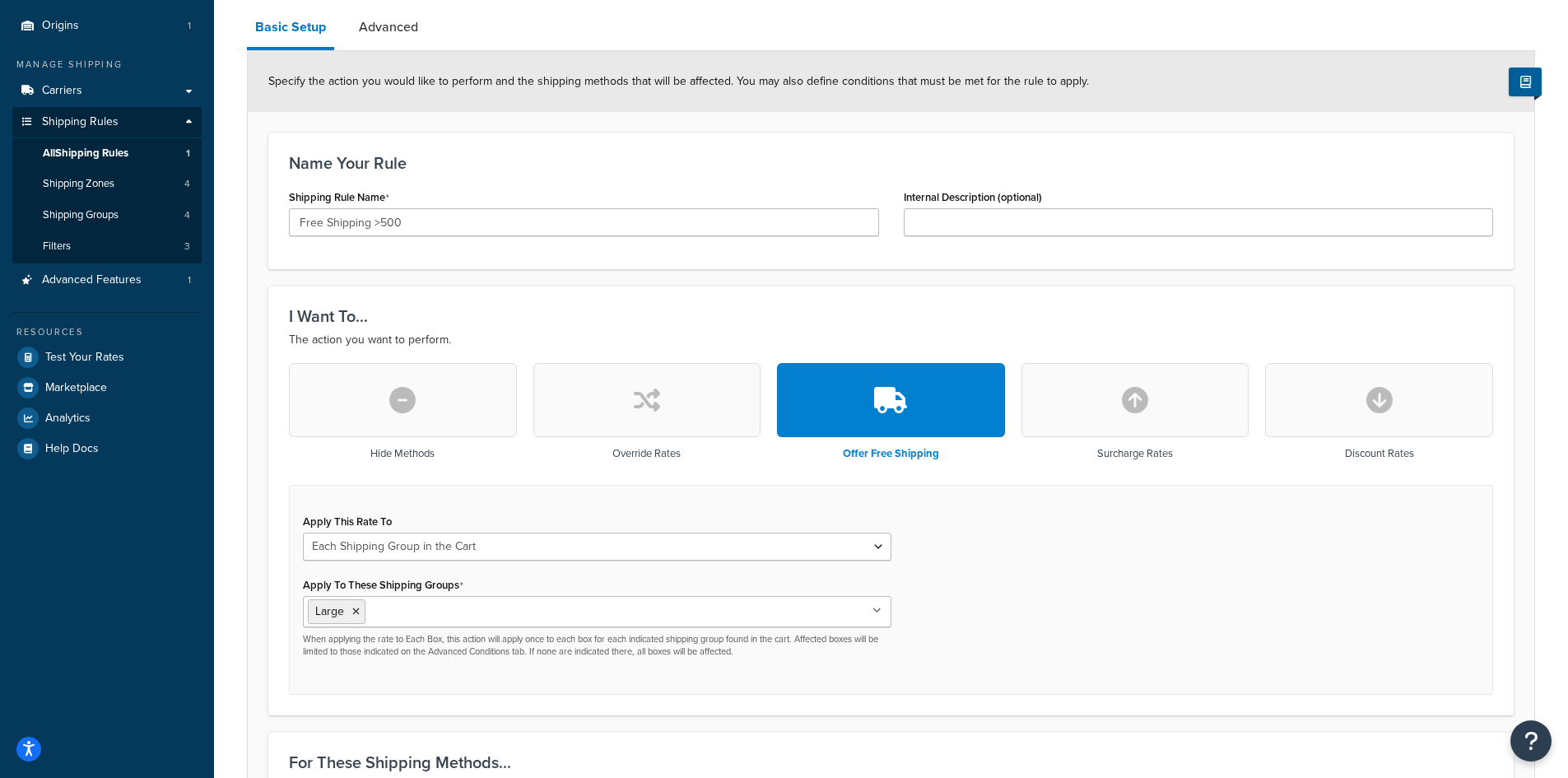
scroll to position [164, 0]
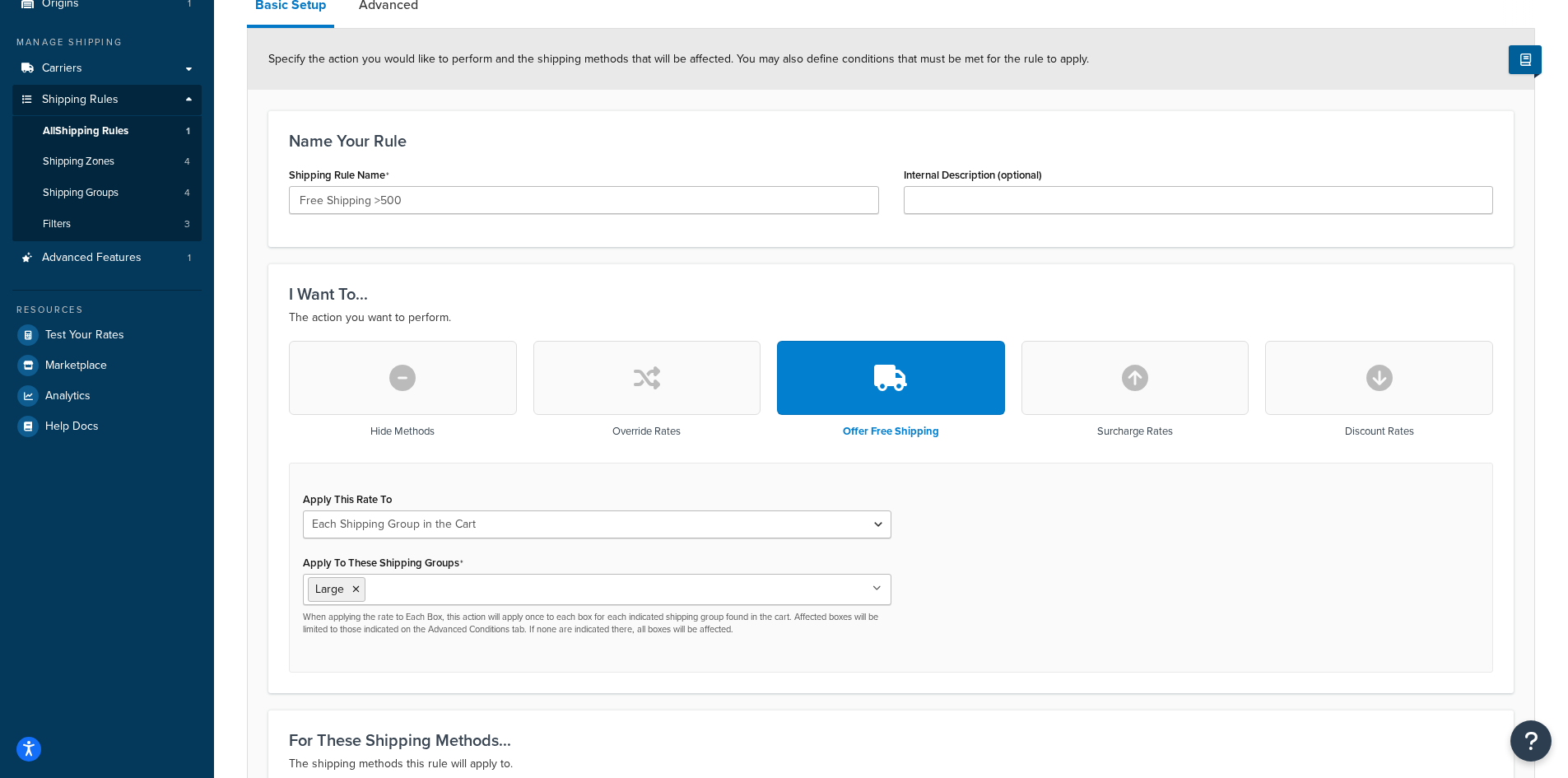
click at [1161, 376] on button "button" at bounding box center [1135, 378] width 228 height 74
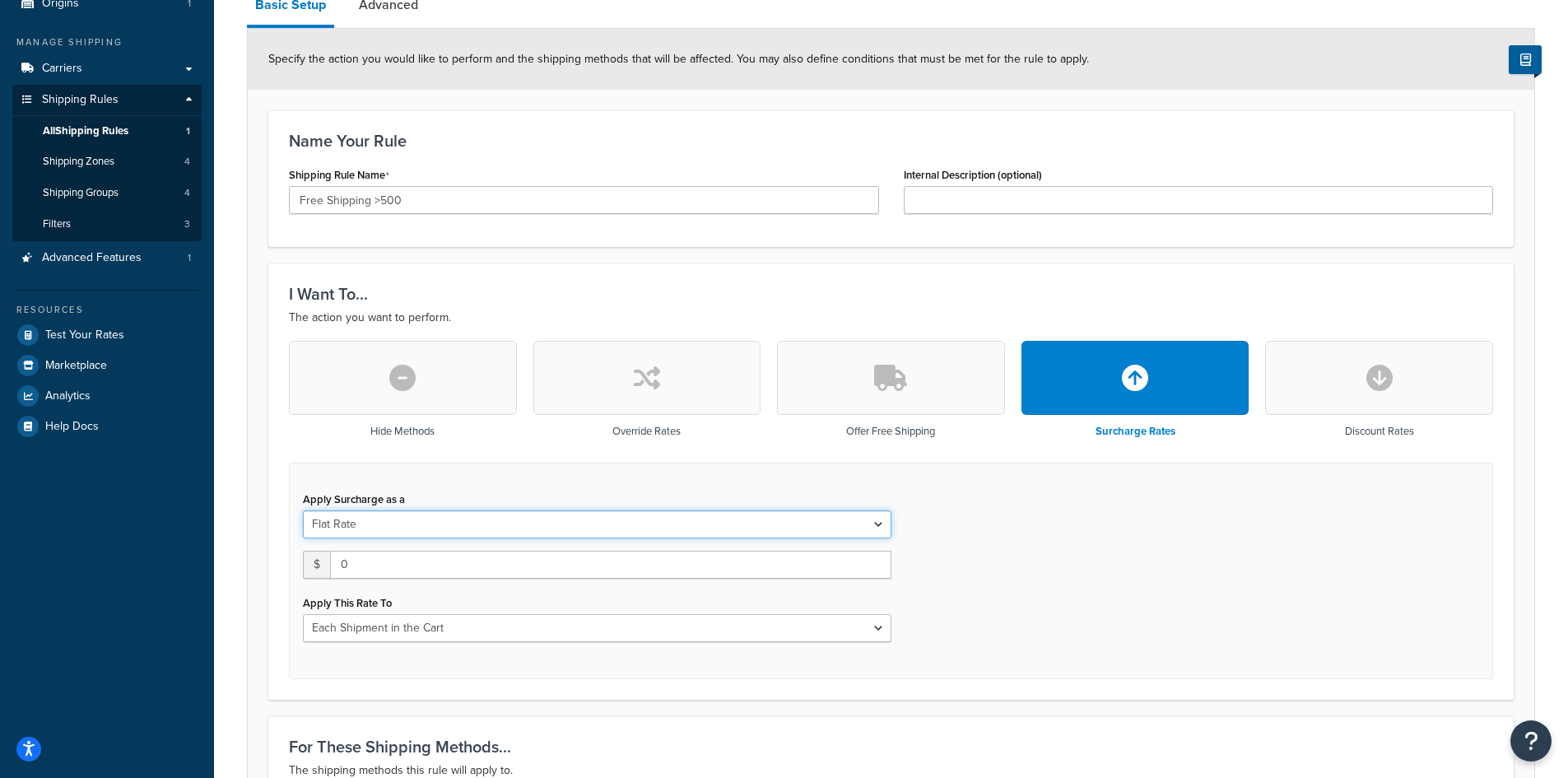
click at [448, 513] on select "Flat Rate Percentage Flat Rate & Percentage" at bounding box center [598, 524] width 589 height 28
select select "PERCENTAGE"
click at [303, 511] on select "Flat Rate Percentage Flat Rate & Percentage" at bounding box center [598, 524] width 589 height 28
select select "ORDER"
click at [405, 565] on input "0.0" at bounding box center [430, 565] width 253 height 28
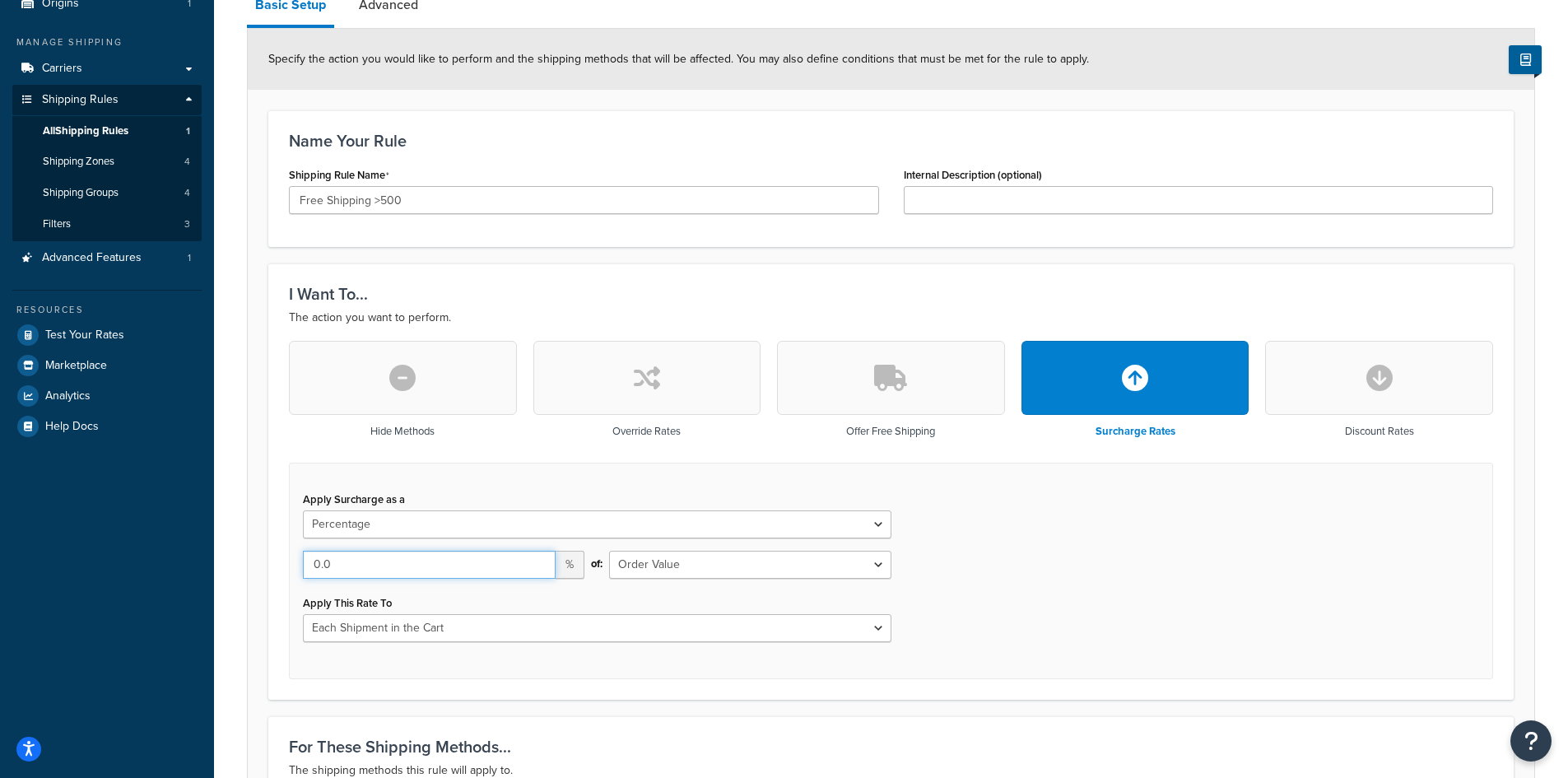
type input "0"
type input "20"
click at [692, 554] on select "Shipping Price Order Value" at bounding box center [750, 565] width 282 height 28
click at [685, 562] on select "Shipping Price Order Value" at bounding box center [750, 565] width 282 height 28
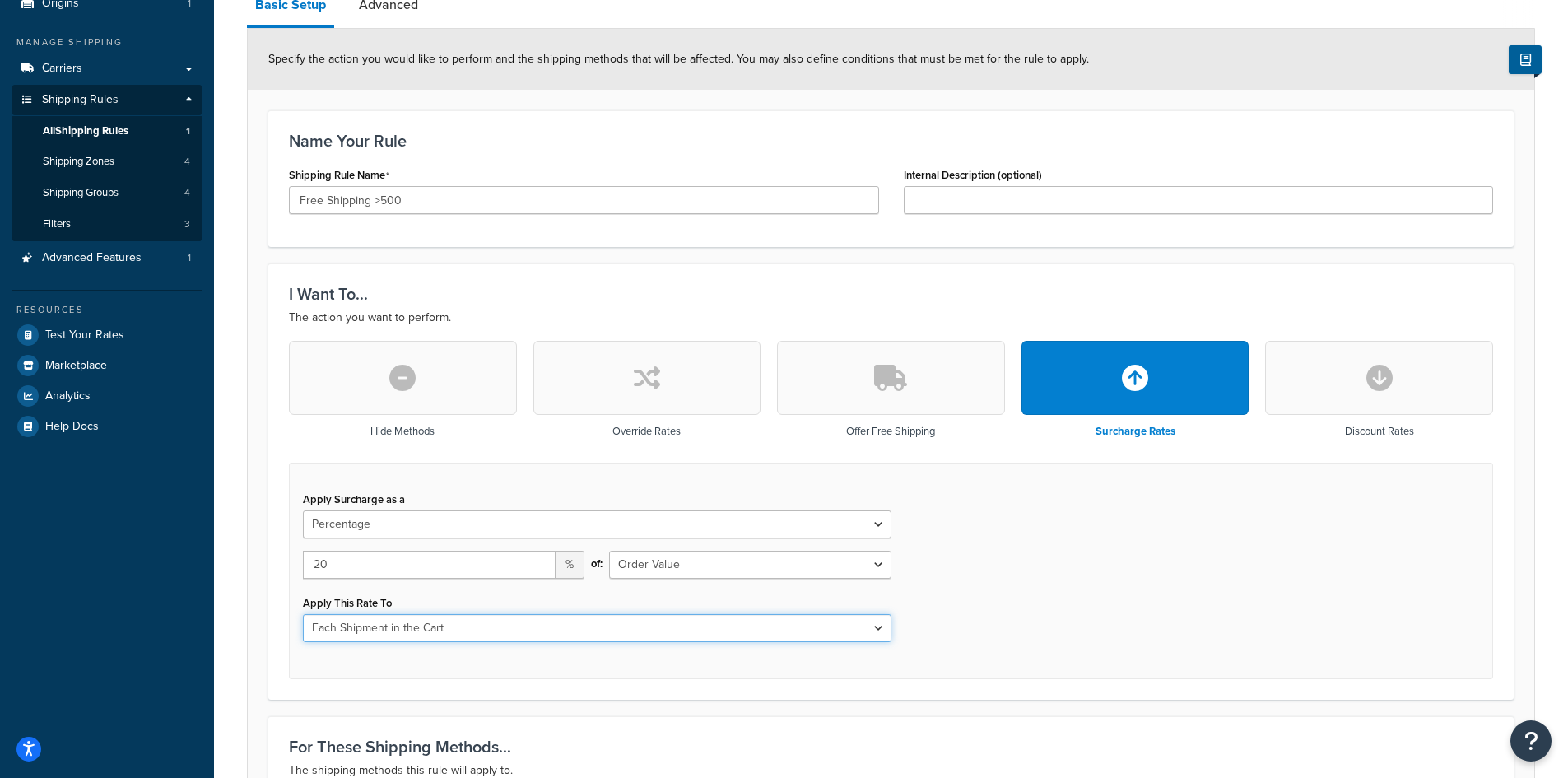
click at [395, 625] on select "Each Shipment in the Cart Each Shipping Group in the Cart Each Item within a Sh…" at bounding box center [598, 628] width 589 height 28
click at [396, 623] on select "Each Shipment in the Cart Each Shipping Group in the Cart Each Item within a Sh…" at bounding box center [598, 628] width 589 height 28
click at [412, 621] on select "Each Shipment in the Cart Each Shipping Group in the Cart Each Item within a Sh…" at bounding box center [598, 628] width 589 height 28
click at [486, 621] on select "Each Shipment in the Cart Each Shipping Group in the Cart Each Item within a Sh…" at bounding box center [598, 628] width 589 height 28
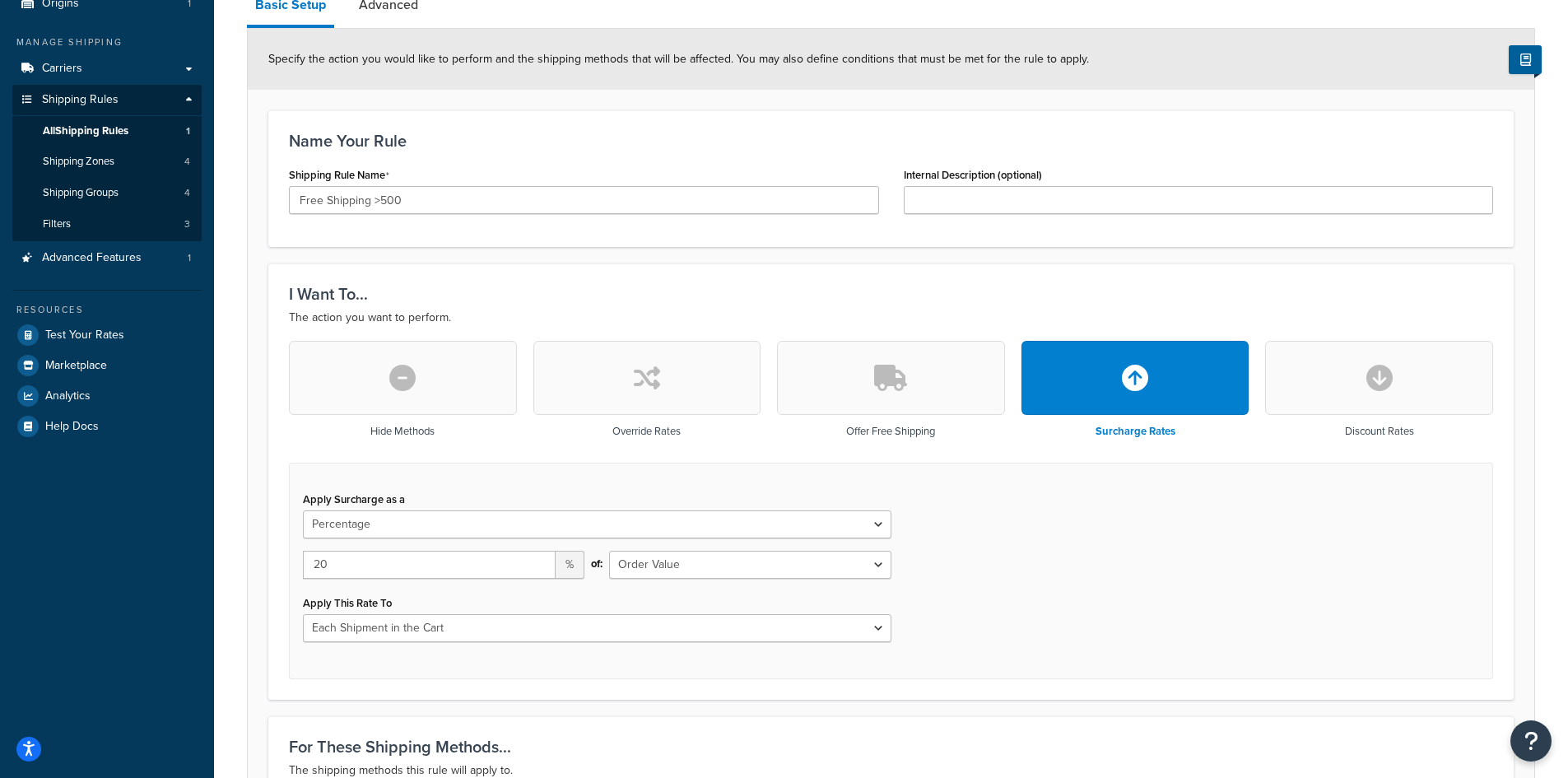
click at [638, 546] on div "Apply Surcharge as a Flat Rate Percentage Flat Rate & Percentage 20 % of: Shipp…" at bounding box center [597, 564] width 613 height 155
click at [645, 564] on select "Shipping Price Order Value" at bounding box center [750, 565] width 282 height 28
drag, startPoint x: 723, startPoint y: 562, endPoint x: 646, endPoint y: 579, distance: 78.9
click at [723, 562] on select "Shipping Price Order Value" at bounding box center [750, 565] width 282 height 28
click at [486, 610] on div "Apply This Rate To Each Shipment in the Cart Each Shipping Group in the Cart Ea…" at bounding box center [598, 617] width 589 height 52
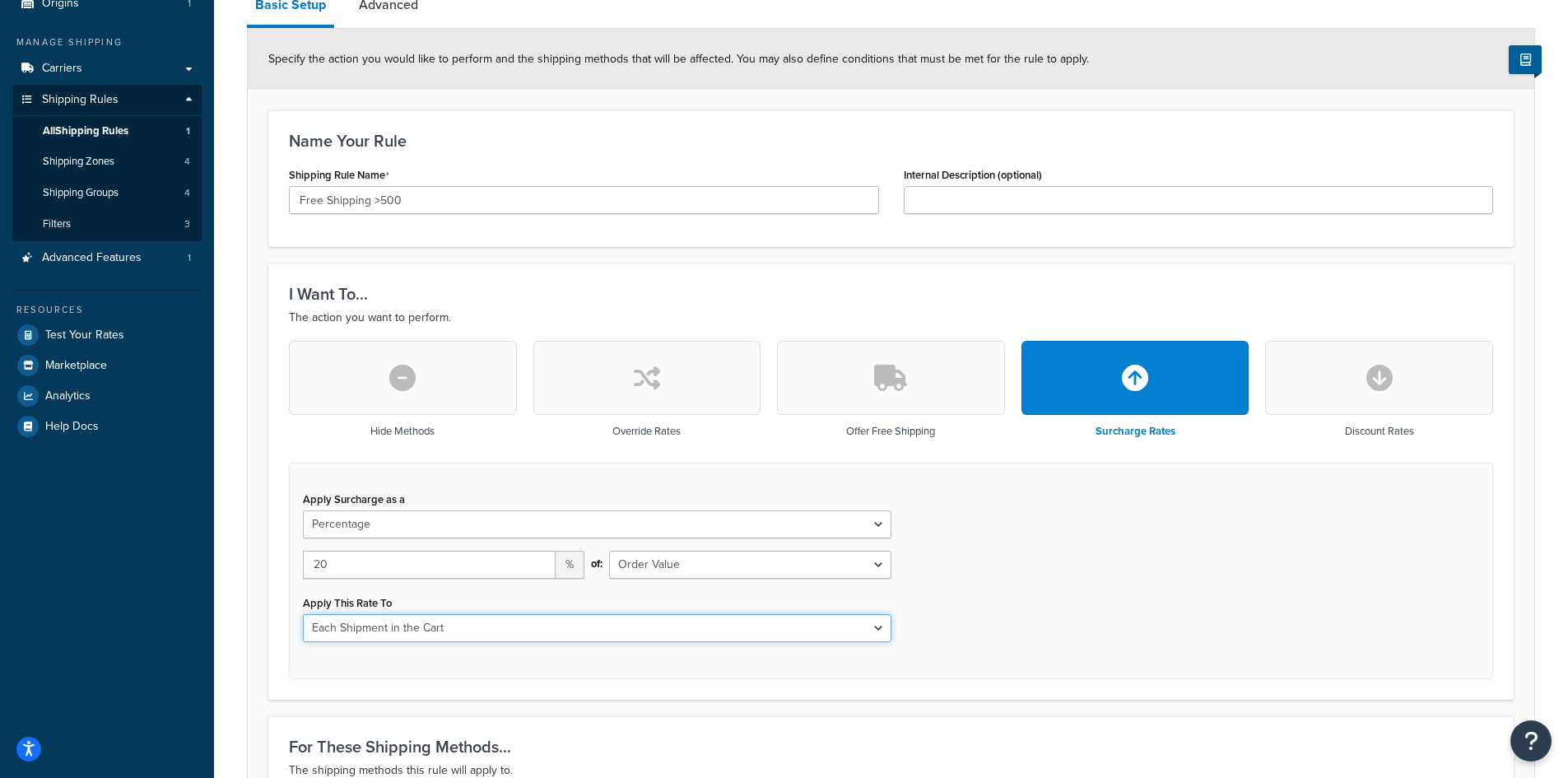
click at [483, 623] on select "Each Shipment in the Cart Each Shipping Group in the Cart Each Item within a Sh…" at bounding box center [598, 628] width 589 height 28
click at [438, 620] on select "Each Shipment in the Cart Each Shipping Group in the Cart Each Item within a Sh…" at bounding box center [598, 628] width 589 height 28
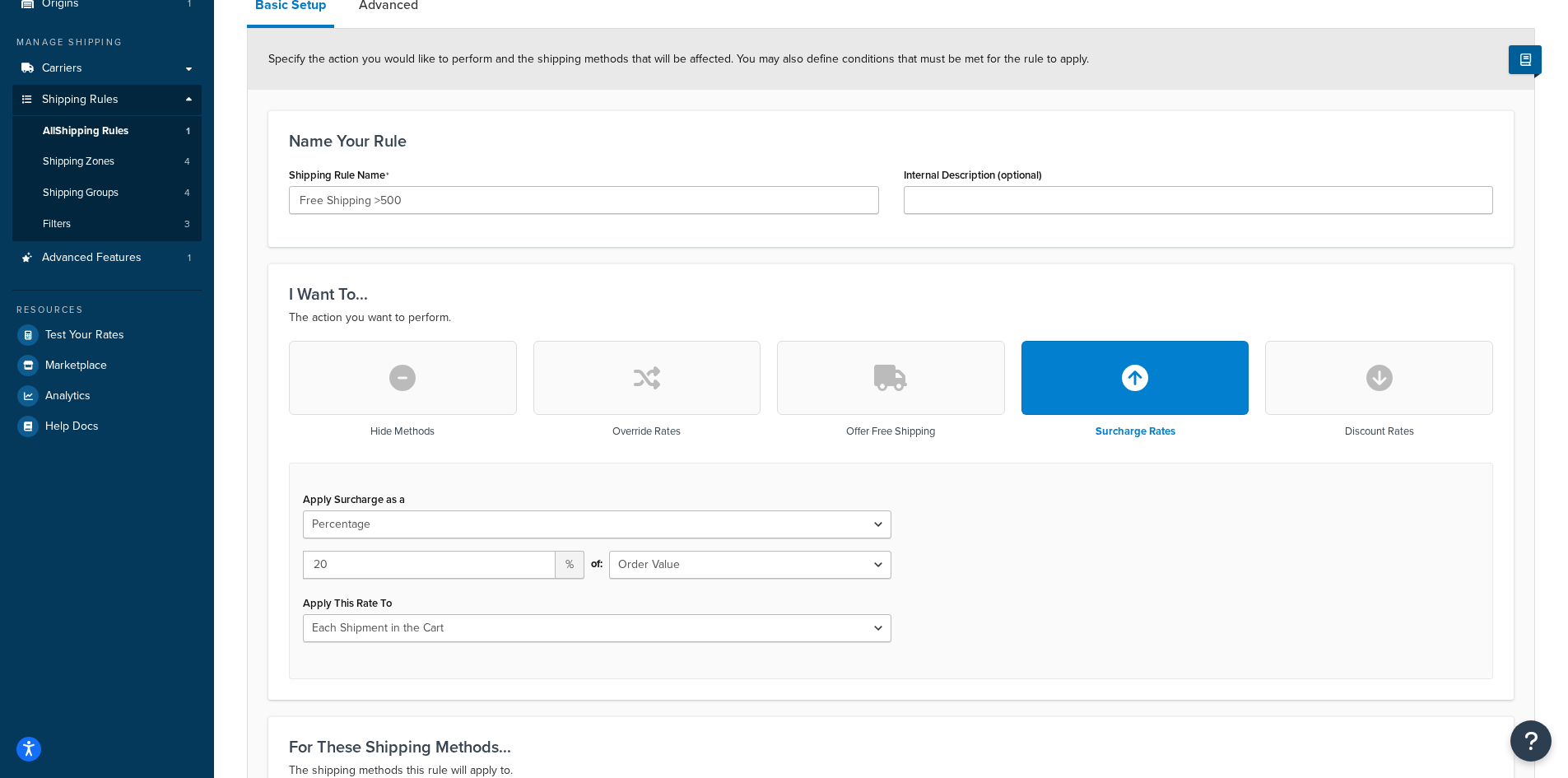
click at [940, 611] on div "Apply Surcharge as a Flat Rate Percentage Flat Rate & Percentage 20 % of: Shipp…" at bounding box center [890, 571] width 1204 height 217
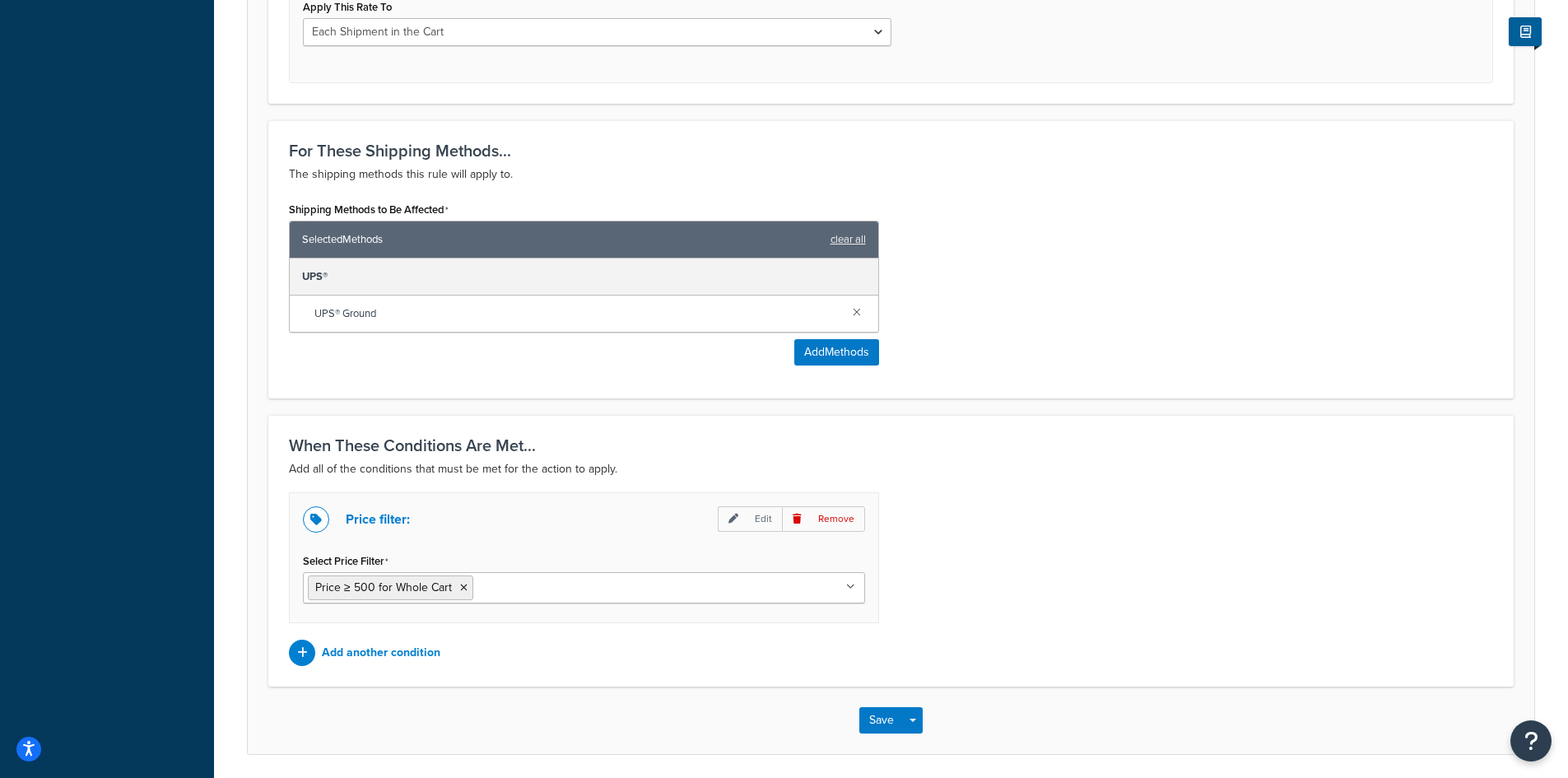
scroll to position [820, 0]
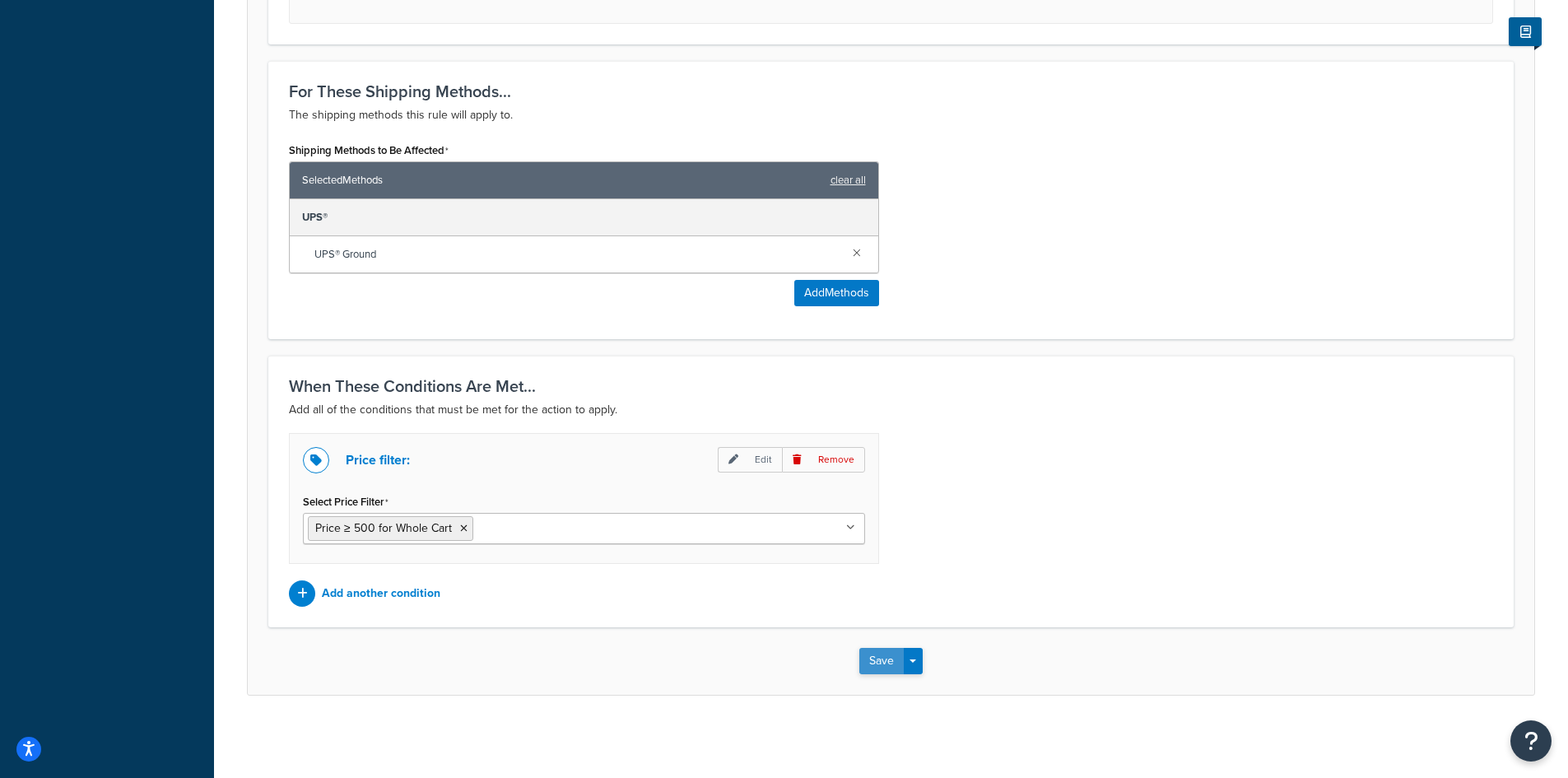
click at [886, 661] on button "Save" at bounding box center [882, 660] width 45 height 26
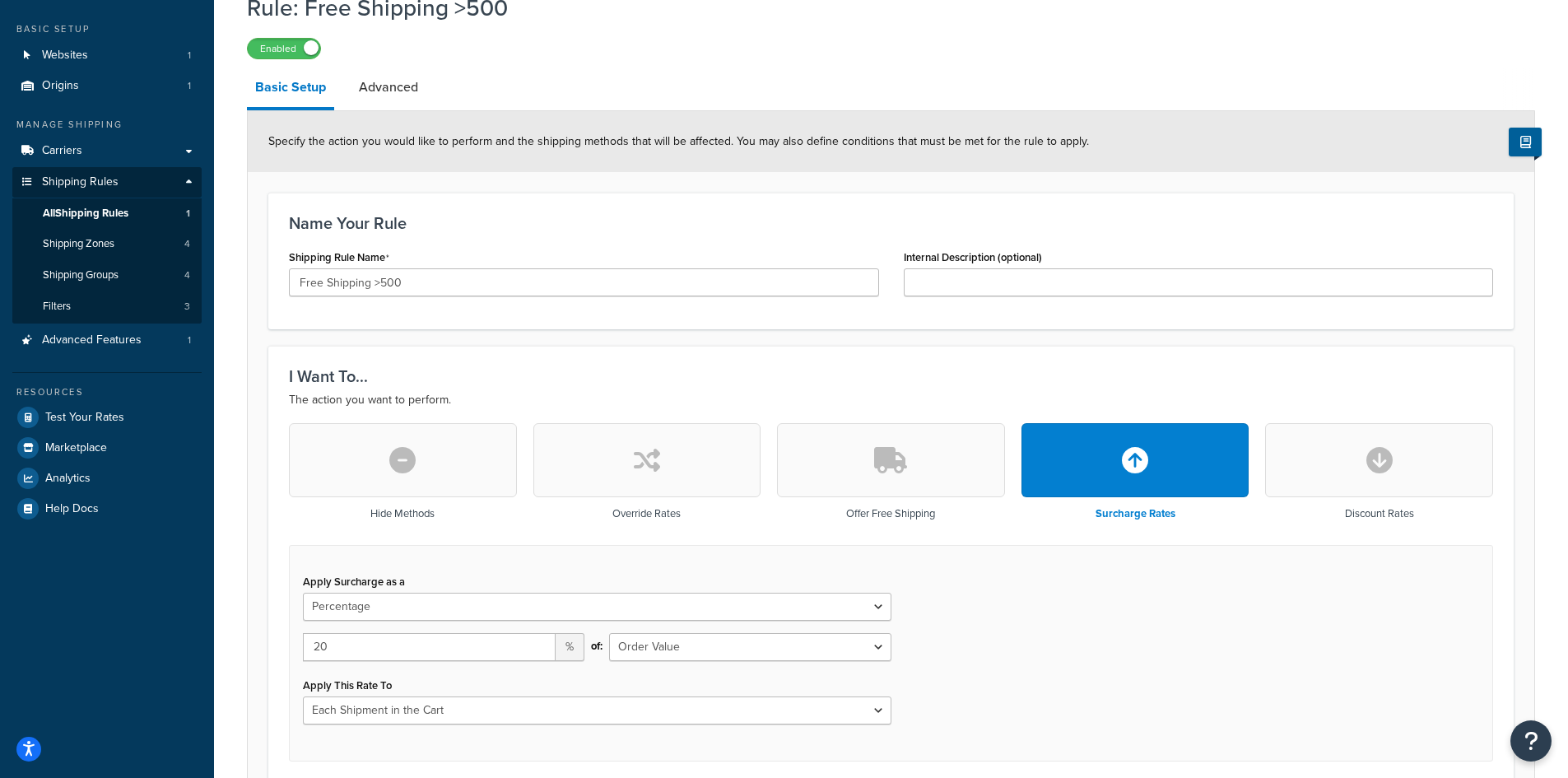
scroll to position [0, 0]
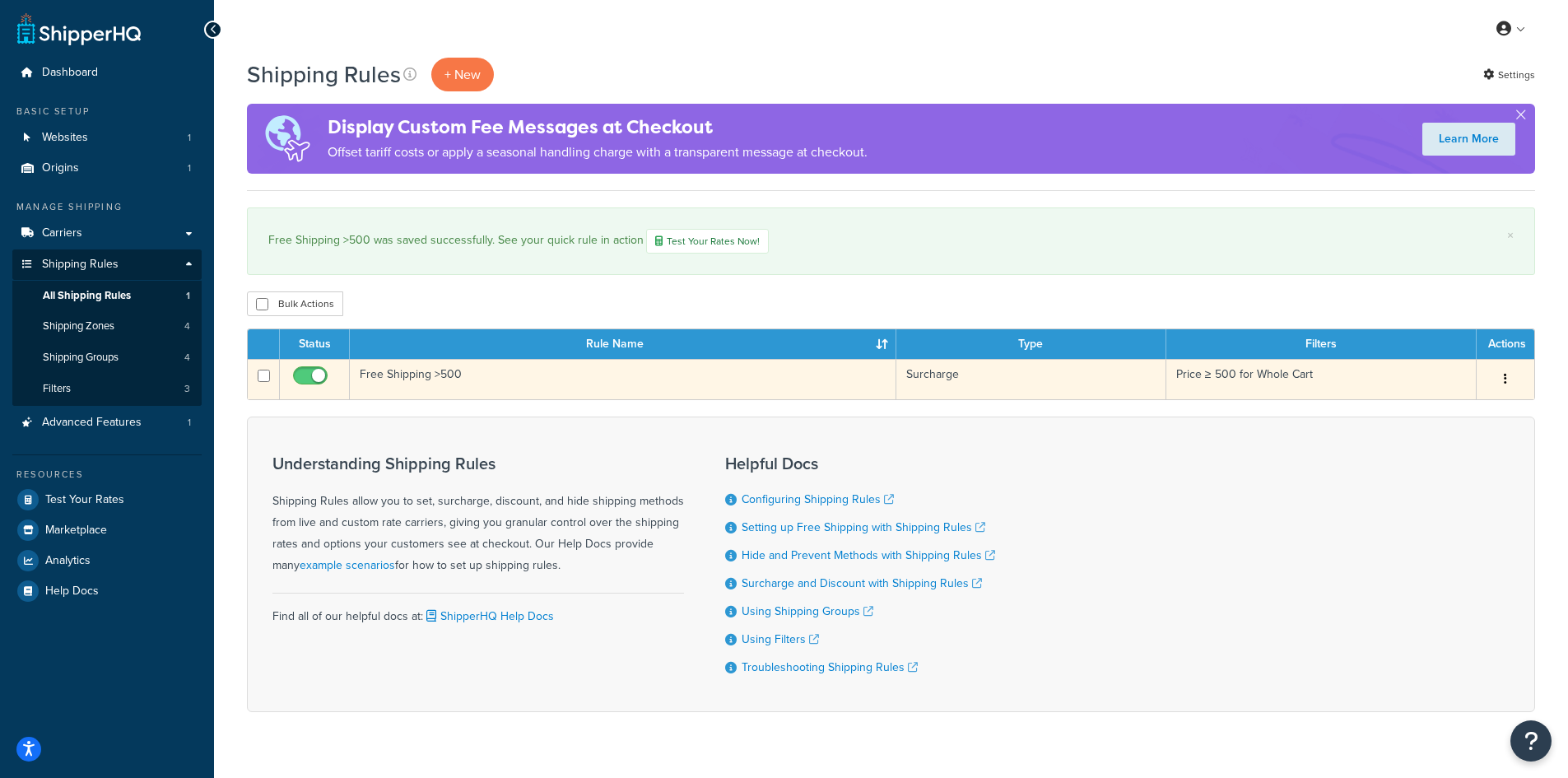
click at [390, 384] on td "Free Shipping >500" at bounding box center [623, 378] width 546 height 40
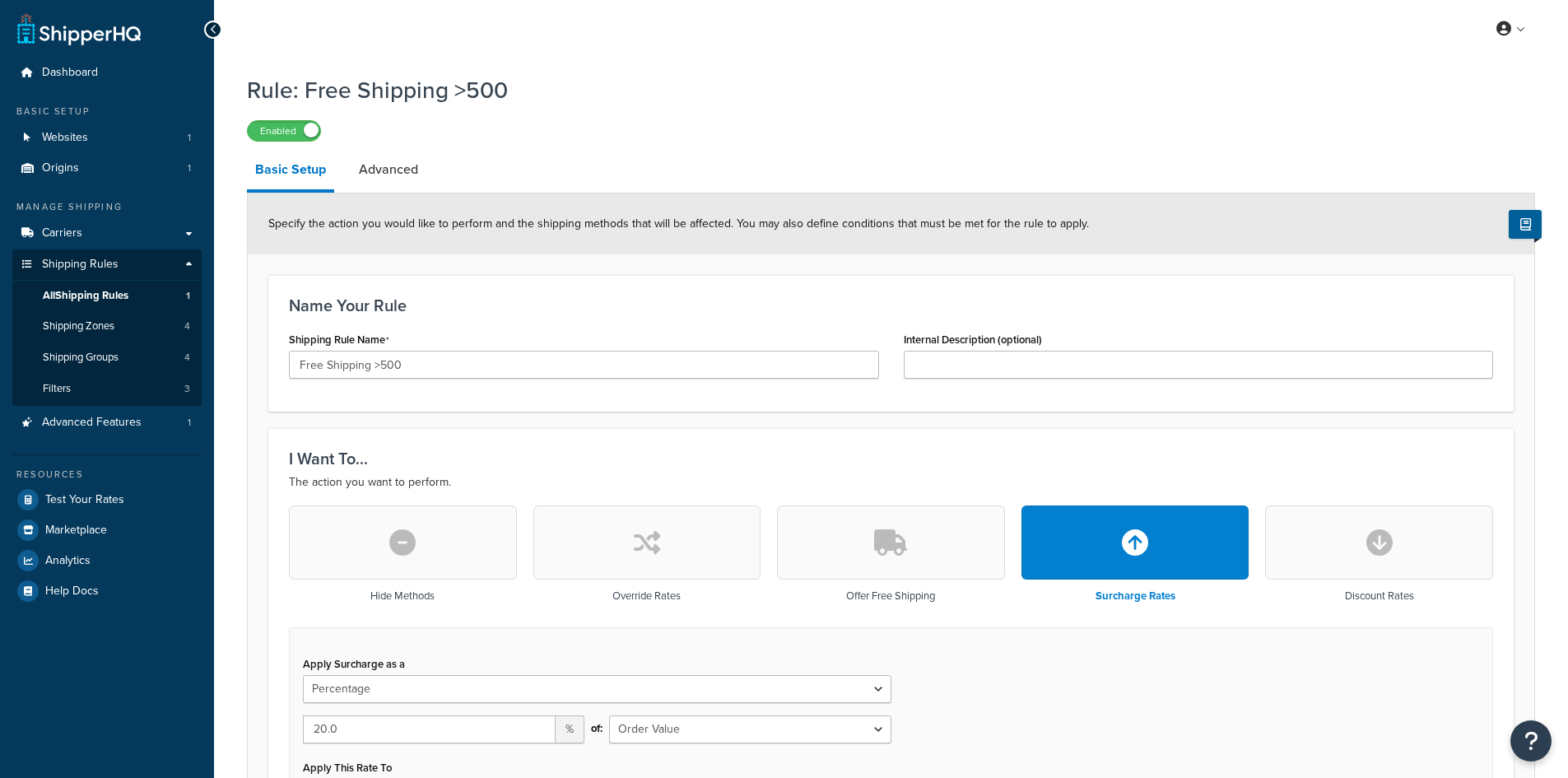
select select "PERCENTAGE"
select select "ORDER"
click at [944, 518] on button "button" at bounding box center [890, 543] width 228 height 74
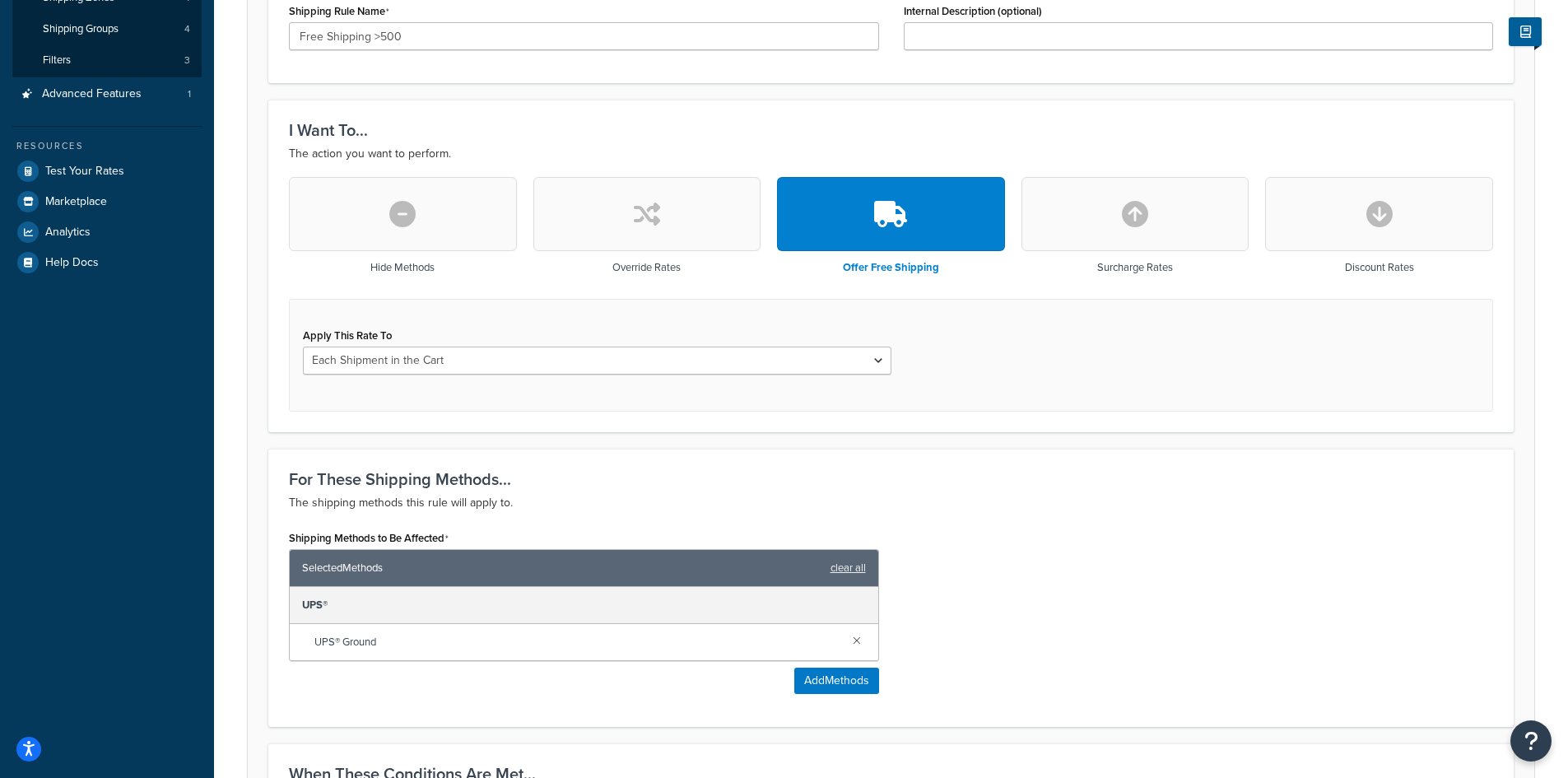
scroll to position [330, 0]
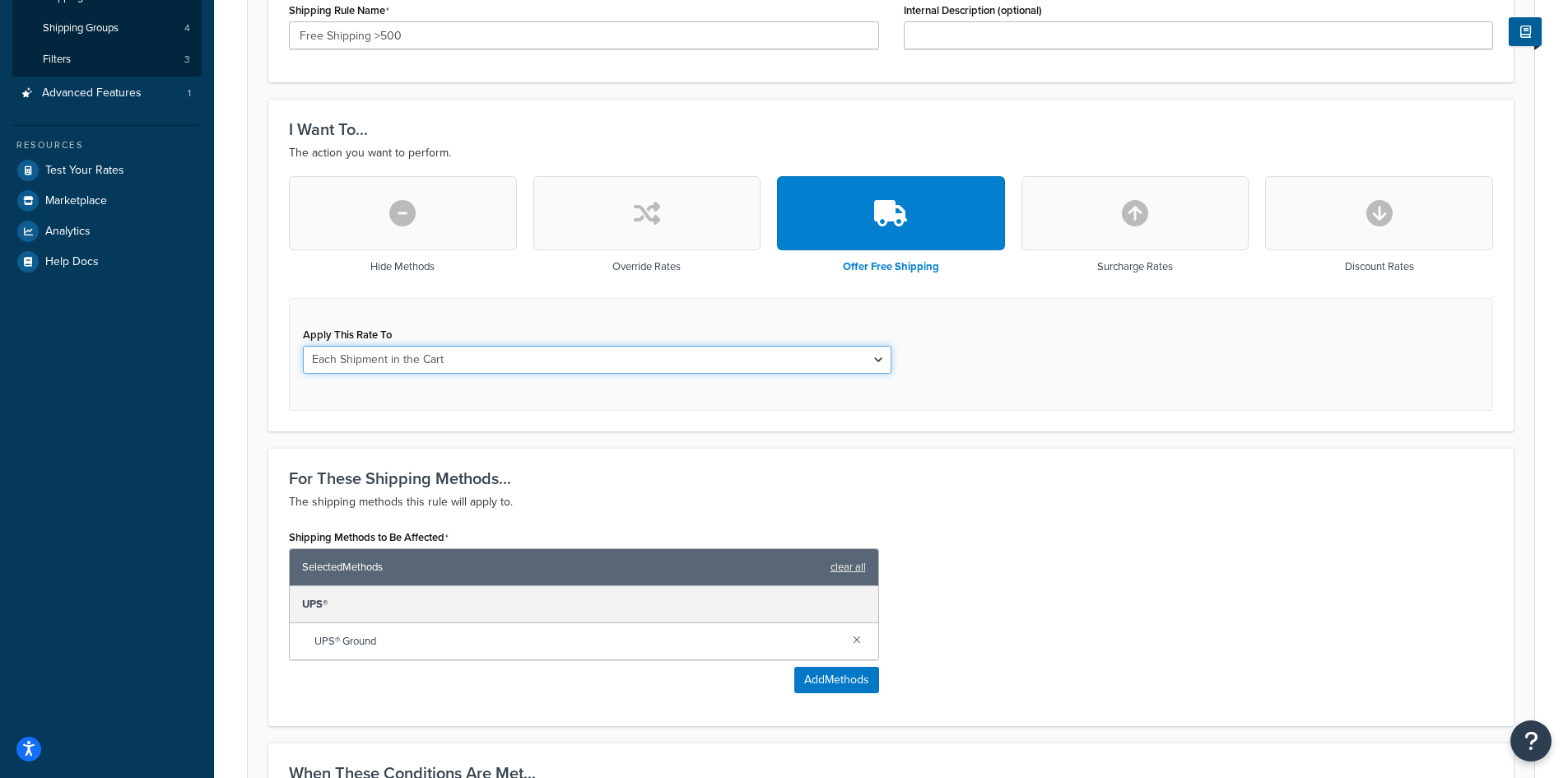
click at [505, 364] on select "Each Shipment in the Cart Each Shipping Group in the Cart Each Item within a Sh…" at bounding box center [598, 360] width 589 height 28
click at [506, 363] on select "Each Shipment in the Cart Each Shipping Group in the Cart Each Item within a Sh…" at bounding box center [598, 360] width 589 height 28
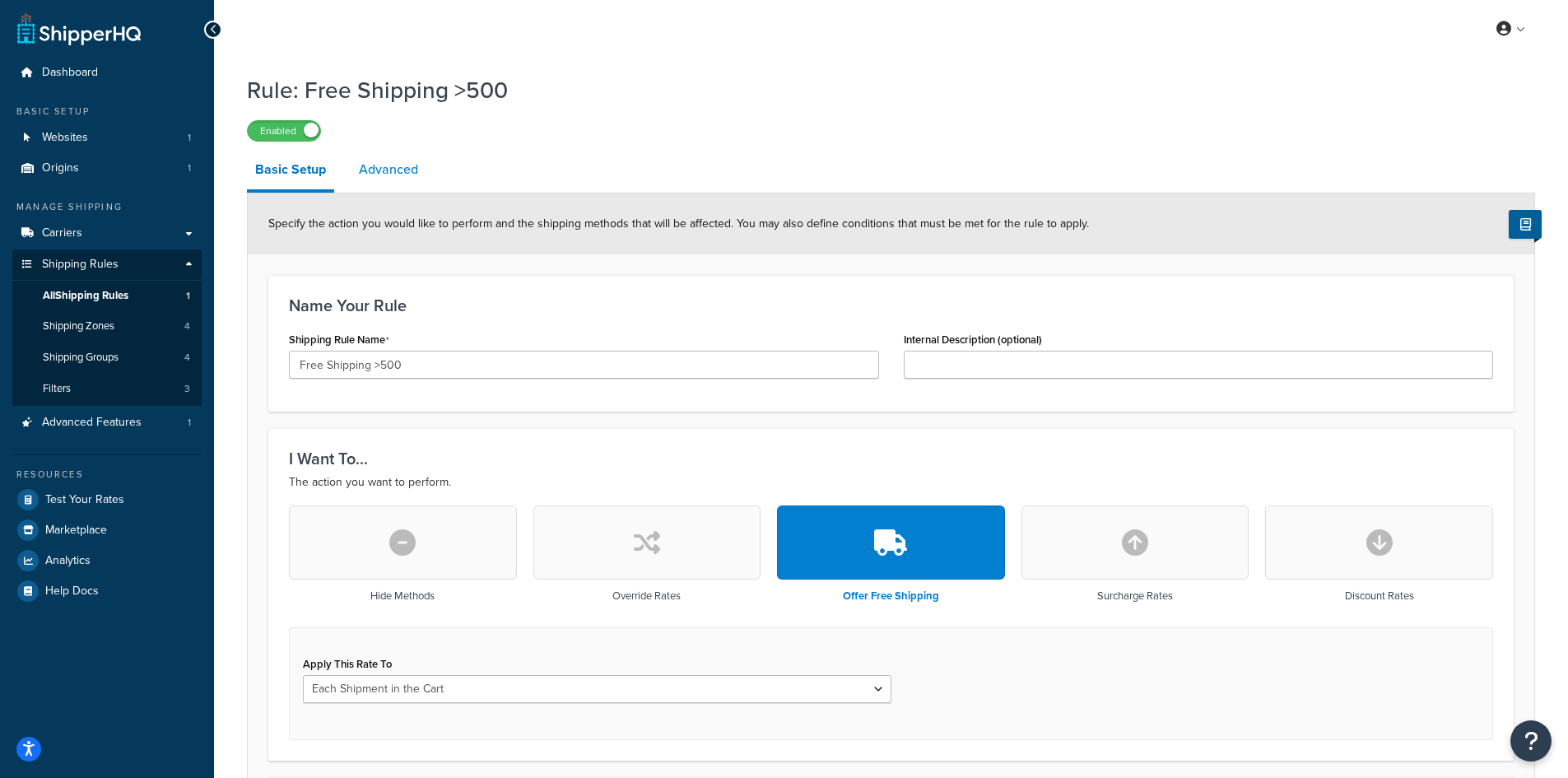
click at [379, 175] on link "Advanced" at bounding box center [389, 169] width 76 height 40
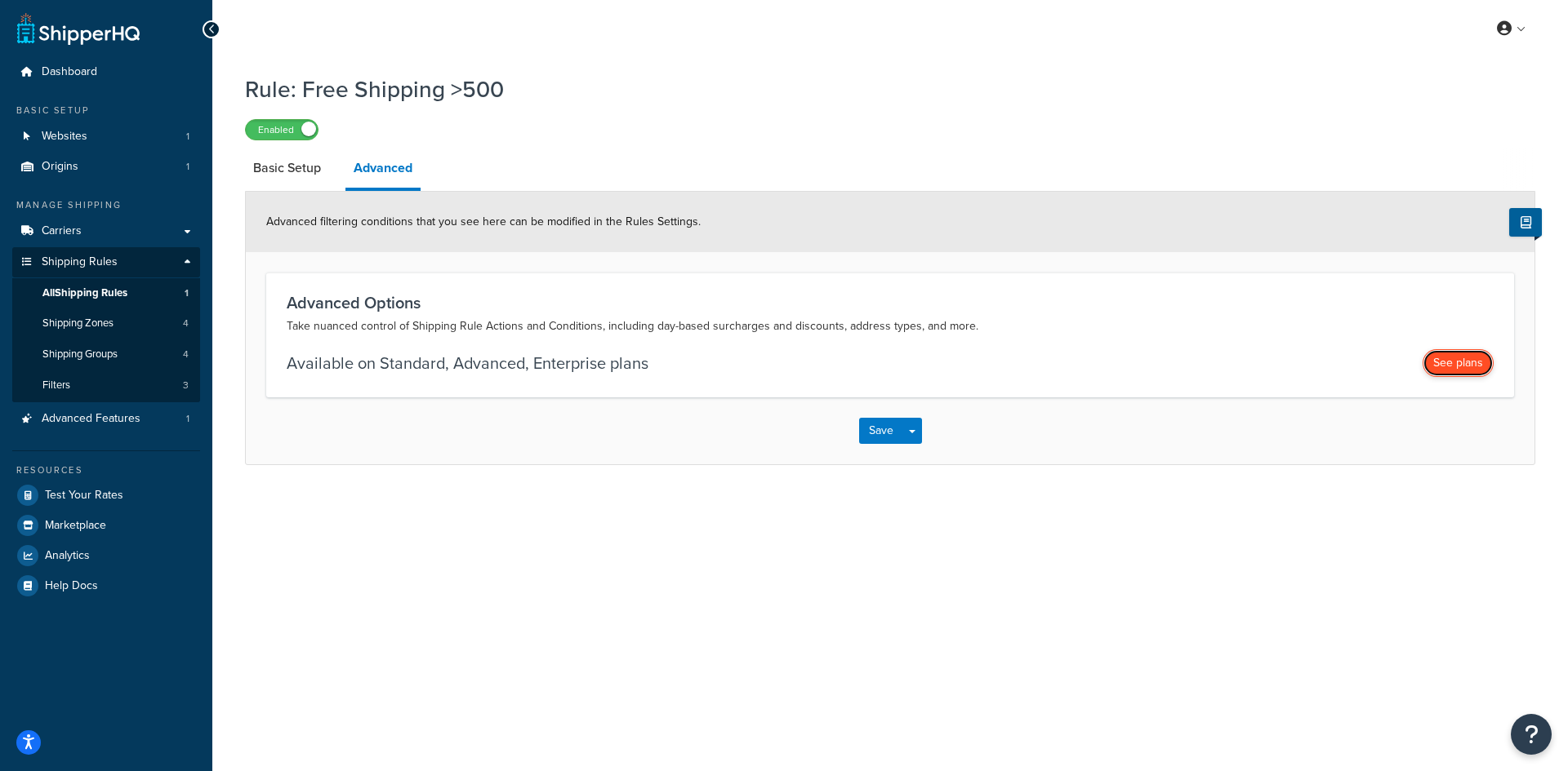
click at [1453, 357] on button "See plans" at bounding box center [1458, 362] width 71 height 28
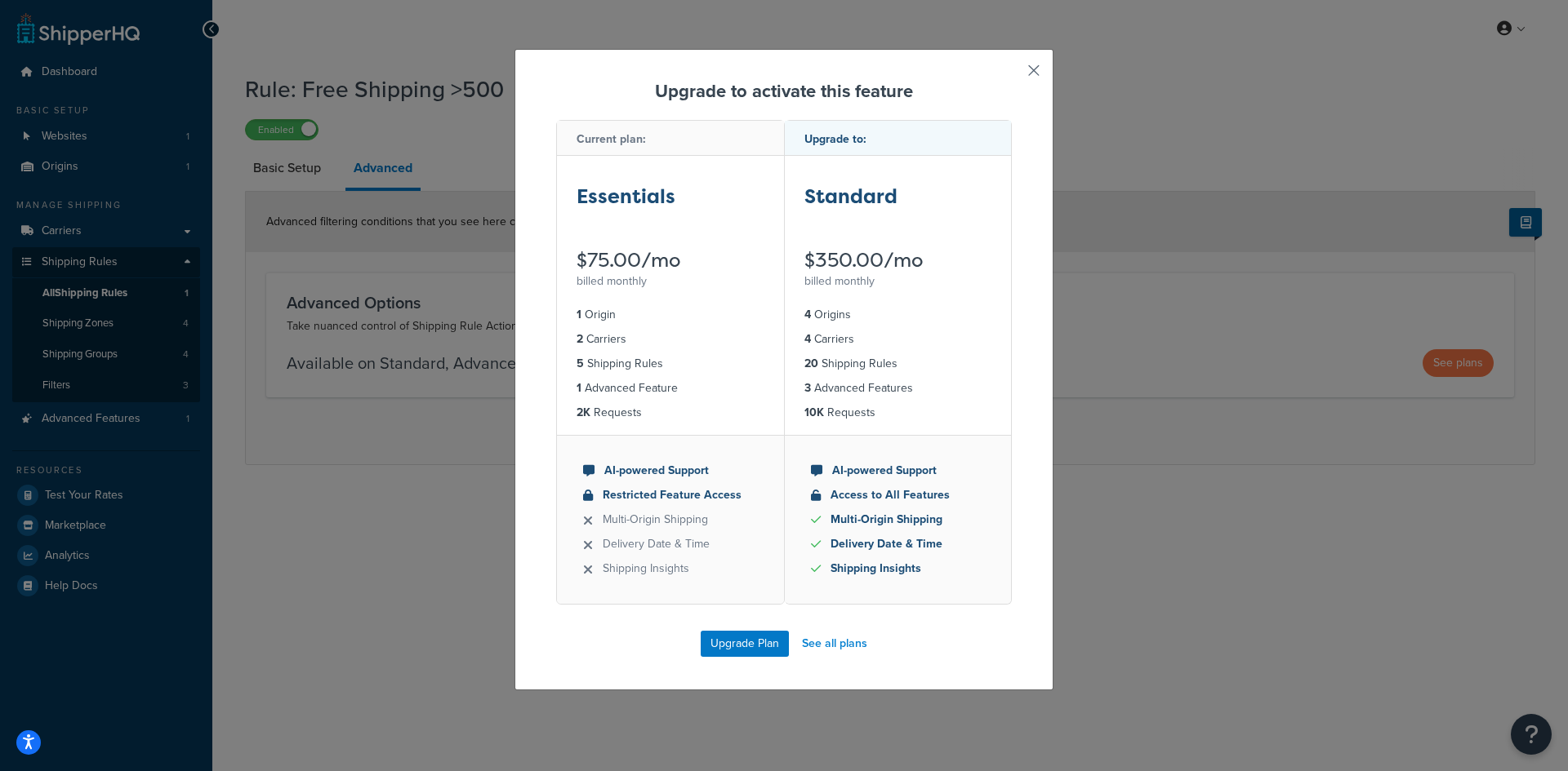
click at [1012, 74] on button "button" at bounding box center [1010, 76] width 4 height 4
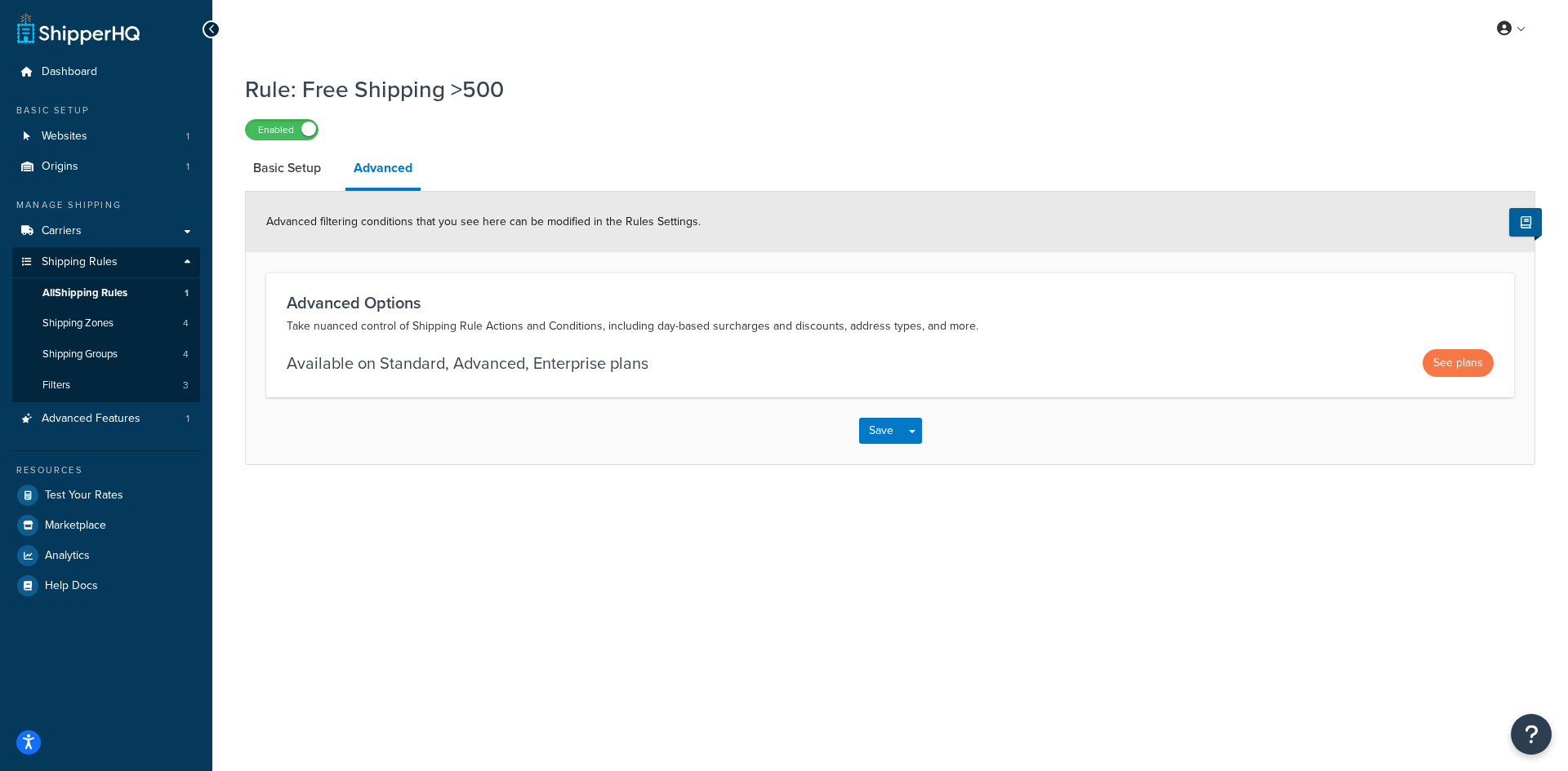
click at [394, 178] on link "Advanced" at bounding box center [383, 170] width 75 height 42
click at [1464, 357] on button "See plans" at bounding box center [1458, 362] width 71 height 28
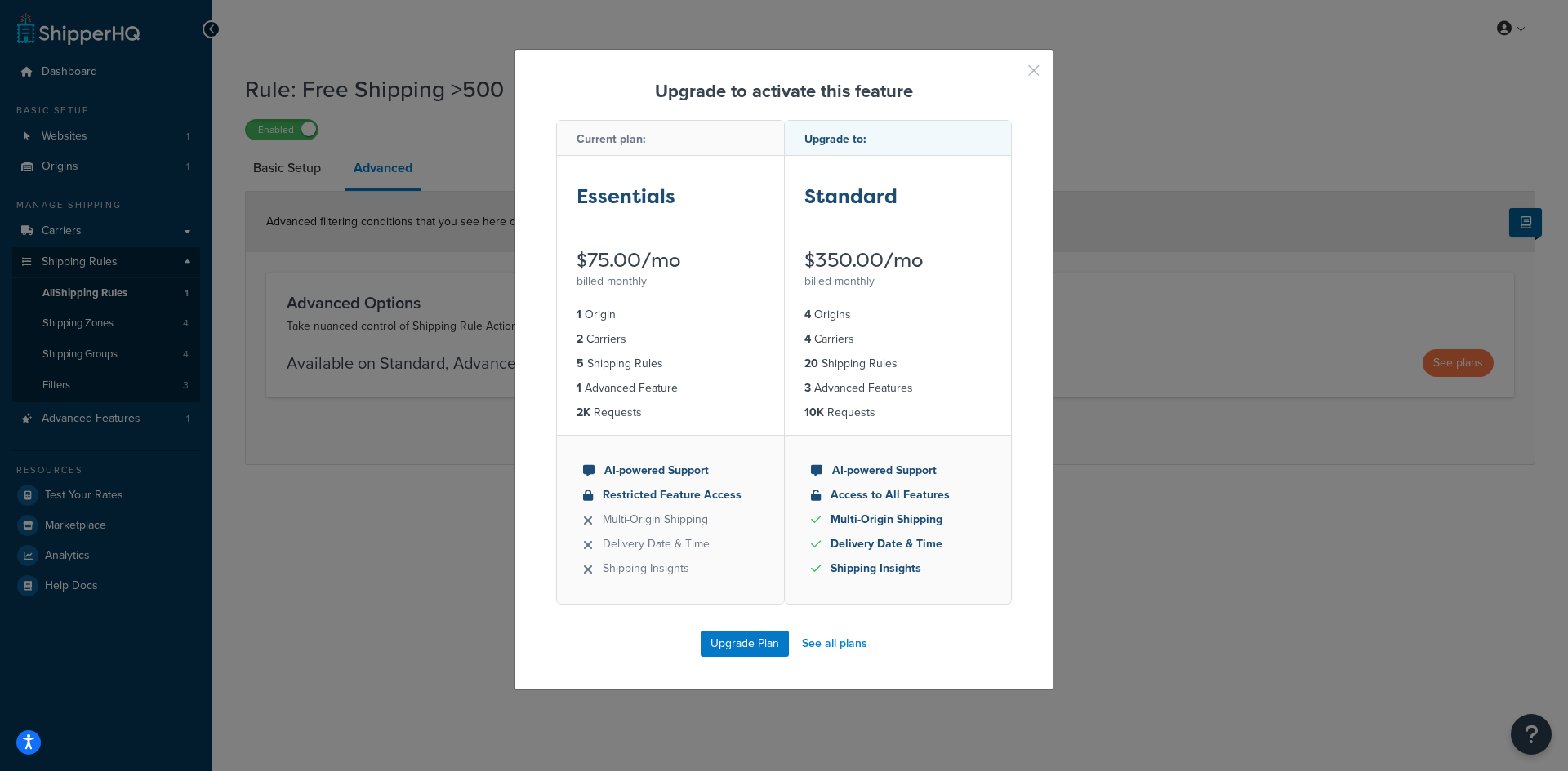
click at [1012, 74] on button "button" at bounding box center [1010, 76] width 4 height 4
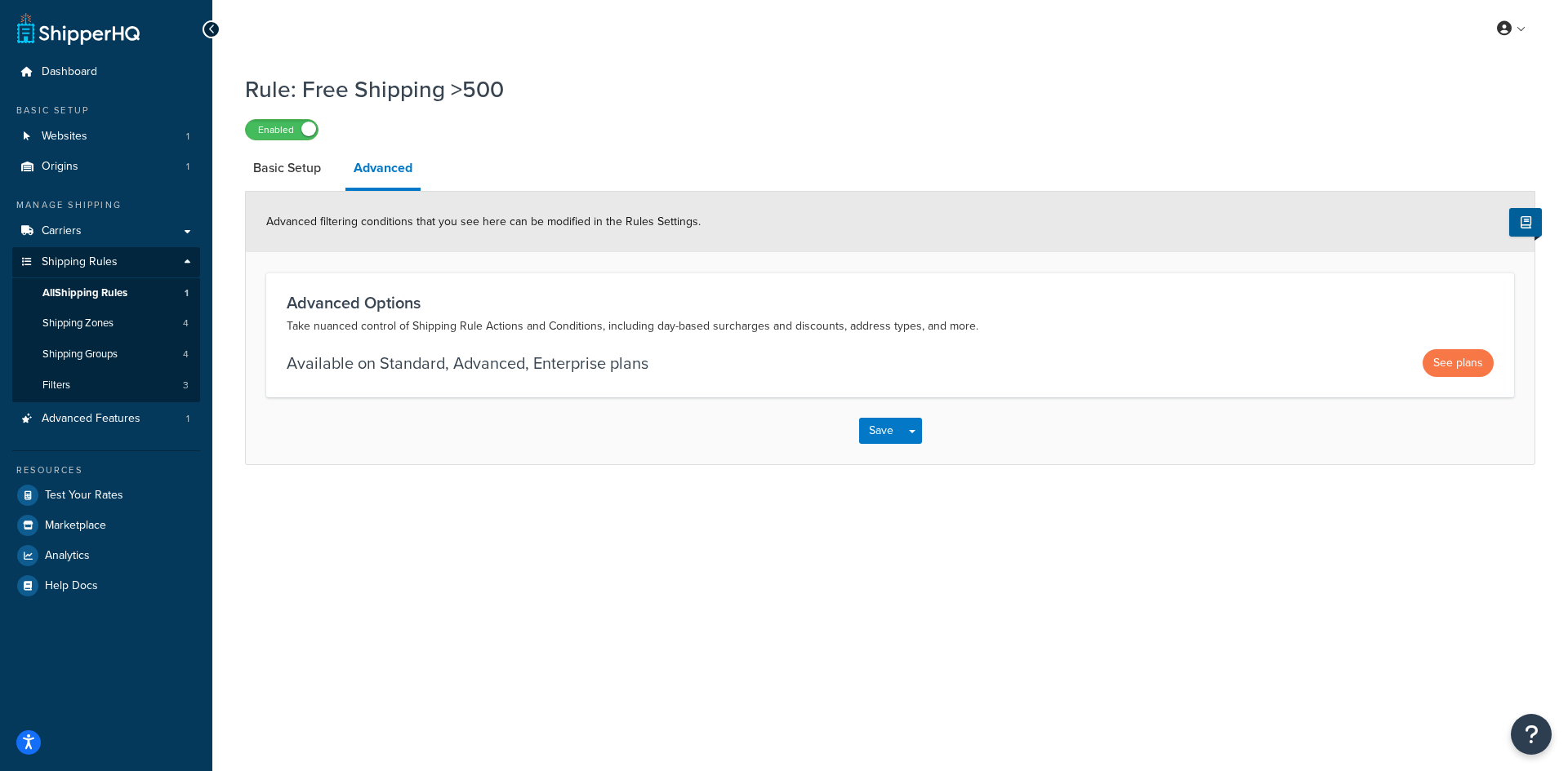
drag, startPoint x: 315, startPoint y: 176, endPoint x: 338, endPoint y: 179, distance: 23.2
click at [315, 176] on link "Basic Setup" at bounding box center [286, 168] width 84 height 40
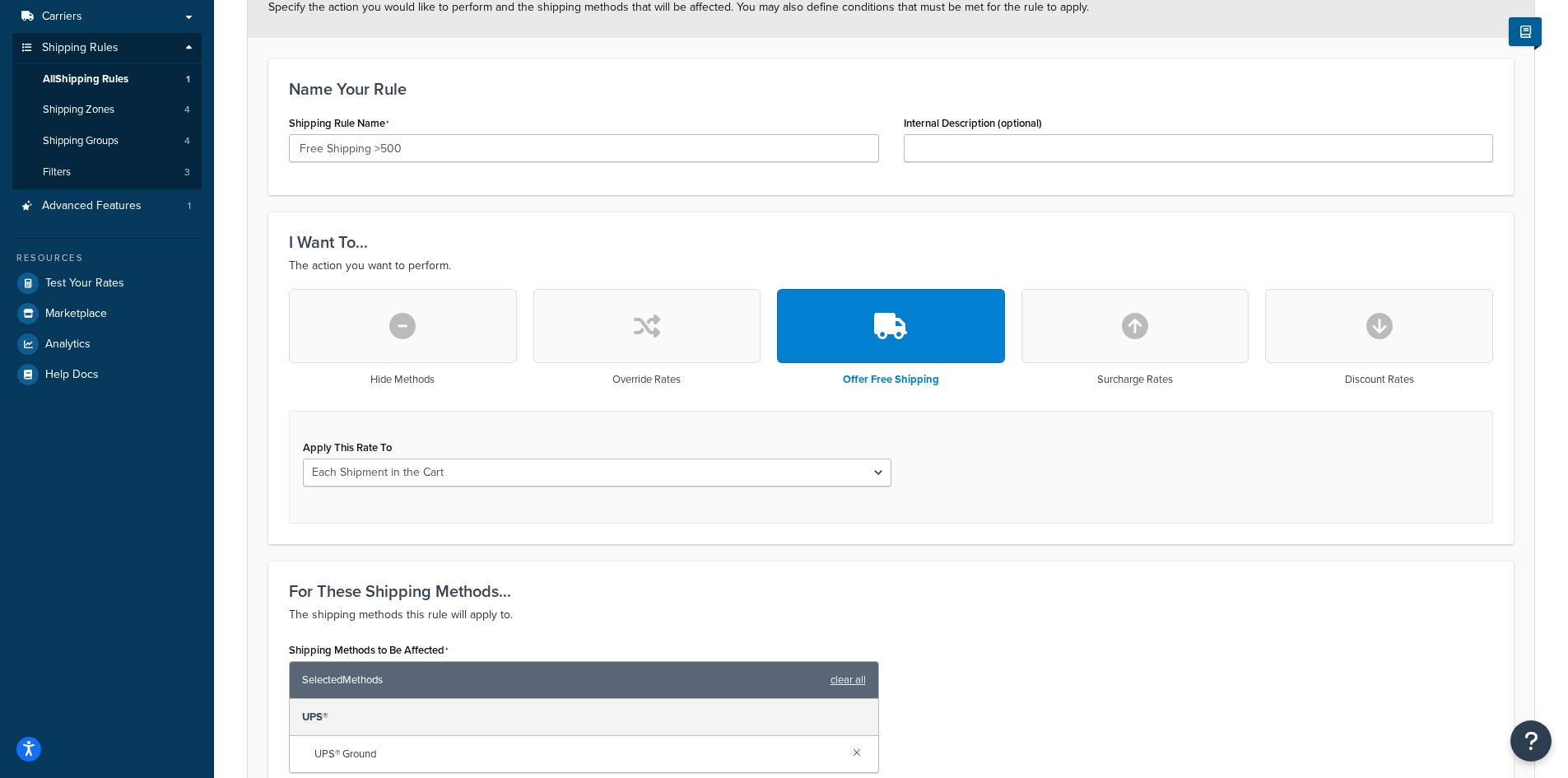
scroll to position [247, 0]
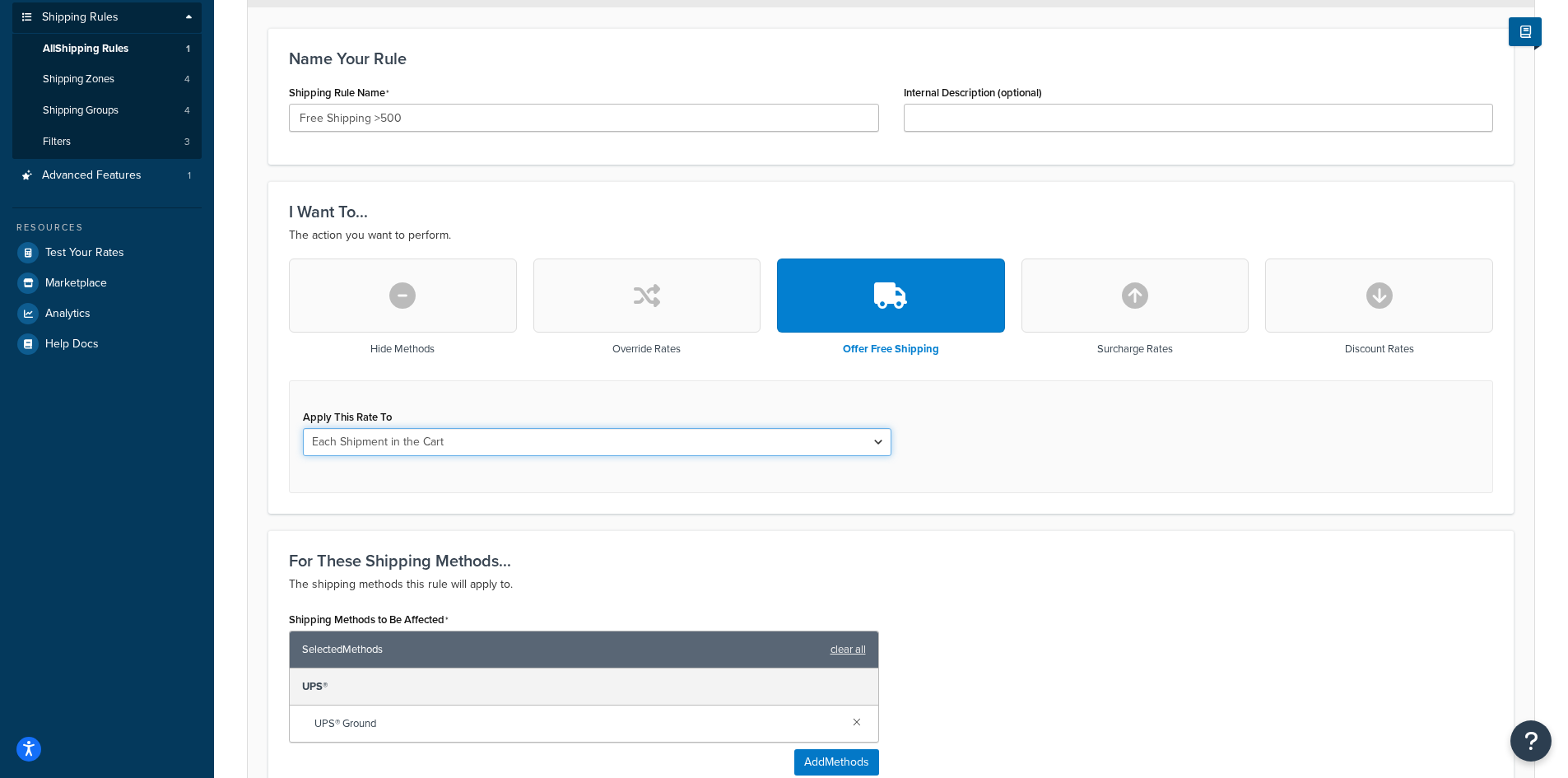
click at [609, 454] on select "Each Shipment in the Cart Each Shipping Group in the Cart Each Item within a Sh…" at bounding box center [598, 442] width 589 height 28
click at [584, 439] on select "Each Shipment in the Cart Each Shipping Group in the Cart Each Item within a Sh…" at bounding box center [598, 442] width 589 height 28
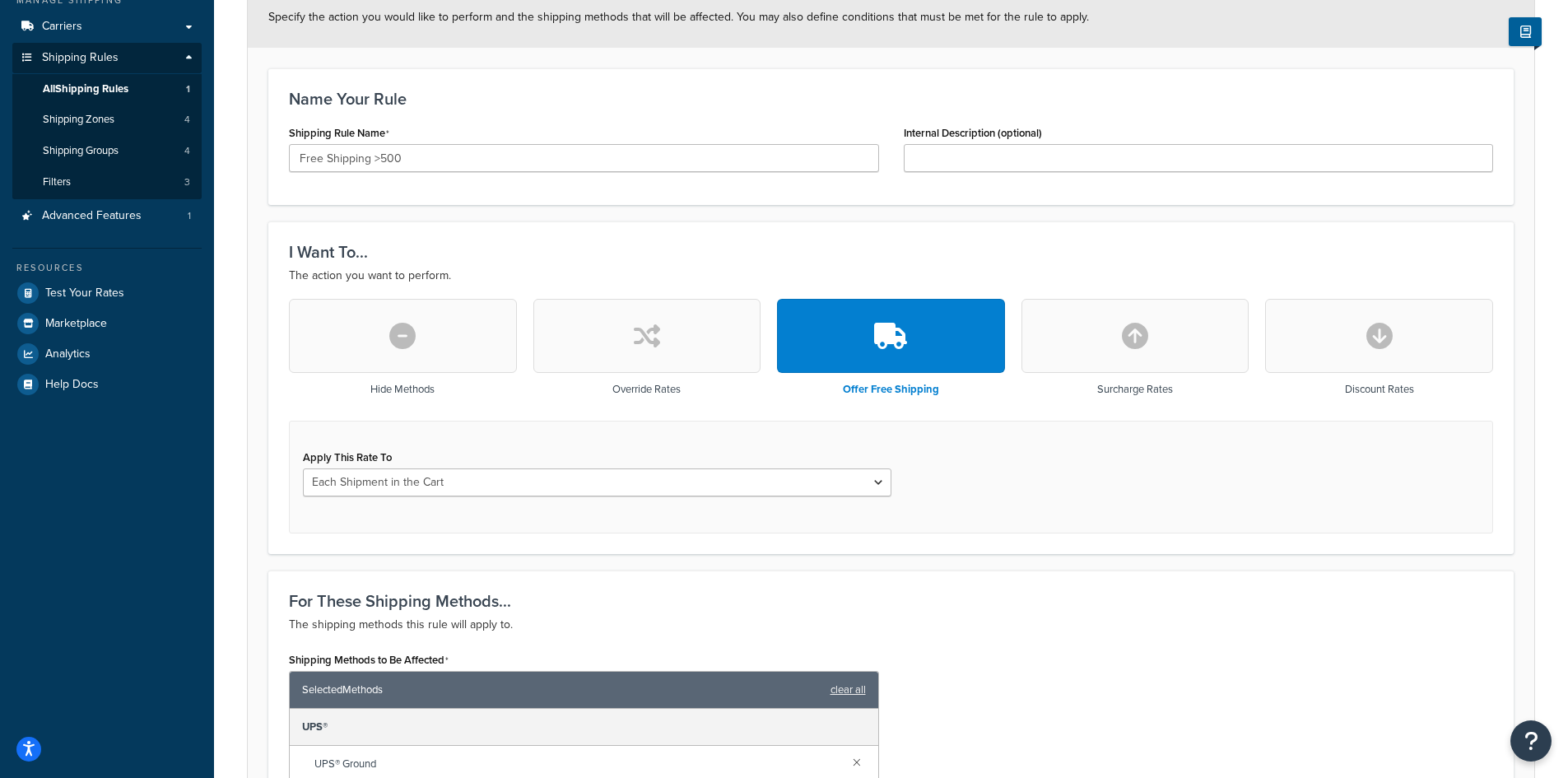
scroll to position [0, 0]
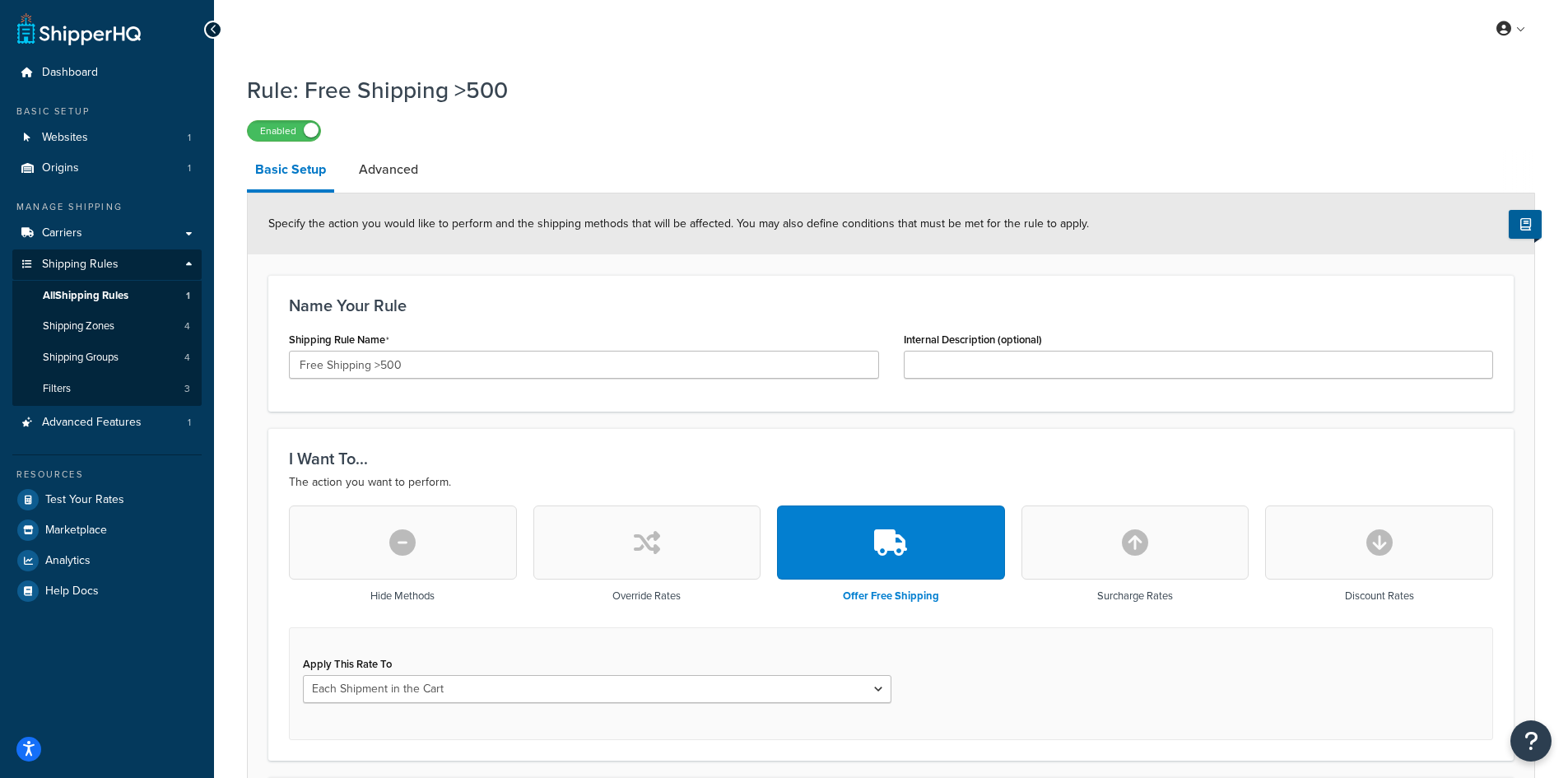
drag, startPoint x: 1119, startPoint y: 566, endPoint x: 1152, endPoint y: 419, distance: 150.7
